Goal: Complete application form: Complete application form

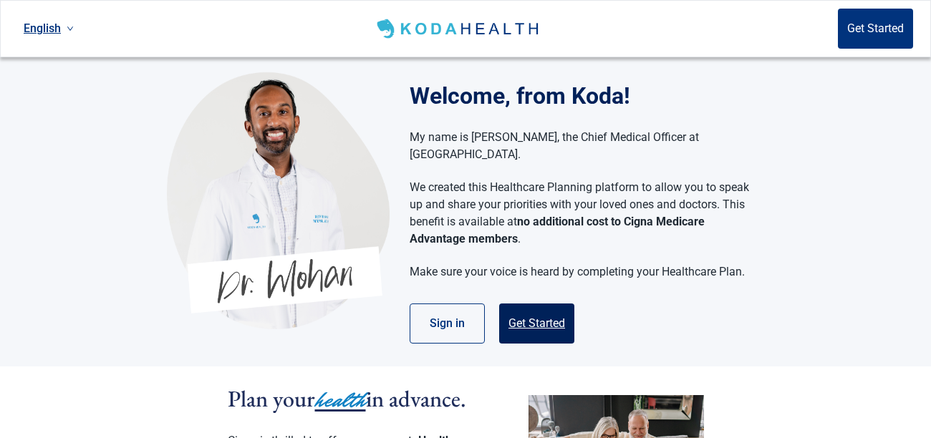
click at [546, 308] on button "Get Started" at bounding box center [536, 324] width 75 height 40
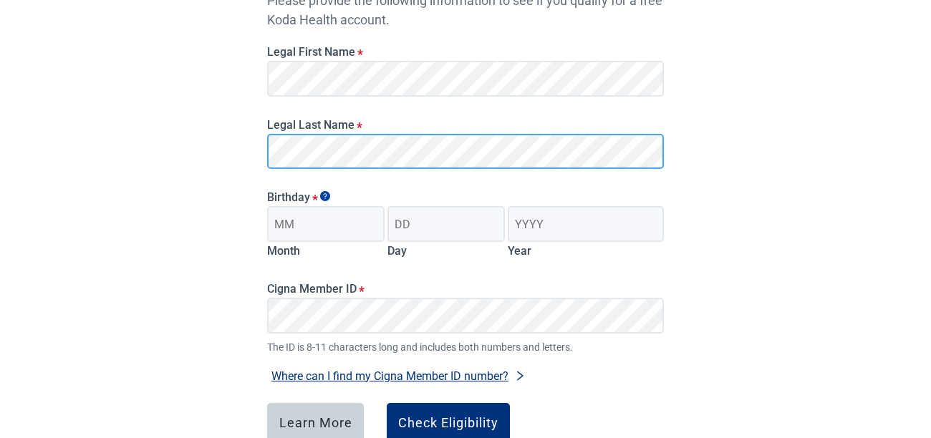
scroll to position [196, 0]
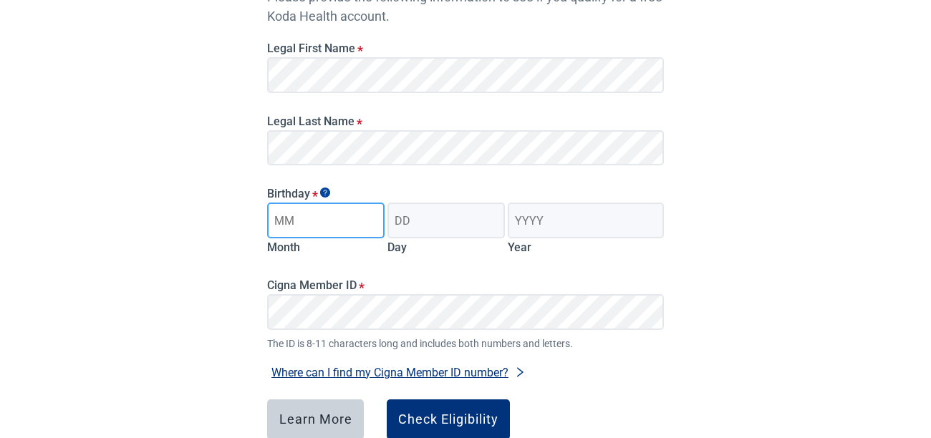
click at [327, 224] on input "Month" at bounding box center [325, 221] width 117 height 36
type input "05"
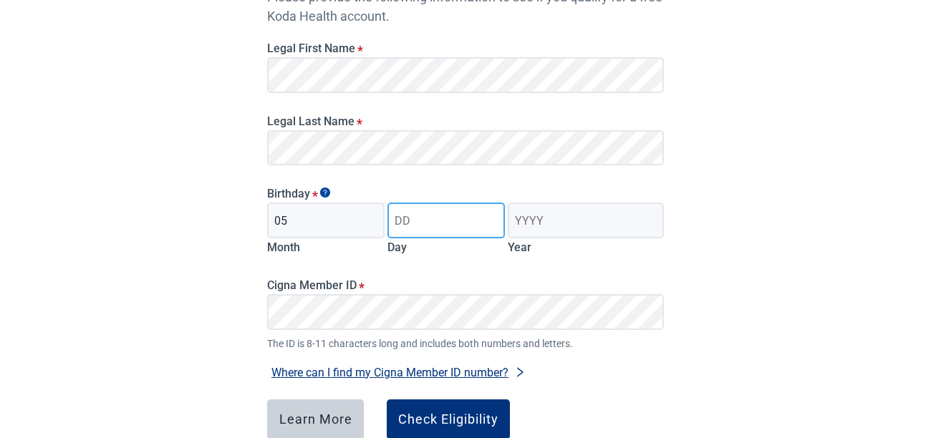
click at [441, 218] on input "Day" at bounding box center [446, 221] width 117 height 36
type input "26"
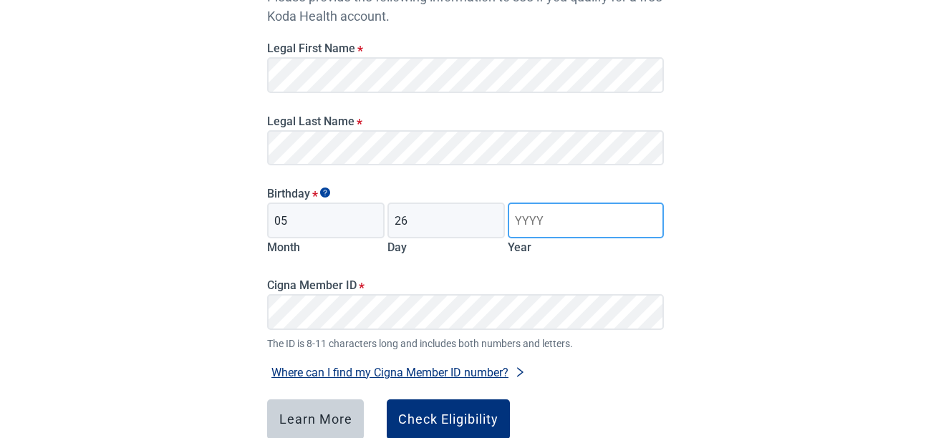
click at [562, 219] on input "Year" at bounding box center [586, 221] width 156 height 36
type input "1958"
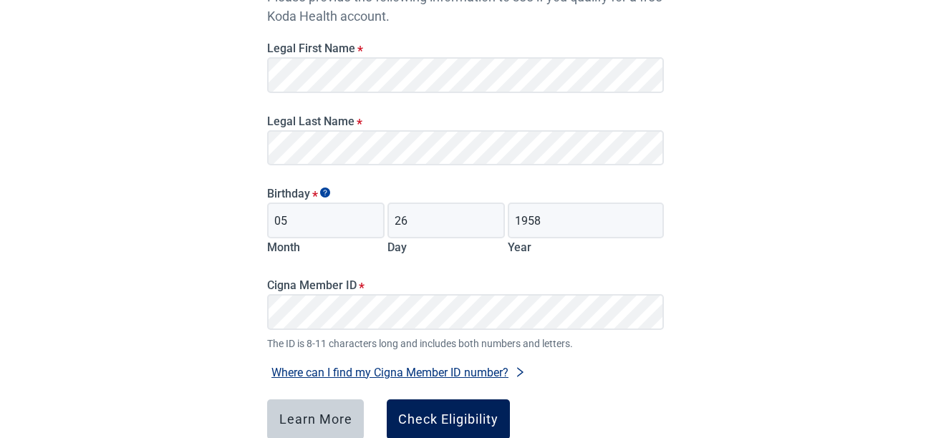
click at [417, 413] on div "Check Eligibility" at bounding box center [448, 420] width 100 height 14
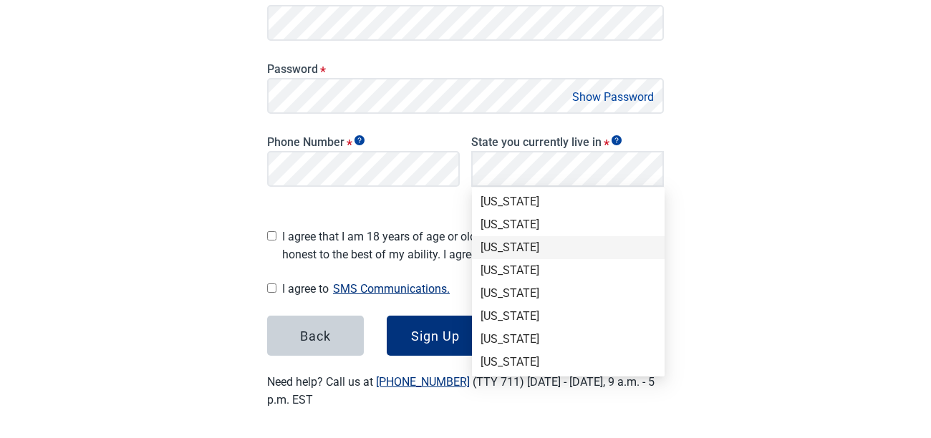
scroll to position [762, 0]
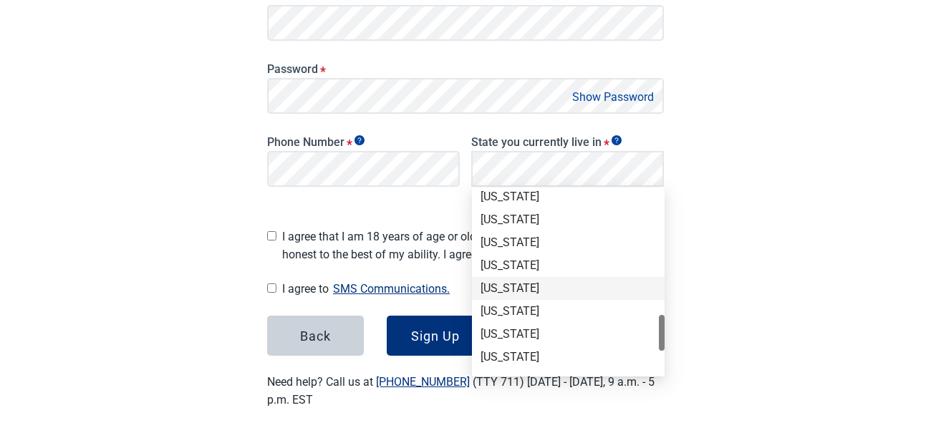
click at [545, 283] on div "[US_STATE]" at bounding box center [569, 289] width 176 height 16
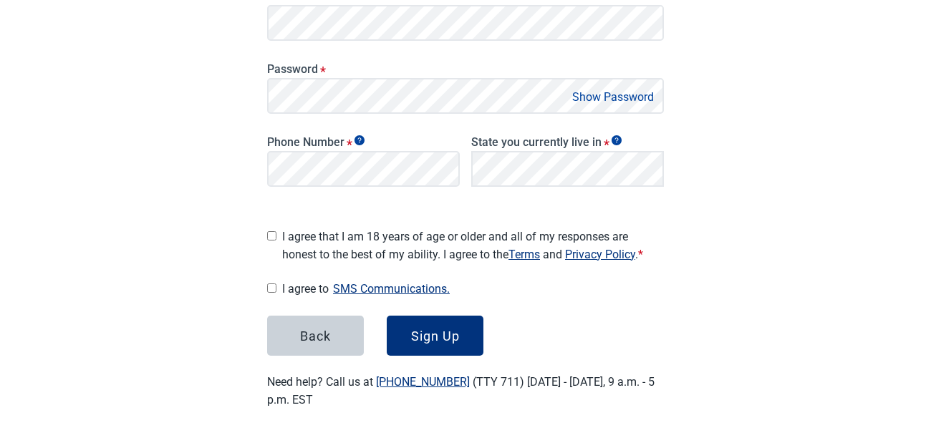
click at [272, 232] on input "I agree that I am 18 years of age or older and all of my responses are honest t…" at bounding box center [271, 235] width 9 height 9
checkbox input "true"
click at [272, 284] on input "I agree to SMS Communications." at bounding box center [271, 288] width 9 height 9
checkbox input "true"
click at [429, 331] on div "Sign Up" at bounding box center [435, 336] width 49 height 14
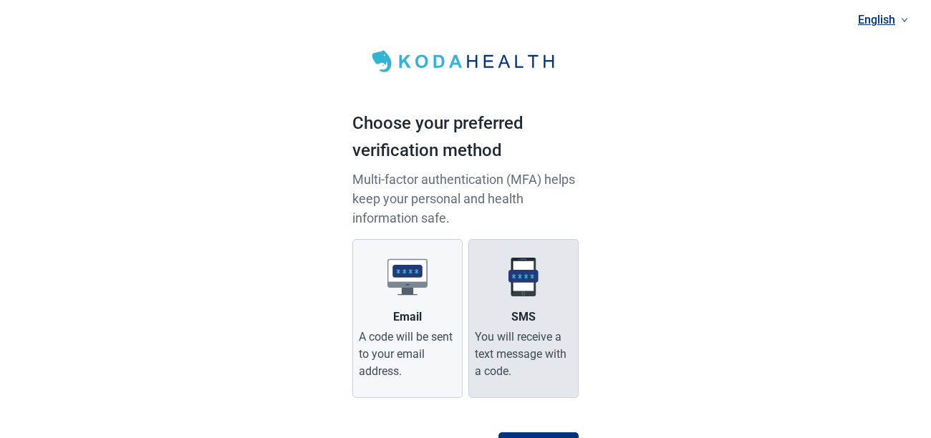
click at [510, 314] on label "SMS You will receive a text message with a code." at bounding box center [524, 318] width 110 height 159
click at [0, 0] on input "SMS You will receive a text message with a code." at bounding box center [0, 0] width 0 height 0
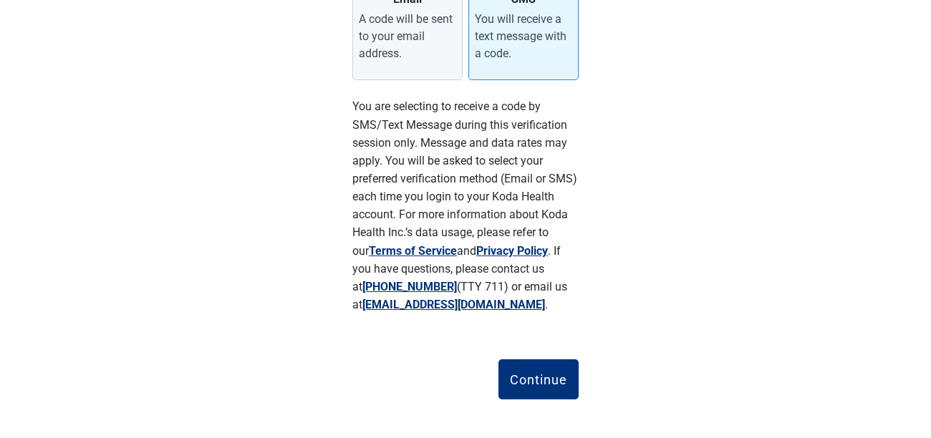
scroll to position [320, 0]
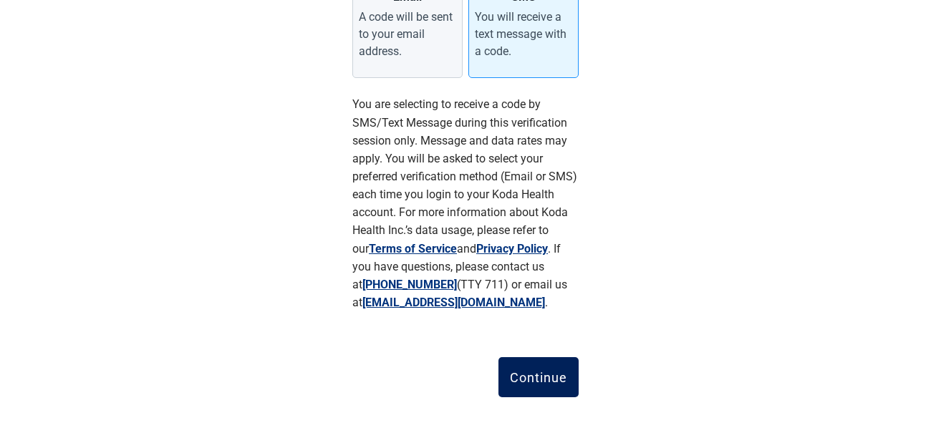
click at [520, 372] on div "Continue" at bounding box center [538, 377] width 57 height 14
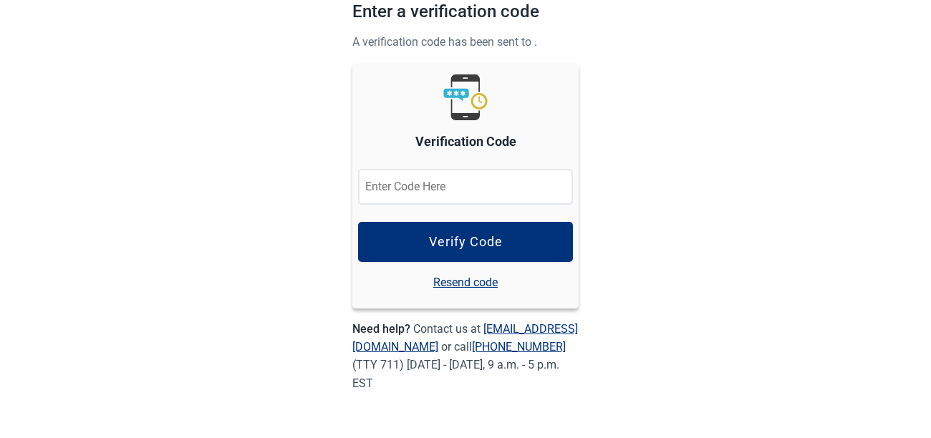
scroll to position [111, 0]
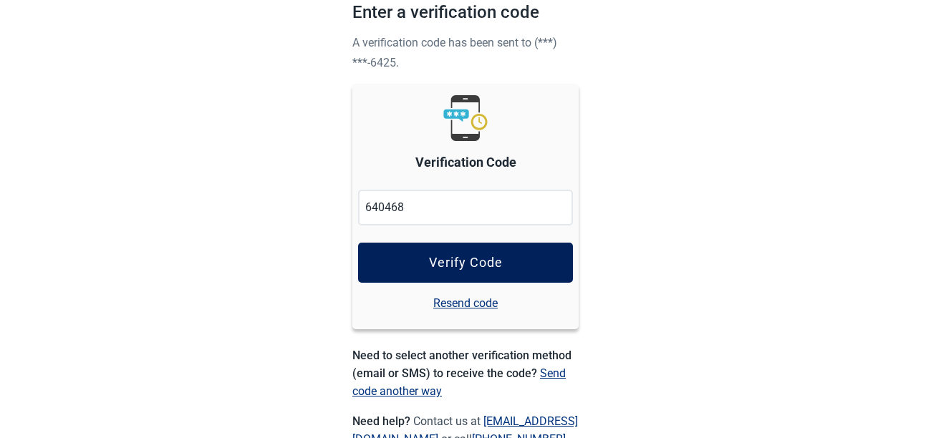
type input "640468"
click at [480, 259] on div "Verify Code" at bounding box center [466, 263] width 74 height 14
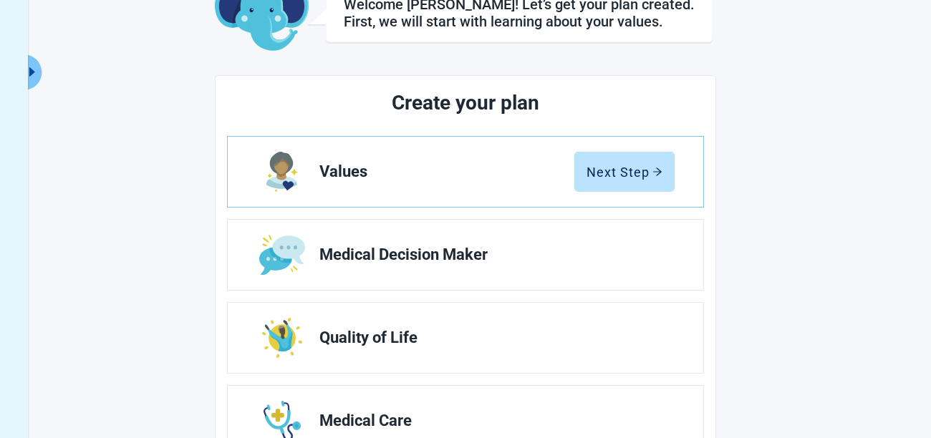
scroll to position [105, 0]
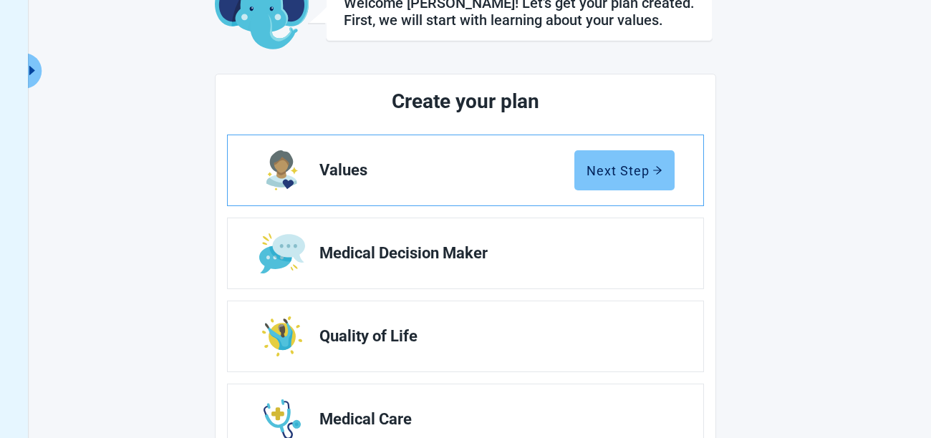
click at [597, 176] on div "Next Step" at bounding box center [625, 170] width 76 height 14
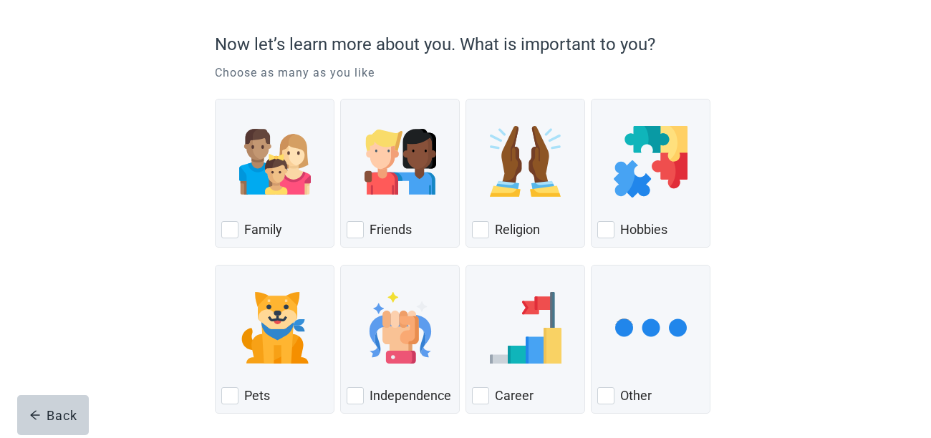
scroll to position [115, 0]
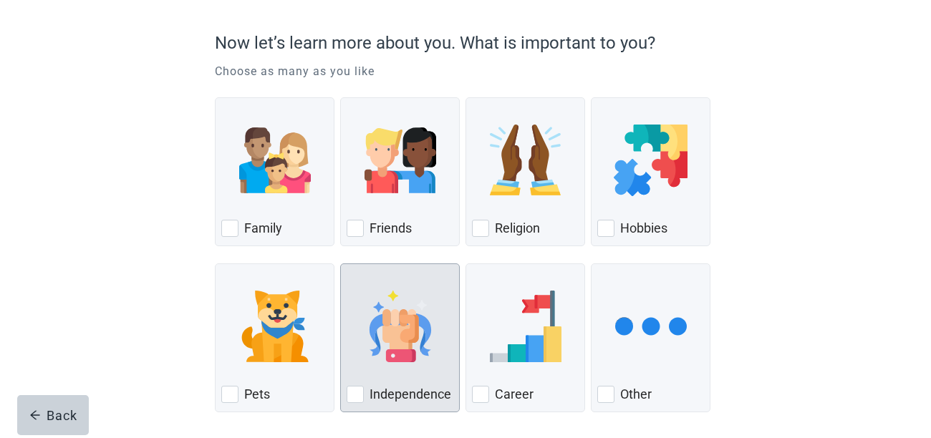
click at [357, 397] on div "Independence, checkbox, not checked" at bounding box center [355, 394] width 17 height 17
click at [341, 264] on input "Independence" at bounding box center [340, 264] width 1 height 1
checkbox input "true"
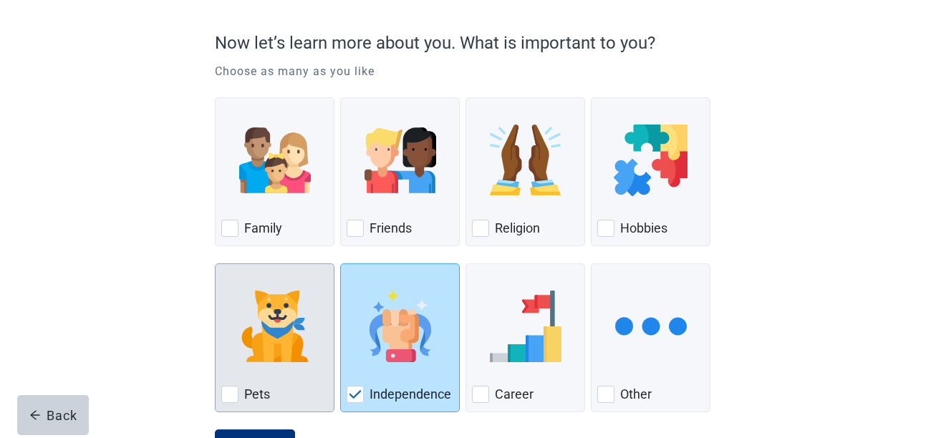
click at [233, 398] on div "Pets, checkbox, not checked" at bounding box center [229, 394] width 17 height 17
click at [216, 264] on input "Pets" at bounding box center [215, 264] width 1 height 1
checkbox input "true"
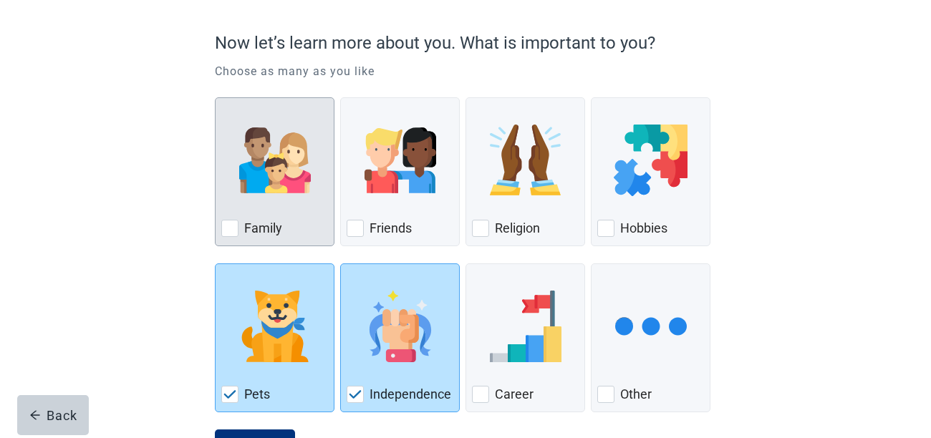
click at [232, 226] on div "Family, checkbox, not checked" at bounding box center [229, 228] width 17 height 17
click at [216, 98] on input "Family" at bounding box center [215, 97] width 1 height 1
checkbox input "true"
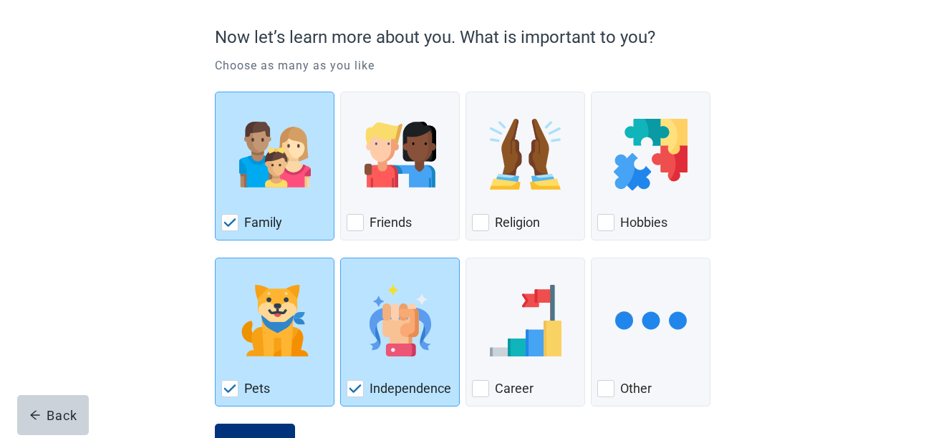
scroll to position [177, 0]
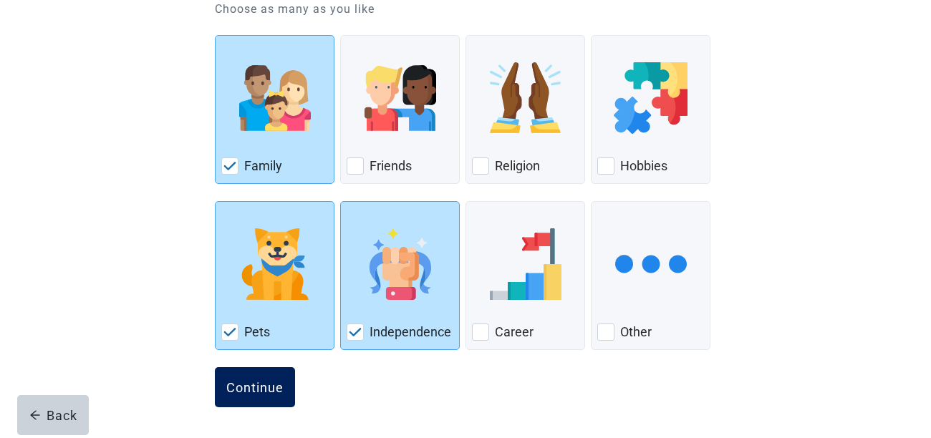
click at [263, 386] on div "Continue" at bounding box center [254, 387] width 57 height 14
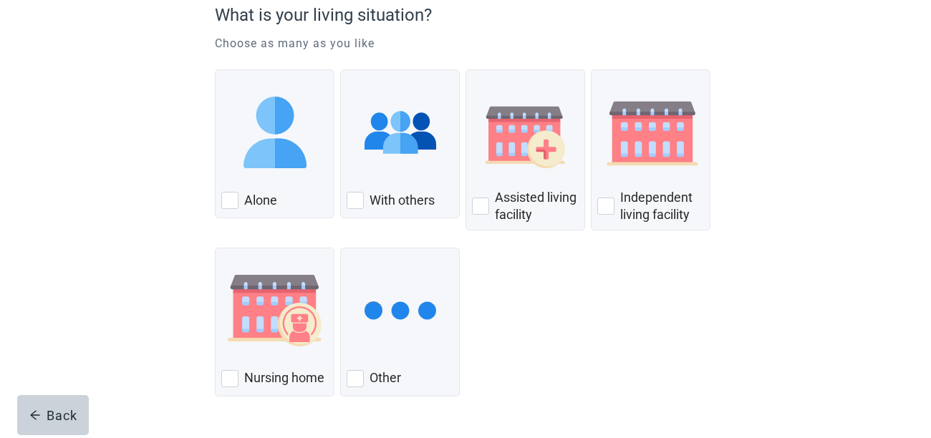
scroll to position [143, 0]
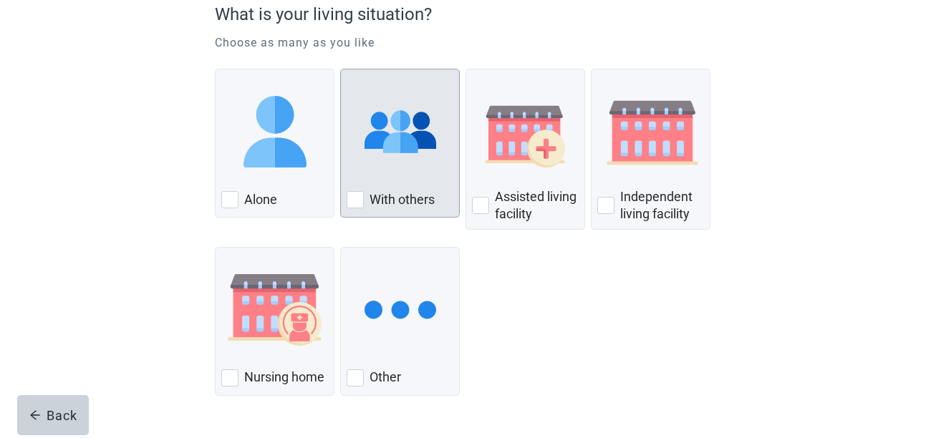
click at [355, 199] on div "With Others, checkbox, not checked" at bounding box center [355, 199] width 17 height 17
click at [341, 69] on input "With others" at bounding box center [340, 69] width 1 height 1
checkbox input "true"
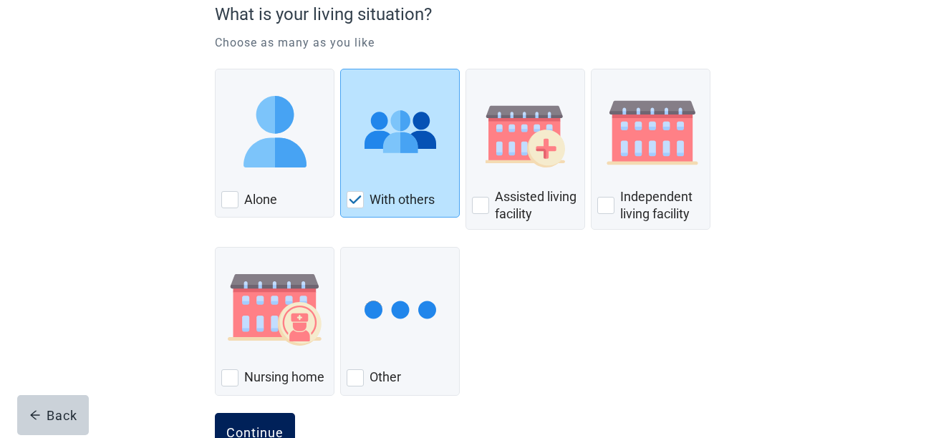
click at [255, 426] on div "Continue" at bounding box center [254, 433] width 57 height 14
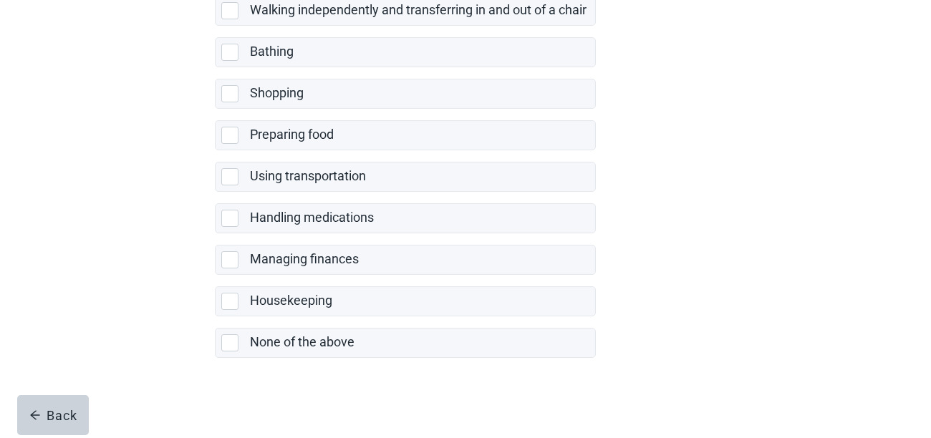
scroll to position [353, 0]
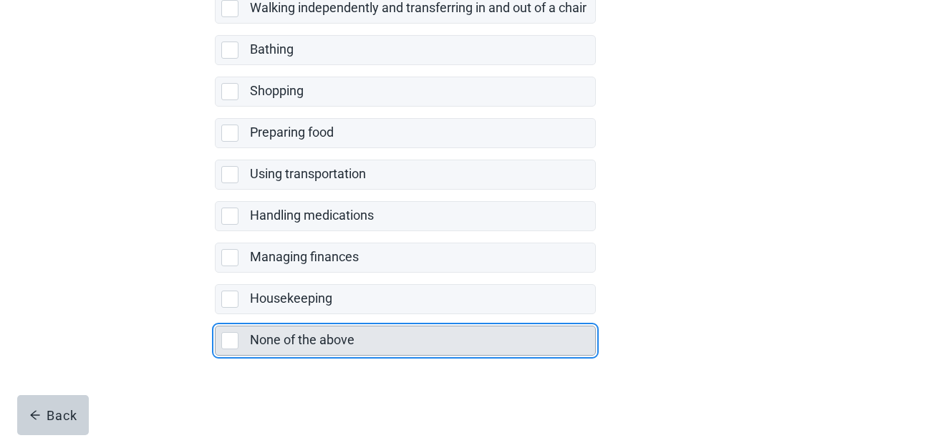
click at [238, 341] on div "None of the above, checkbox, not selected" at bounding box center [229, 340] width 17 height 17
click at [216, 315] on input "None of the above" at bounding box center [215, 314] width 1 height 1
checkbox input "true"
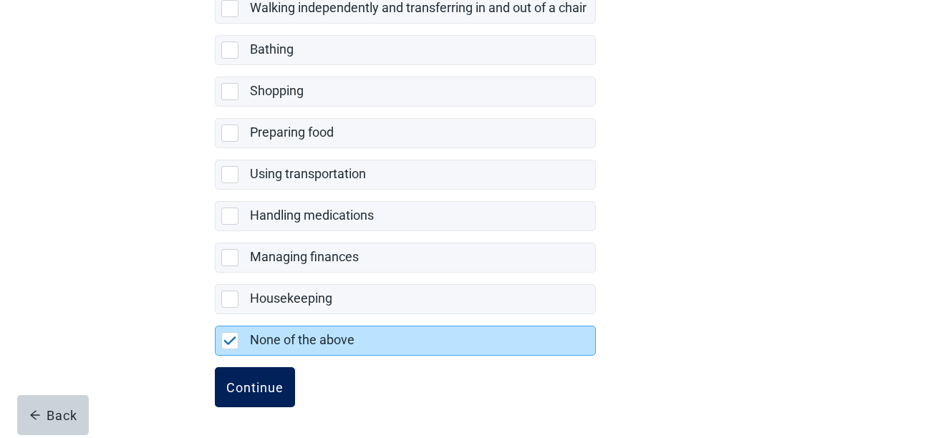
click at [253, 385] on div "Continue" at bounding box center [254, 387] width 57 height 14
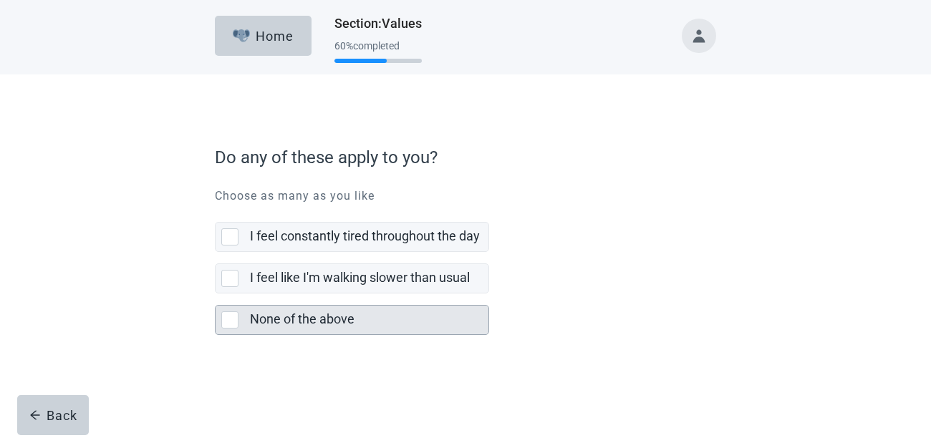
click at [229, 320] on div "None of the above, checkbox, not selected" at bounding box center [229, 320] width 17 height 17
click at [216, 294] on input "None of the above" at bounding box center [215, 294] width 1 height 1
checkbox input "true"
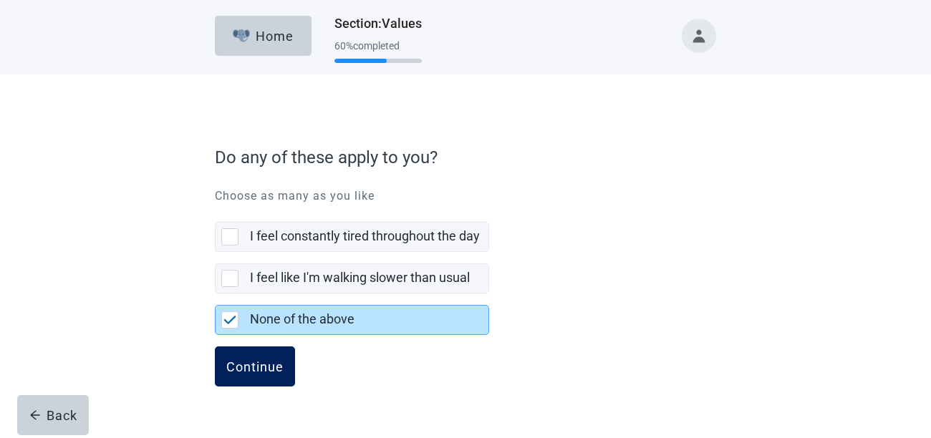
click at [254, 369] on div "Continue" at bounding box center [254, 367] width 57 height 14
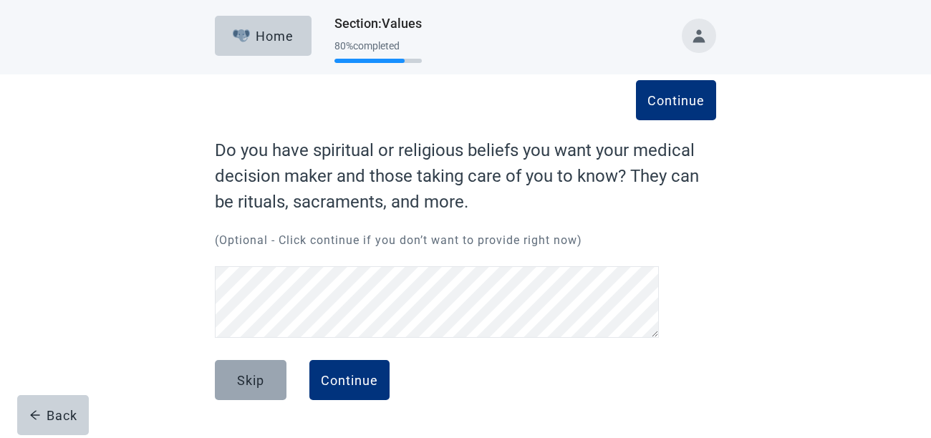
click at [239, 380] on div "Skip" at bounding box center [250, 380] width 27 height 14
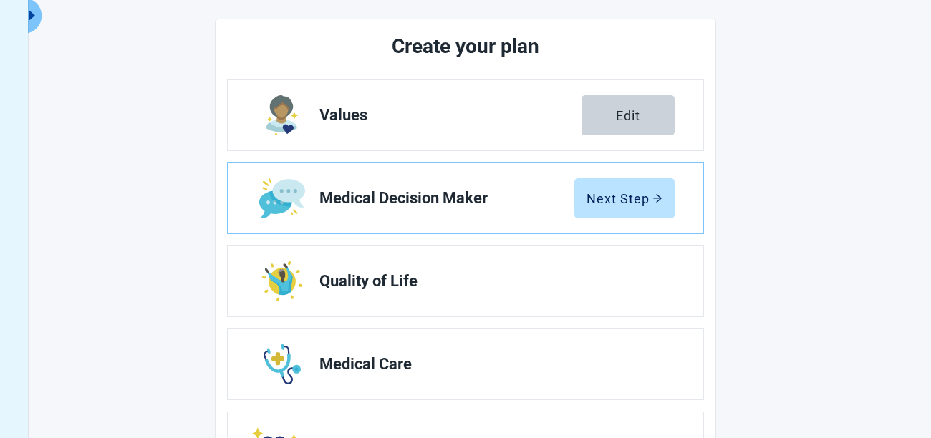
scroll to position [164, 0]
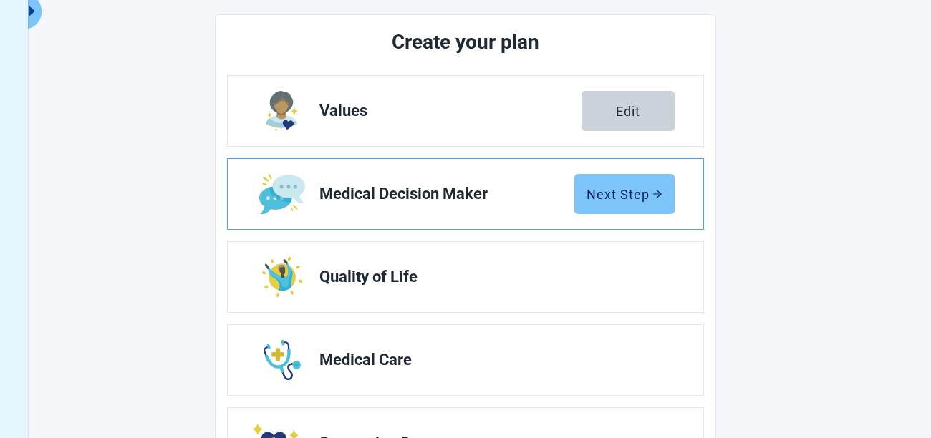
click at [604, 190] on div "Next Step" at bounding box center [625, 194] width 76 height 14
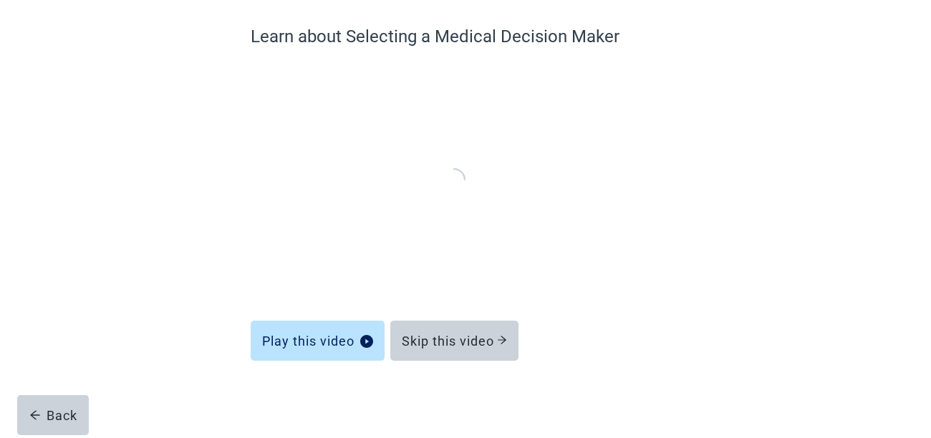
scroll to position [113, 0]
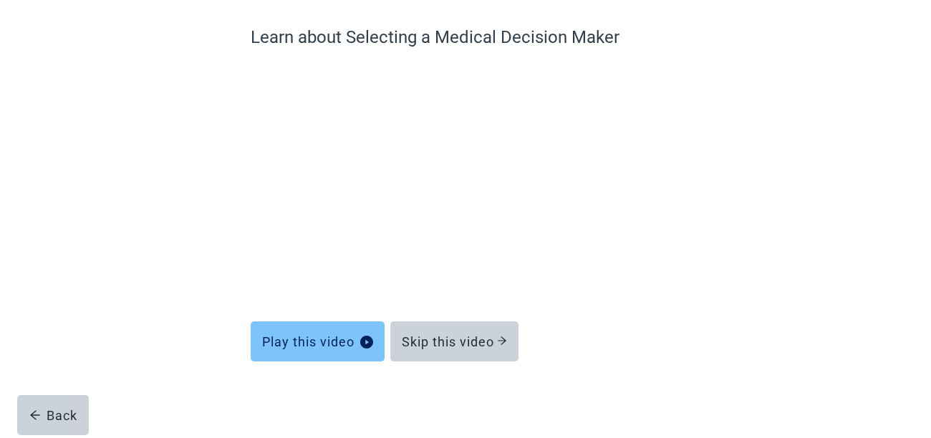
click at [304, 337] on div "Play this video" at bounding box center [317, 342] width 111 height 14
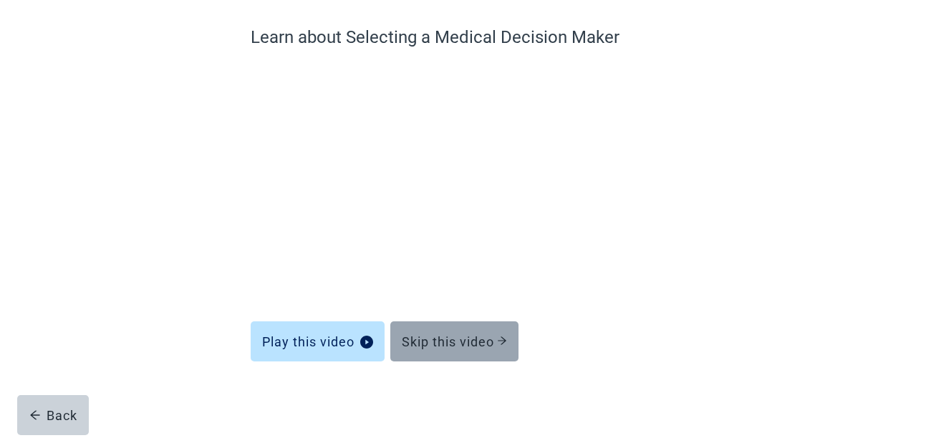
click at [427, 335] on div "Skip this video" at bounding box center [454, 342] width 105 height 14
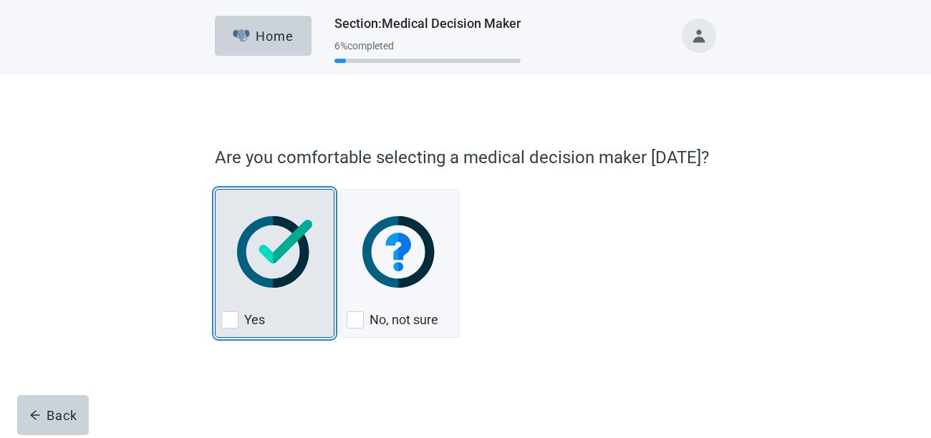
click at [231, 322] on div "Yes, checkbox, not checked" at bounding box center [229, 320] width 17 height 17
click at [216, 190] on input "Yes" at bounding box center [215, 189] width 1 height 1
checkbox input "true"
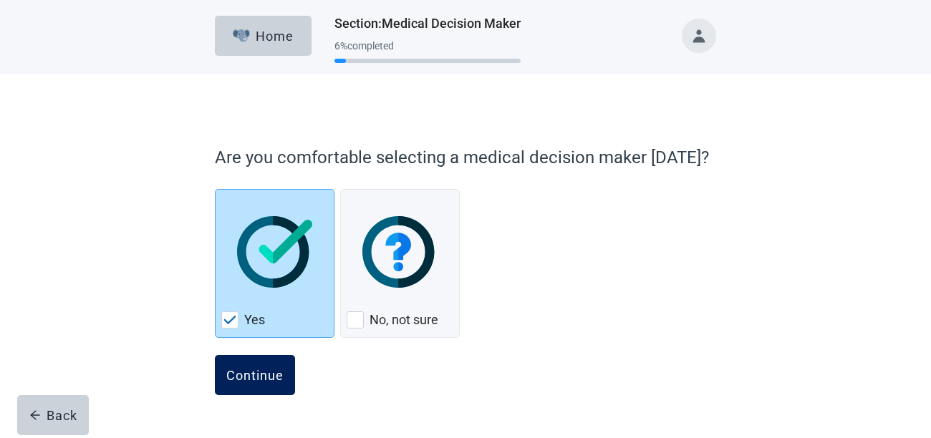
click at [243, 370] on div "Continue" at bounding box center [254, 375] width 57 height 14
click at [245, 375] on div "Continue" at bounding box center [254, 375] width 57 height 14
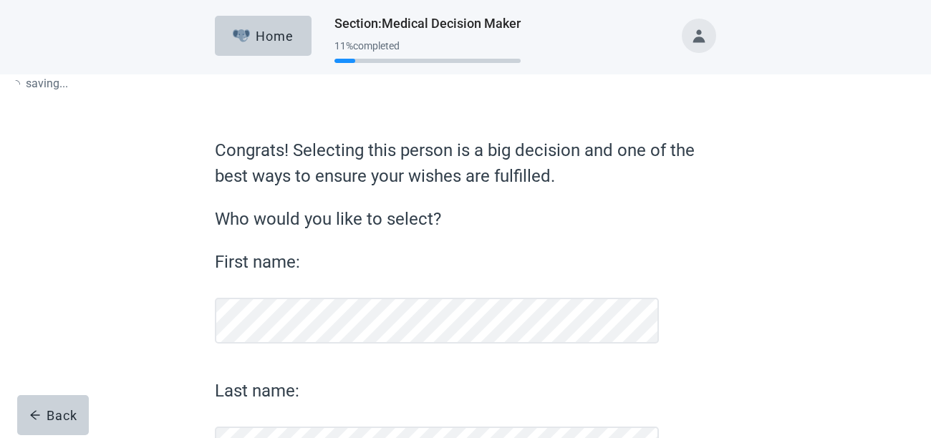
scroll to position [122, 0]
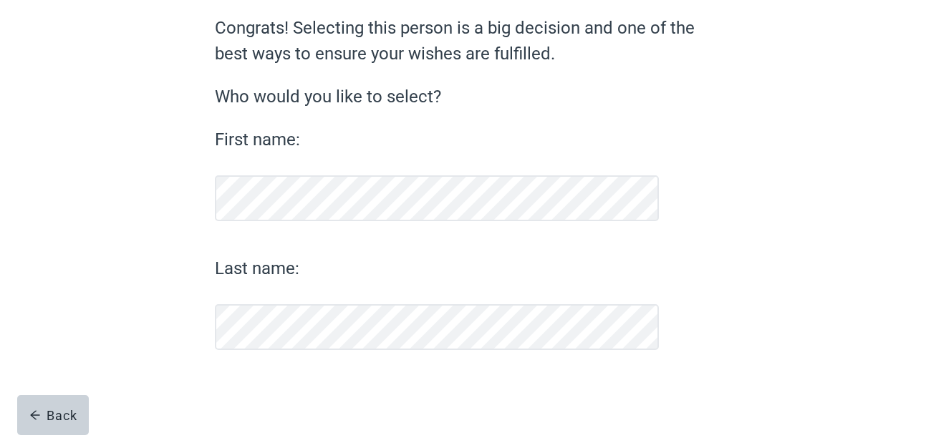
click at [239, 216] on div "Congrats! Selecting this person is a big decision and one of the best ways to e…" at bounding box center [465, 182] width 501 height 335
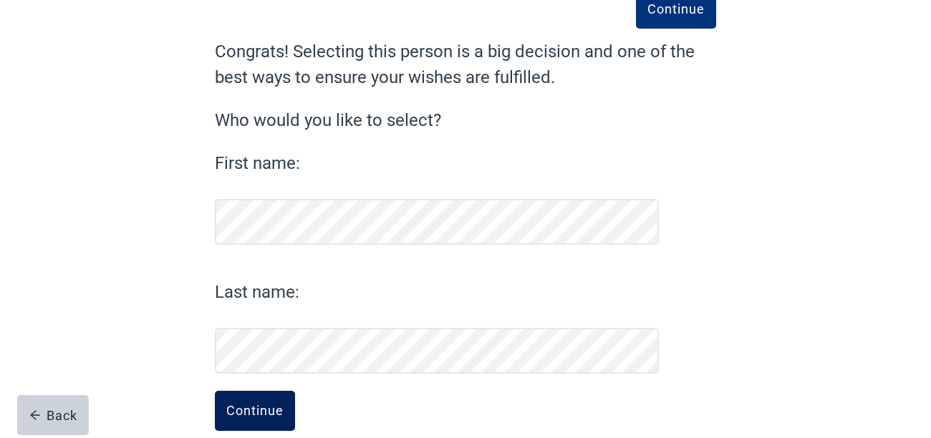
click at [260, 411] on div "Continue" at bounding box center [254, 411] width 57 height 14
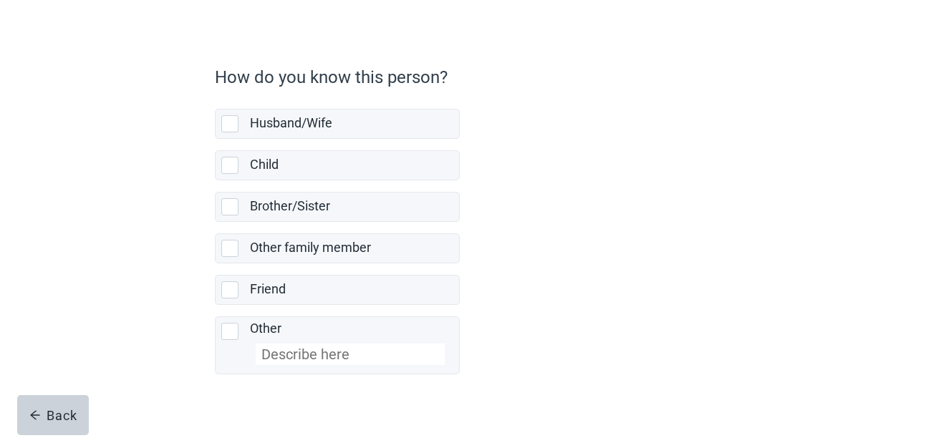
scroll to position [81, 0]
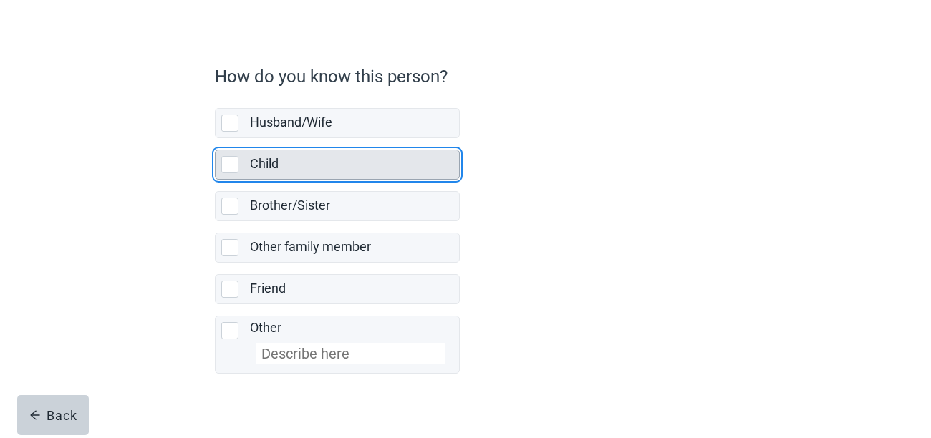
click at [231, 167] on div "Child, checkbox, not selected" at bounding box center [229, 164] width 17 height 17
click at [216, 139] on input "Child" at bounding box center [215, 138] width 1 height 1
checkbox input "true"
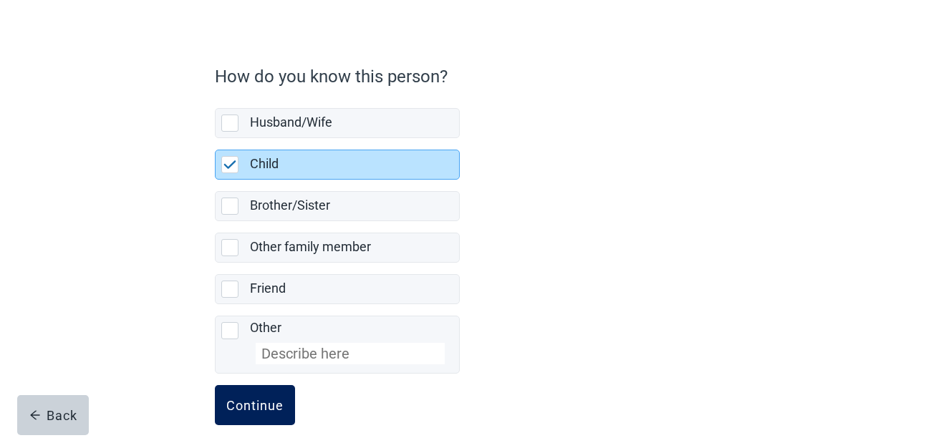
click at [259, 400] on div "Continue" at bounding box center [254, 405] width 57 height 14
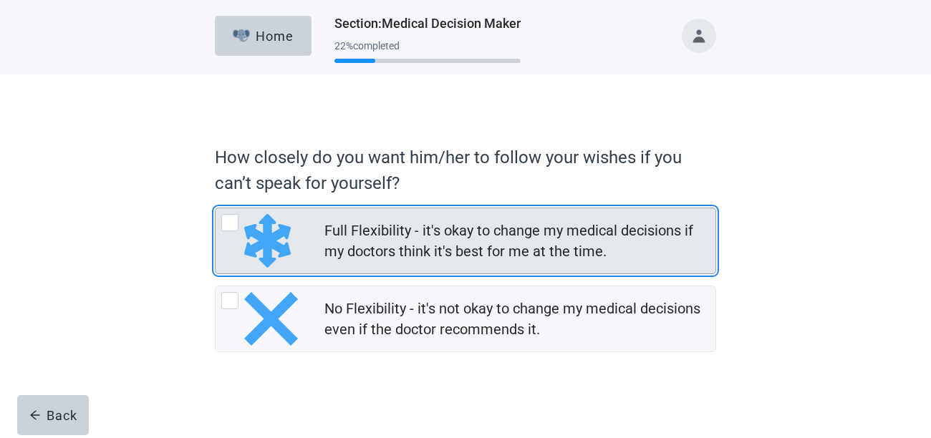
click at [229, 224] on div "Full Flexibility - it's okay to change my medical decisions if my doctors think…" at bounding box center [229, 222] width 17 height 17
click at [216, 208] on input "Full Flexibility - it's okay to change my medical decisions if my doctors think…" at bounding box center [215, 208] width 1 height 1
radio input "true"
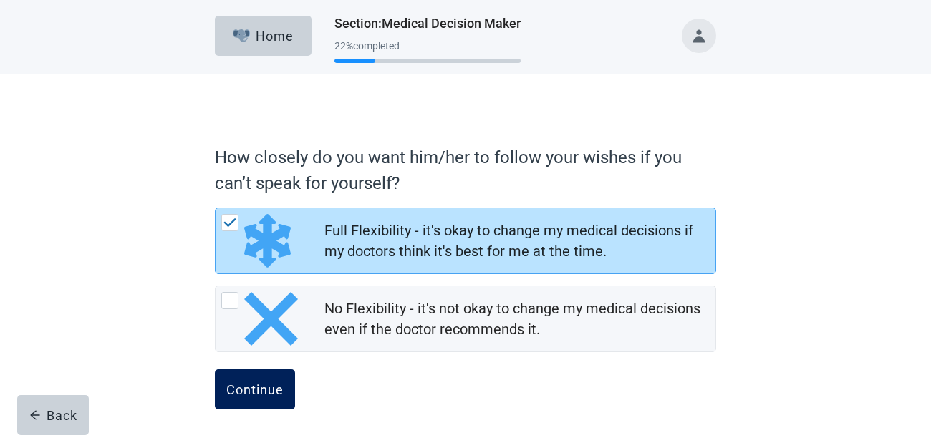
click at [251, 383] on div "Continue" at bounding box center [254, 390] width 57 height 14
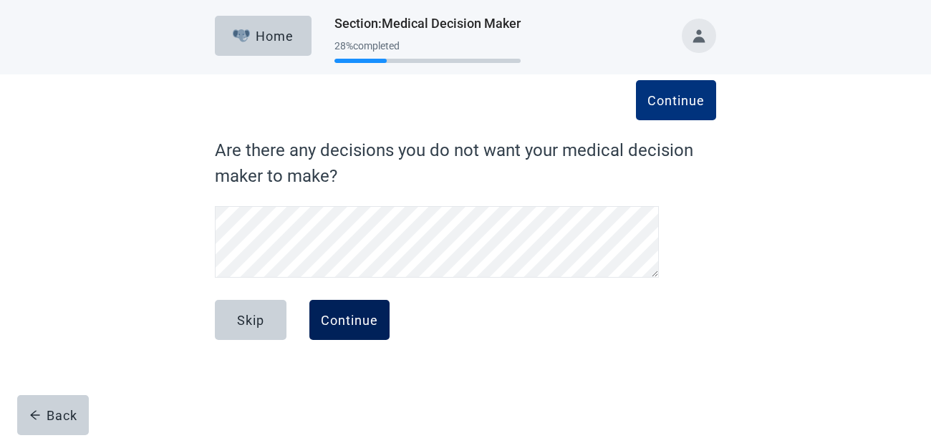
click at [328, 319] on div "Continue" at bounding box center [349, 320] width 57 height 14
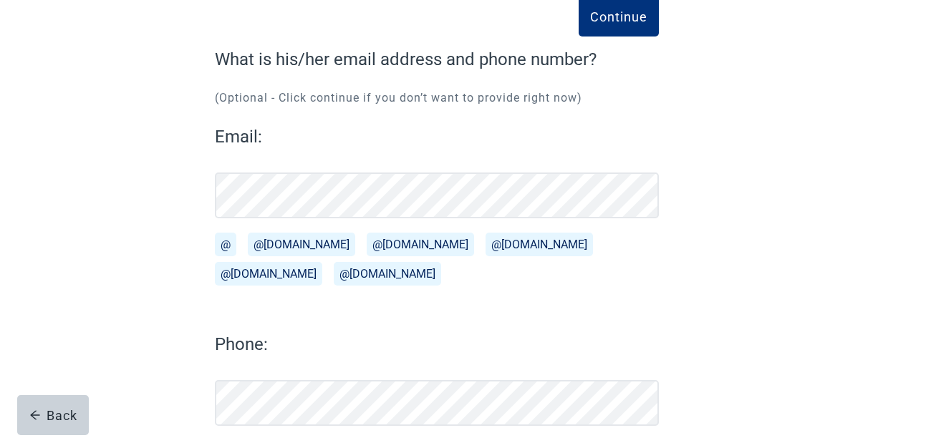
scroll to position [167, 0]
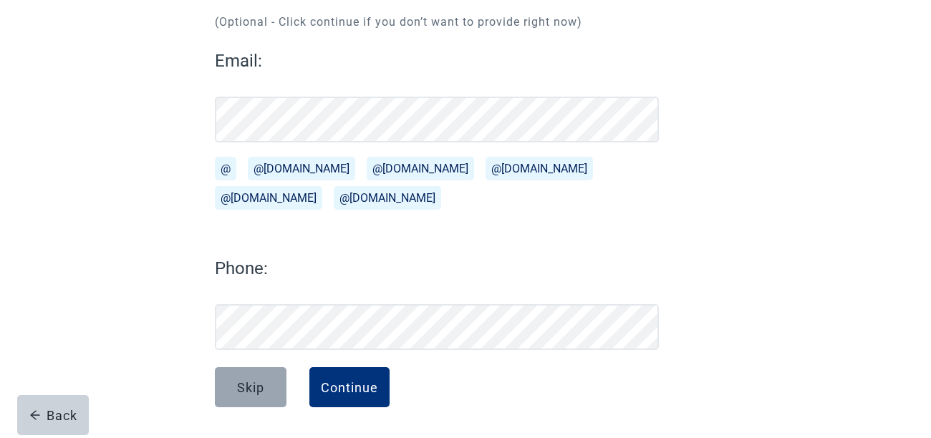
click at [254, 383] on div "Skip" at bounding box center [250, 387] width 27 height 14
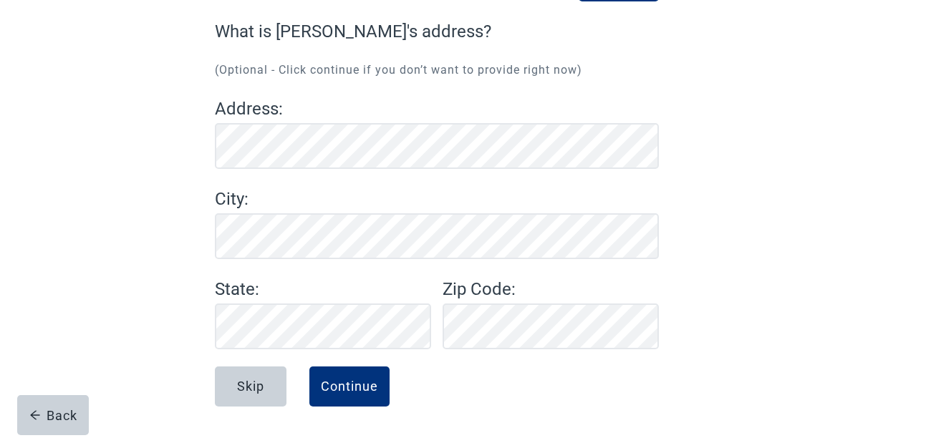
scroll to position [118, 0]
click at [337, 388] on div "Continue" at bounding box center [349, 387] width 57 height 14
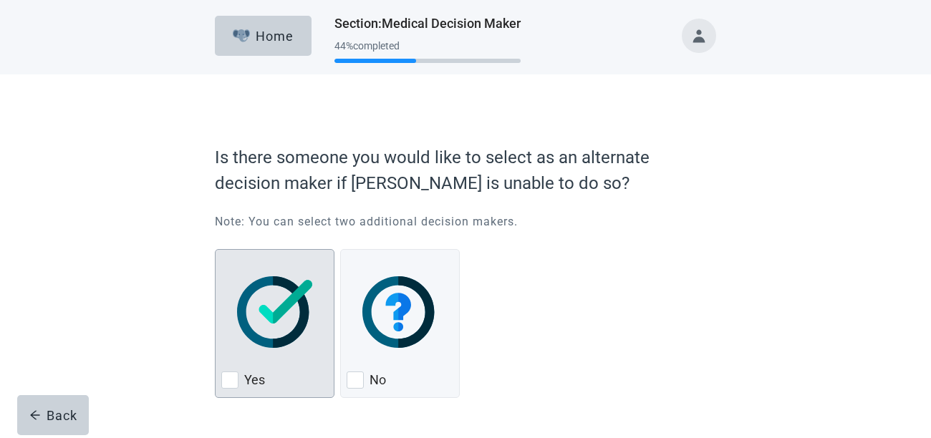
click at [234, 383] on div "Yes, checkbox, not checked" at bounding box center [229, 380] width 17 height 17
click at [216, 250] on input "Yes" at bounding box center [215, 249] width 1 height 1
checkbox input "true"
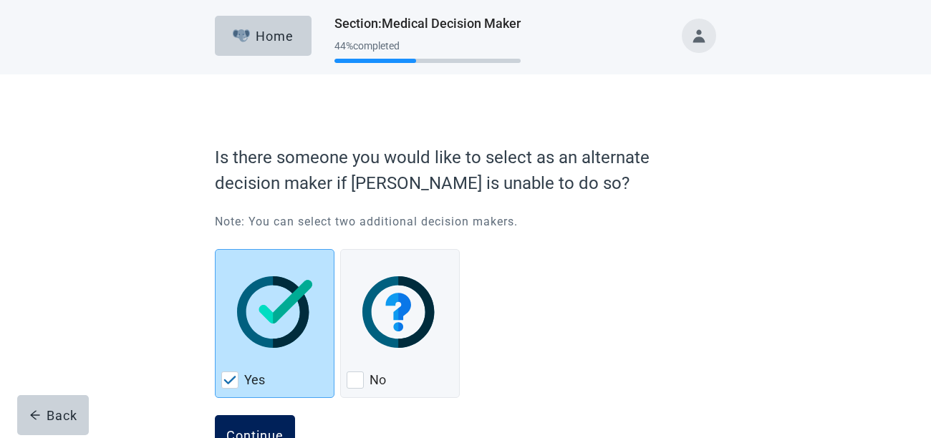
click at [253, 431] on div "Continue" at bounding box center [254, 435] width 57 height 14
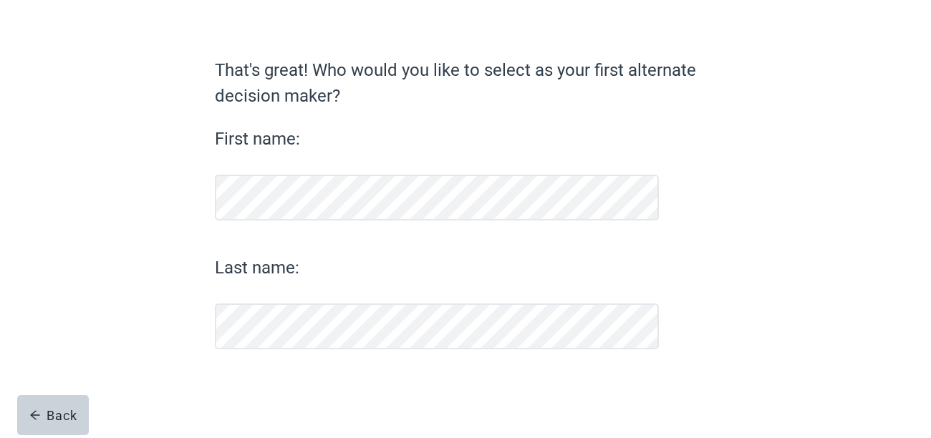
scroll to position [80, 0]
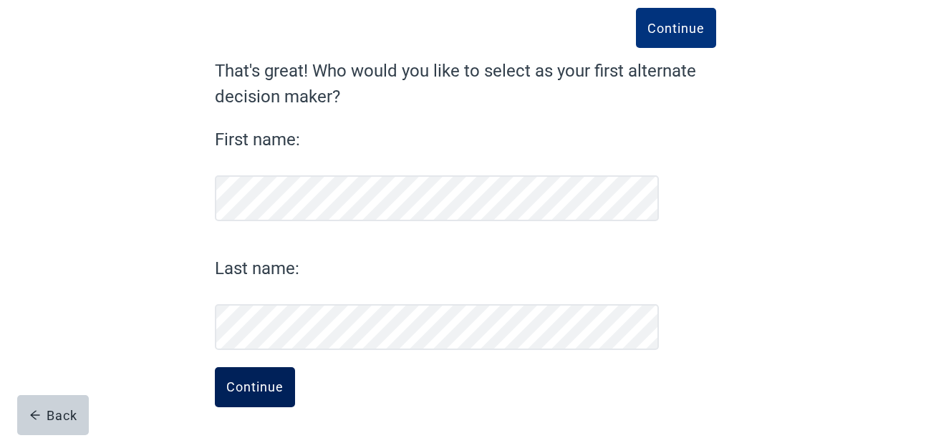
click at [254, 380] on div "Continue" at bounding box center [254, 387] width 57 height 14
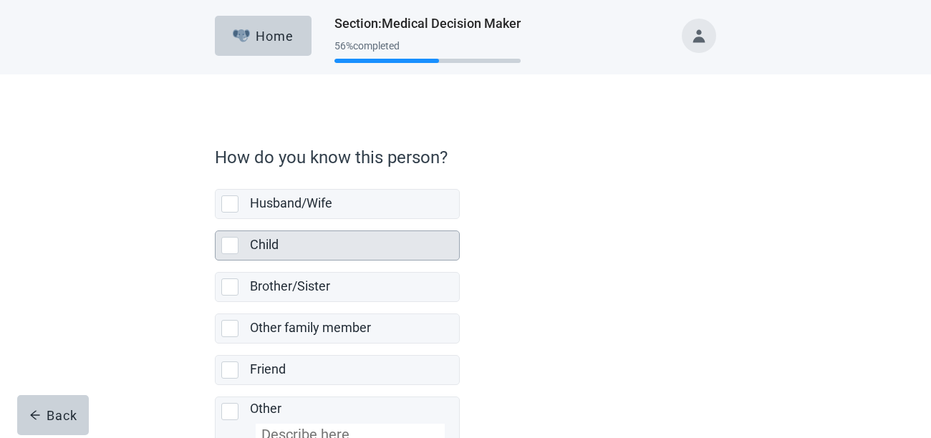
click at [231, 249] on div "Child, checkbox, not selected" at bounding box center [229, 245] width 17 height 17
click at [216, 220] on input "Child" at bounding box center [215, 219] width 1 height 1
checkbox input "true"
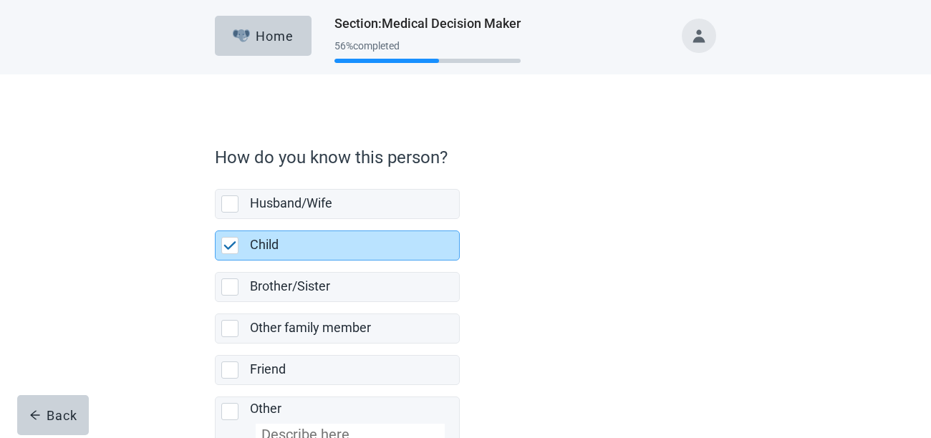
scroll to position [100, 0]
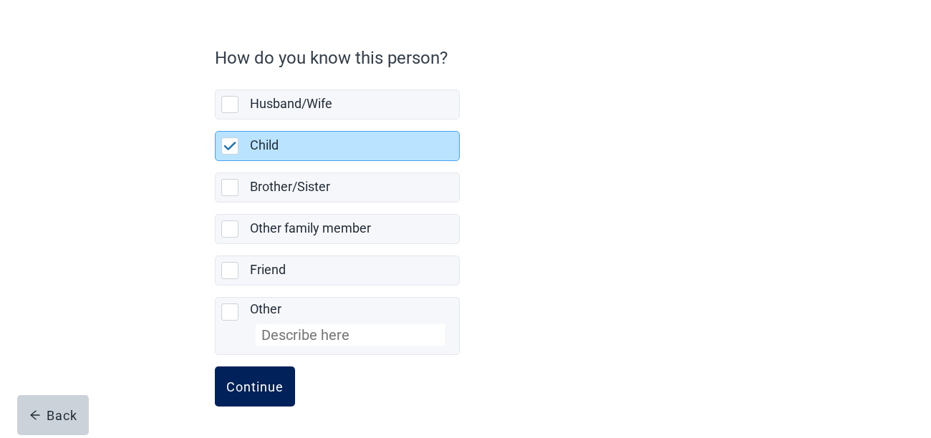
click at [248, 380] on div "Continue" at bounding box center [254, 387] width 57 height 14
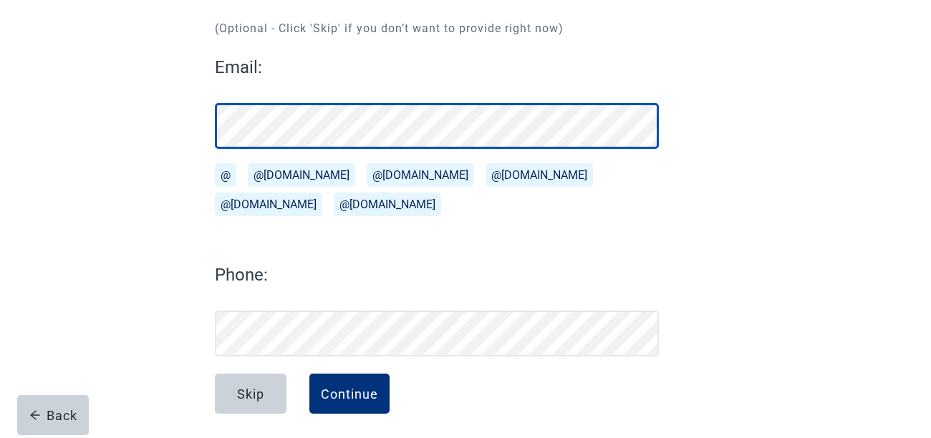
scroll to position [163, 0]
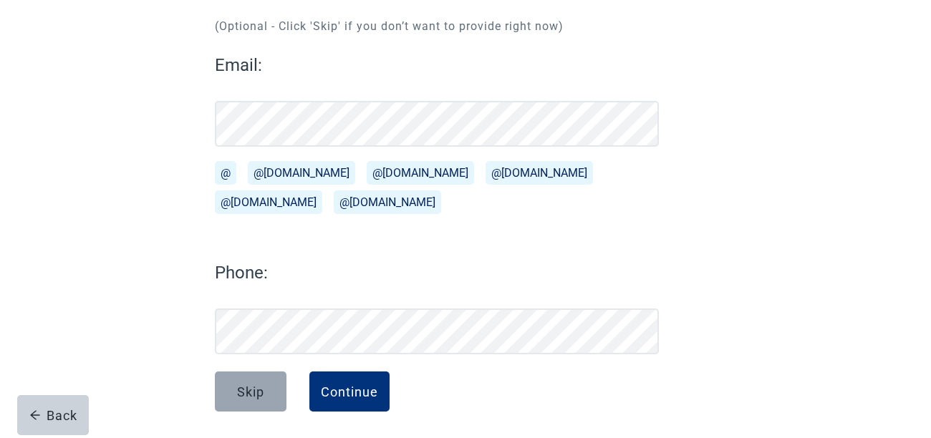
click at [244, 392] on div "Skip" at bounding box center [250, 392] width 27 height 14
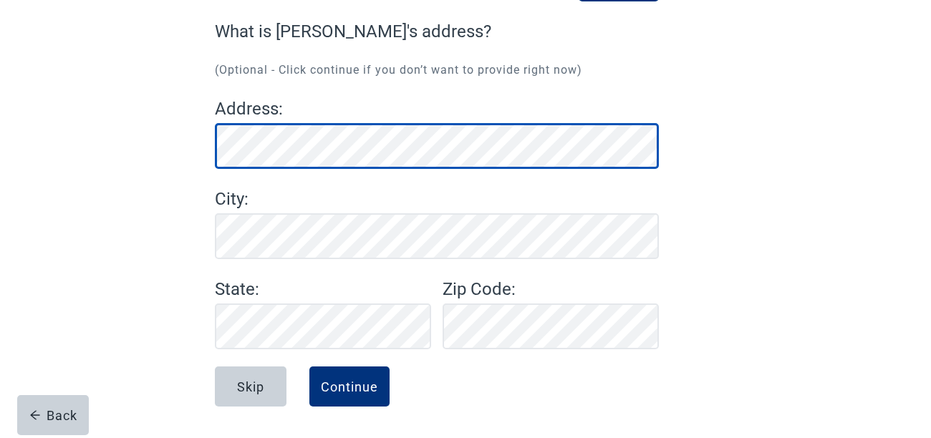
scroll to position [118, 0]
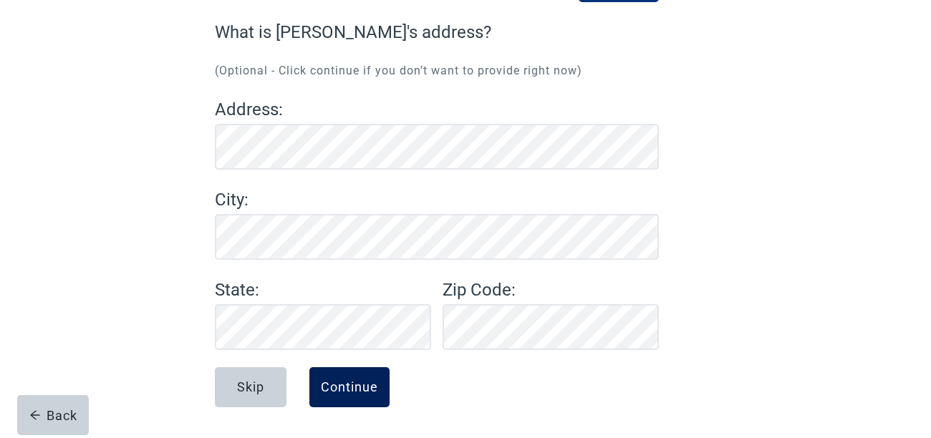
click at [340, 382] on div "Continue" at bounding box center [349, 387] width 57 height 14
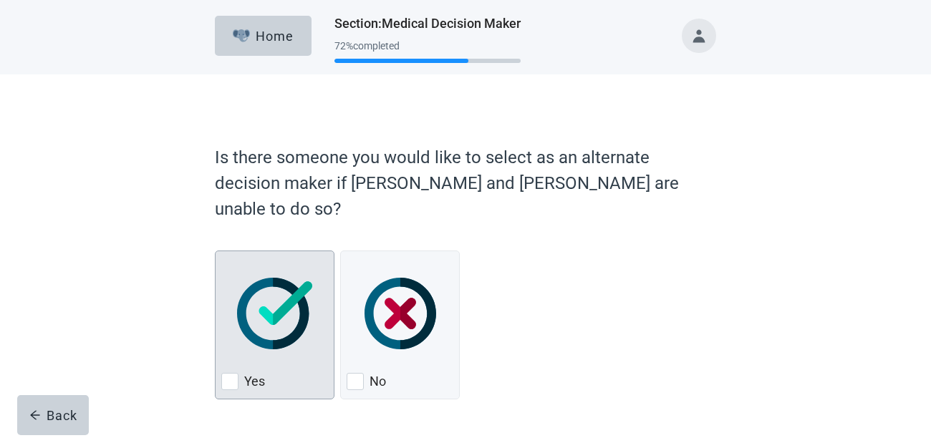
click at [234, 373] on div "Yes, checkbox, not checked" at bounding box center [229, 381] width 17 height 17
click at [216, 251] on input "Yes" at bounding box center [215, 251] width 1 height 1
checkbox input "true"
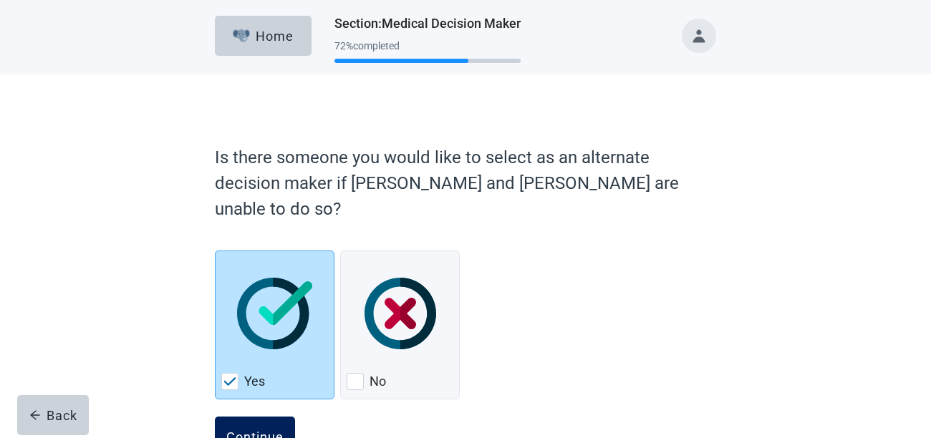
click at [241, 430] on div "Continue" at bounding box center [254, 437] width 57 height 14
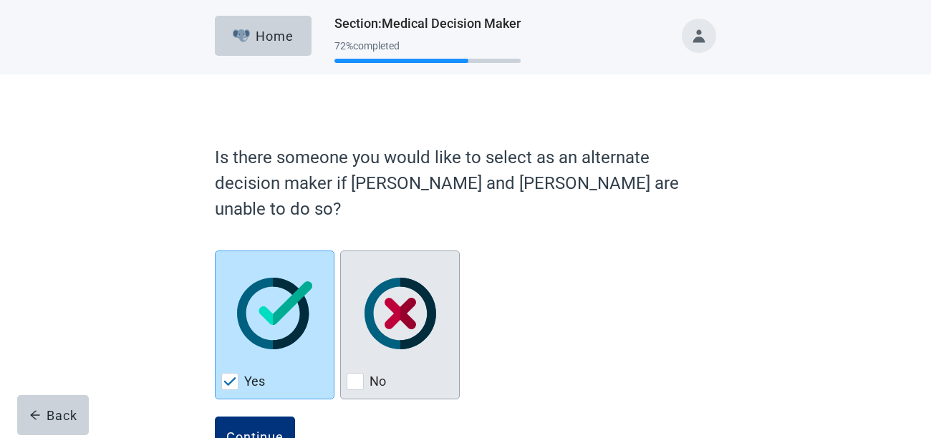
click at [357, 373] on div "No, checkbox, not checked" at bounding box center [355, 381] width 17 height 17
click at [341, 251] on input "No" at bounding box center [340, 251] width 1 height 1
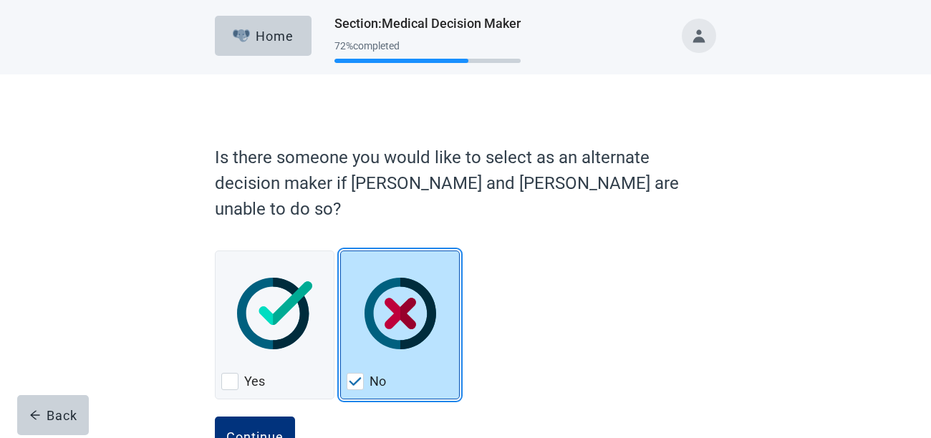
click at [358, 378] on img "No, checkbox, checked" at bounding box center [355, 382] width 13 height 9
click at [341, 251] on input "No" at bounding box center [340, 251] width 1 height 1
click at [358, 378] on img "No, checkbox, checked" at bounding box center [355, 382] width 13 height 9
click at [341, 251] on input "No" at bounding box center [340, 251] width 1 height 1
checkbox input "true"
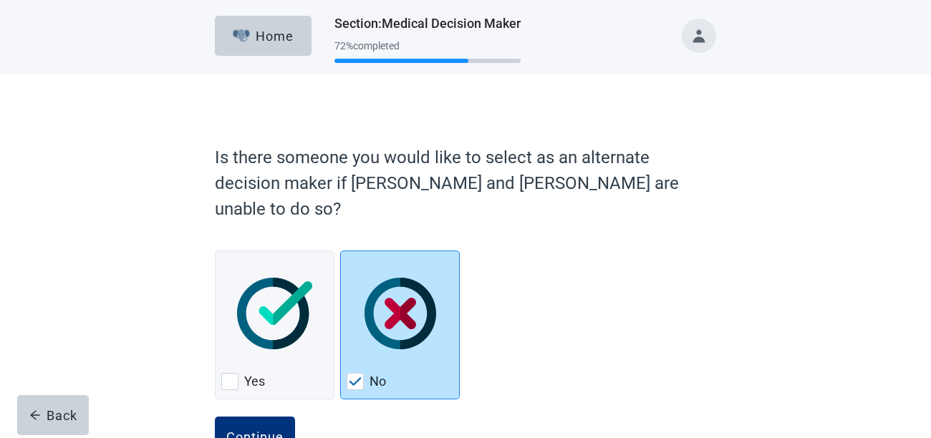
checkbox input "false"
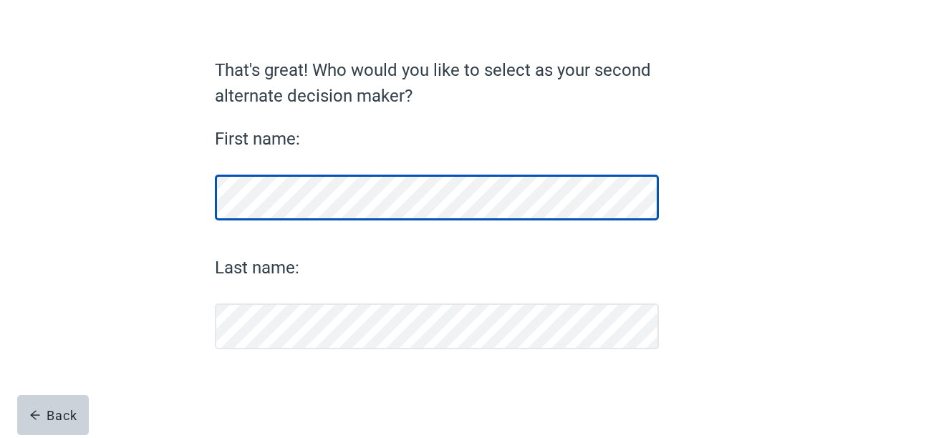
scroll to position [80, 0]
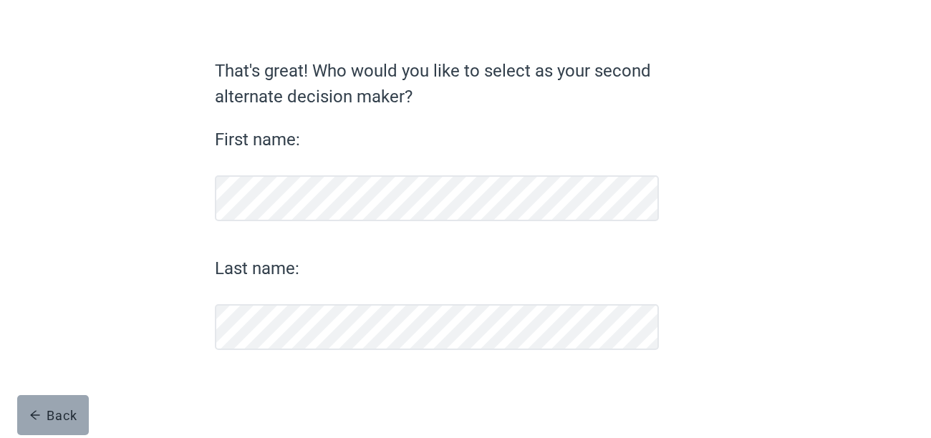
click at [51, 407] on button "Back" at bounding box center [53, 415] width 72 height 40
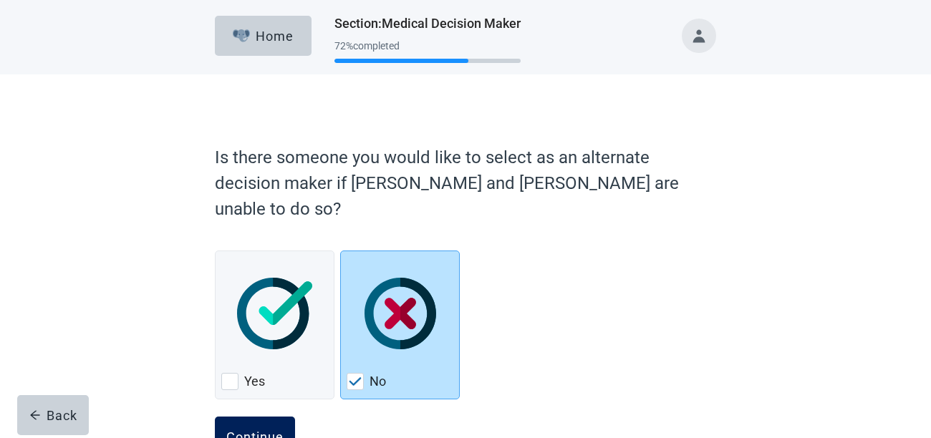
click at [257, 430] on div "Continue" at bounding box center [254, 437] width 57 height 14
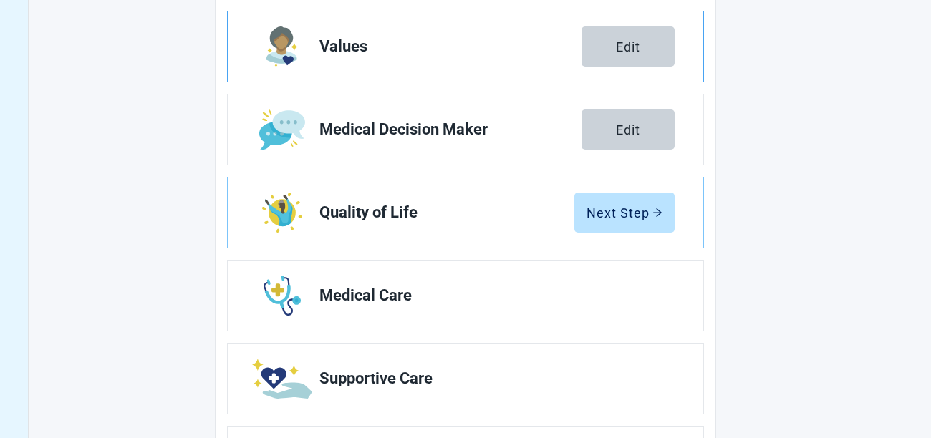
scroll to position [229, 0]
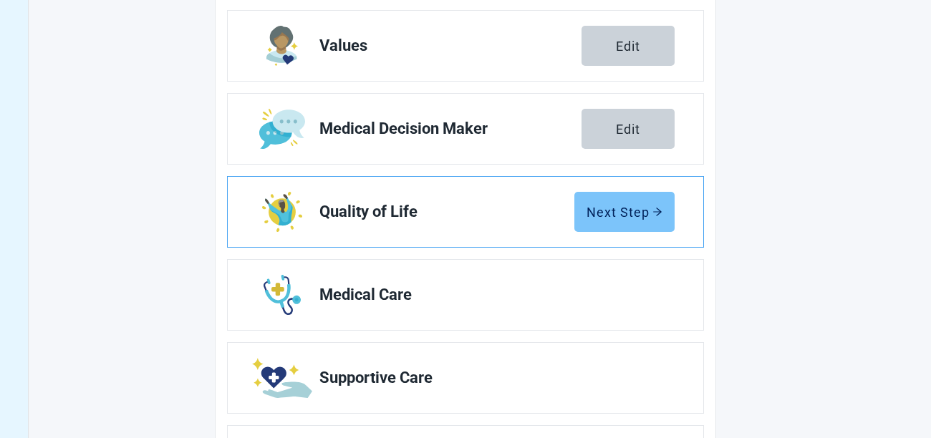
click at [635, 211] on div "Next Step" at bounding box center [625, 212] width 76 height 14
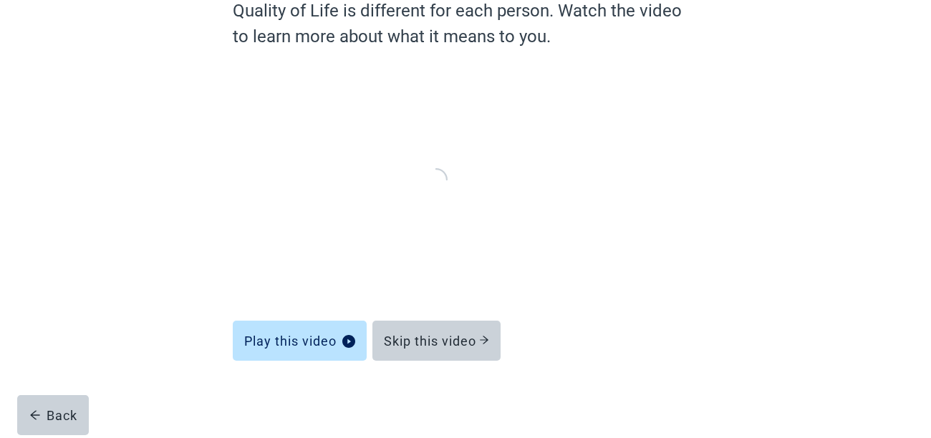
scroll to position [139, 0]
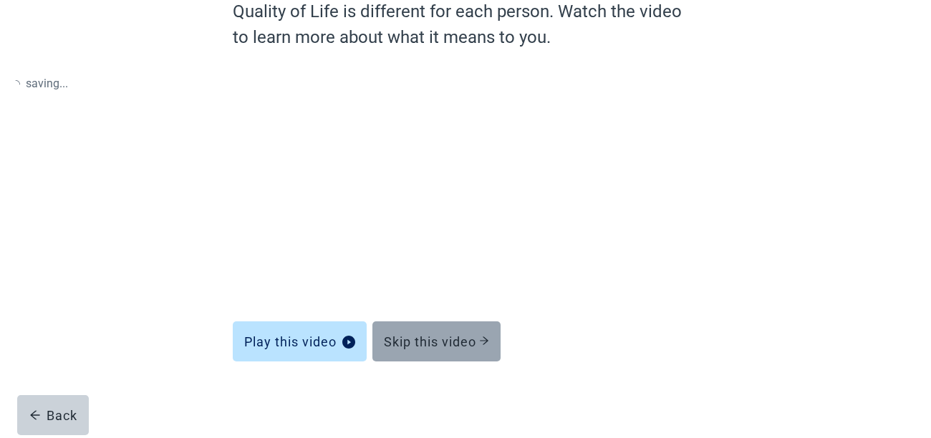
click at [473, 337] on div "Skip this video" at bounding box center [436, 342] width 105 height 14
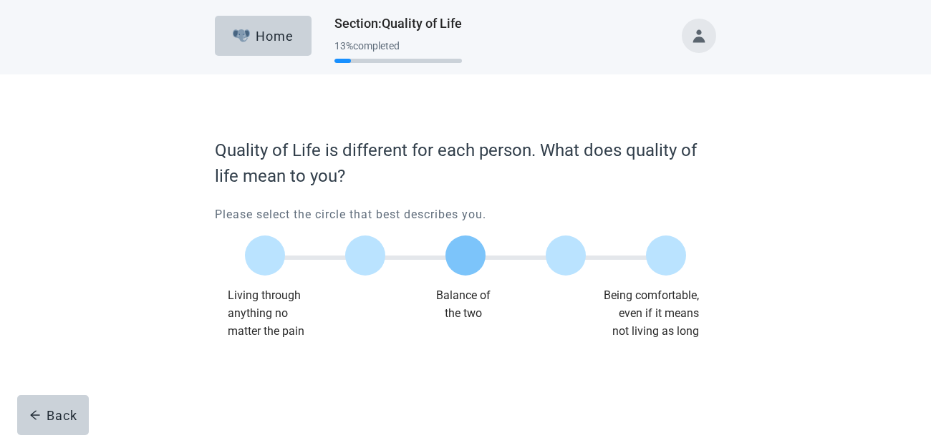
click at [463, 260] on label "Main content" at bounding box center [466, 256] width 40 height 40
click at [466, 256] on input "Quality of life scale: 50 out of 100. Balance of the two" at bounding box center [466, 256] width 0 height 0
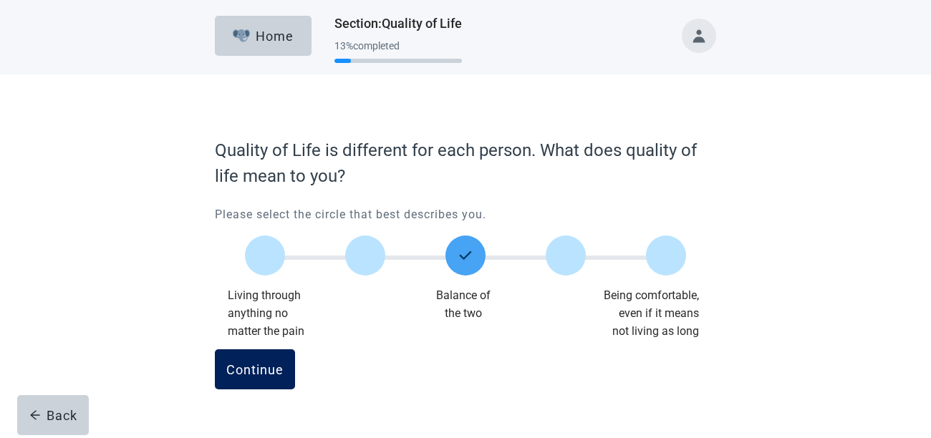
click at [266, 365] on div "Continue" at bounding box center [254, 369] width 57 height 14
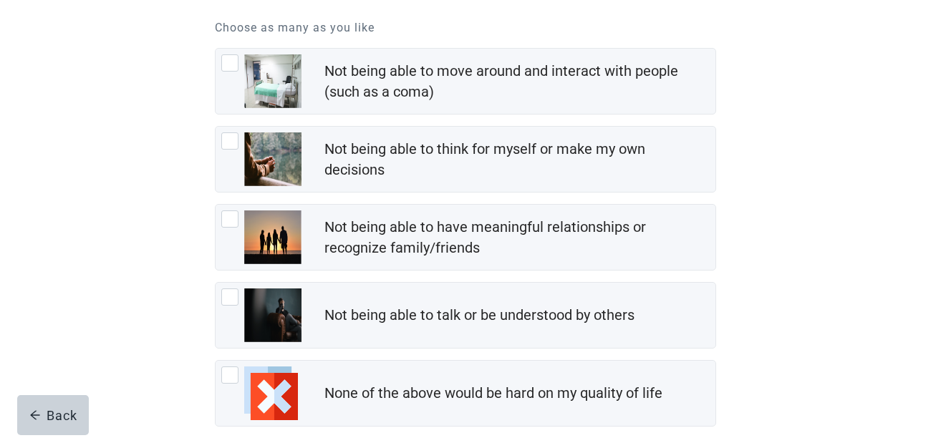
scroll to position [195, 0]
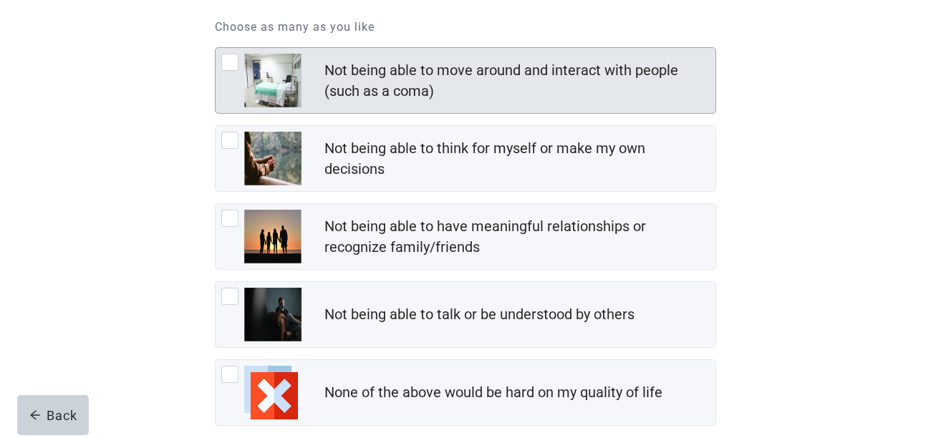
click at [227, 67] on div "Not being able to move around and interact with people (such as a coma), checkb…" at bounding box center [229, 62] width 17 height 17
click at [216, 48] on input "Not being able to move around and interact with people (such as a coma)" at bounding box center [215, 47] width 1 height 1
checkbox input "true"
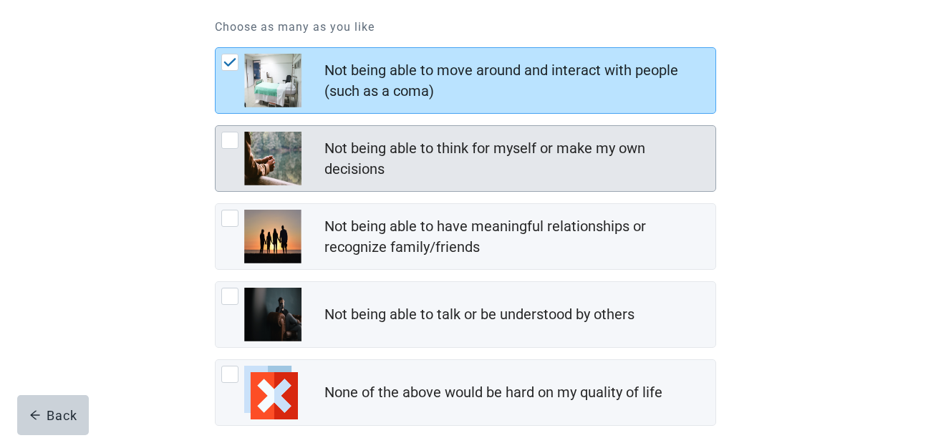
click at [227, 140] on div "Not being able to think for myself or make my own decisions, checkbox, not chec…" at bounding box center [229, 140] width 17 height 17
click at [216, 126] on input "Not being able to think for myself or make my own decisions" at bounding box center [215, 125] width 1 height 1
checkbox input "true"
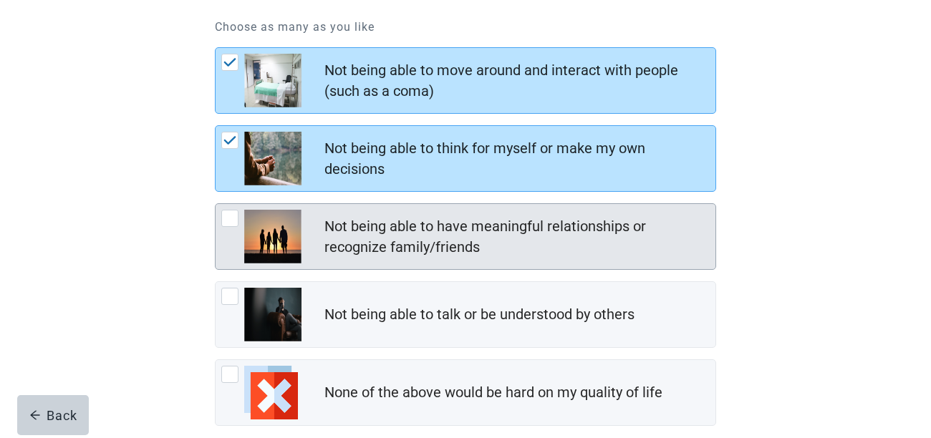
click at [230, 216] on div "Not being able to have meaningful relationships or recognize family/friends, ch…" at bounding box center [229, 218] width 17 height 17
click at [216, 204] on input "Not being able to have meaningful relationships or recognize family/friends" at bounding box center [215, 203] width 1 height 1
checkbox input "true"
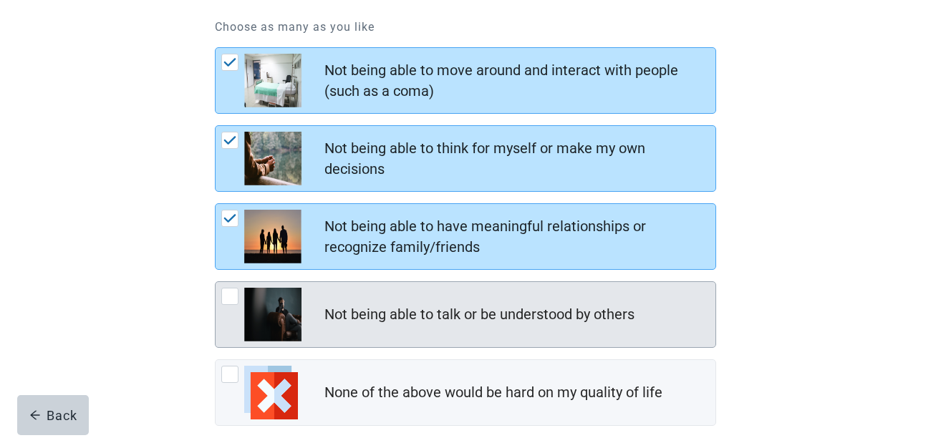
click at [226, 297] on div "Not being able to talk or be understood by others, checkbox, not checked" at bounding box center [229, 296] width 17 height 17
click at [216, 282] on input "Not being able to talk or be understood by others" at bounding box center [215, 282] width 1 height 1
checkbox input "true"
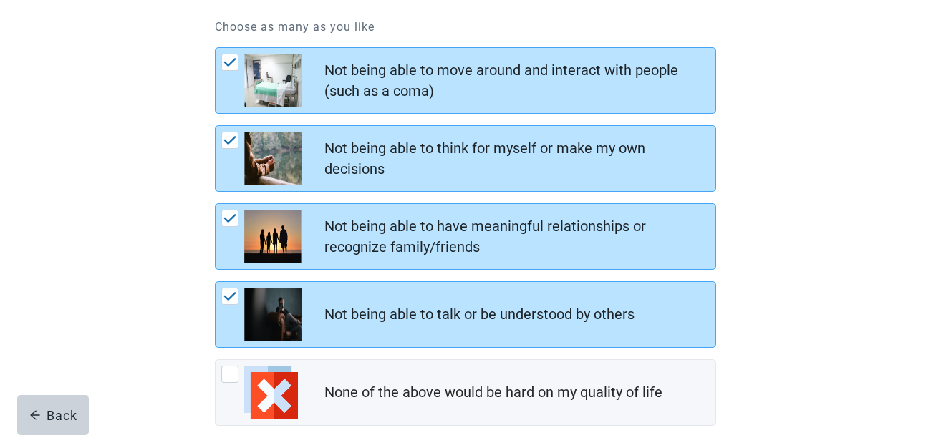
scroll to position [271, 0]
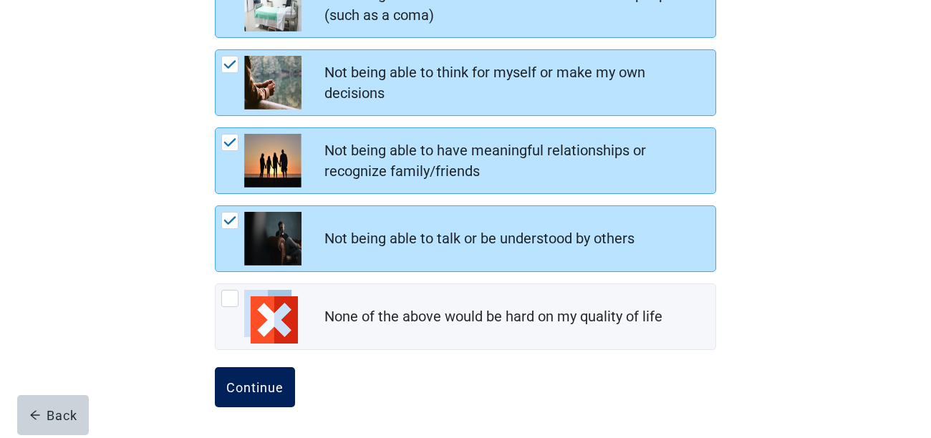
click at [244, 391] on div "Continue" at bounding box center [254, 387] width 57 height 14
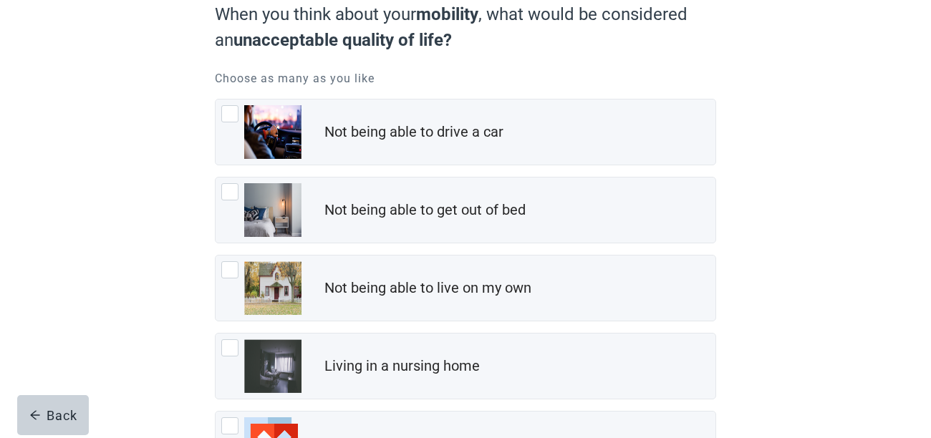
scroll to position [140, 0]
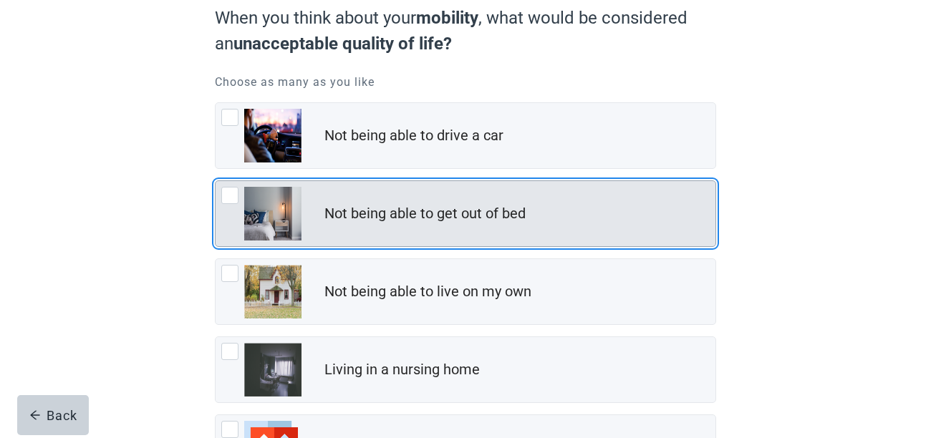
click at [228, 198] on div "Not being able to get out of bed, checkbox, not checked" at bounding box center [229, 195] width 17 height 17
click at [216, 181] on input "Not being able to get out of bed" at bounding box center [215, 181] width 1 height 1
checkbox input "true"
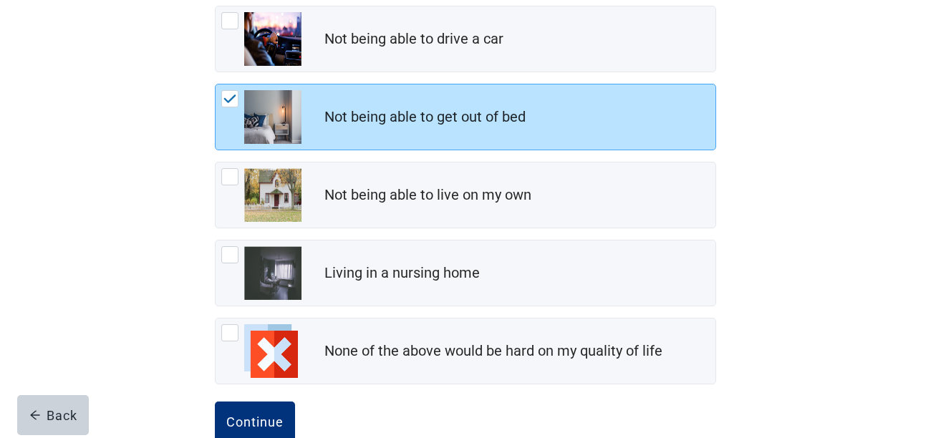
scroll to position [240, 0]
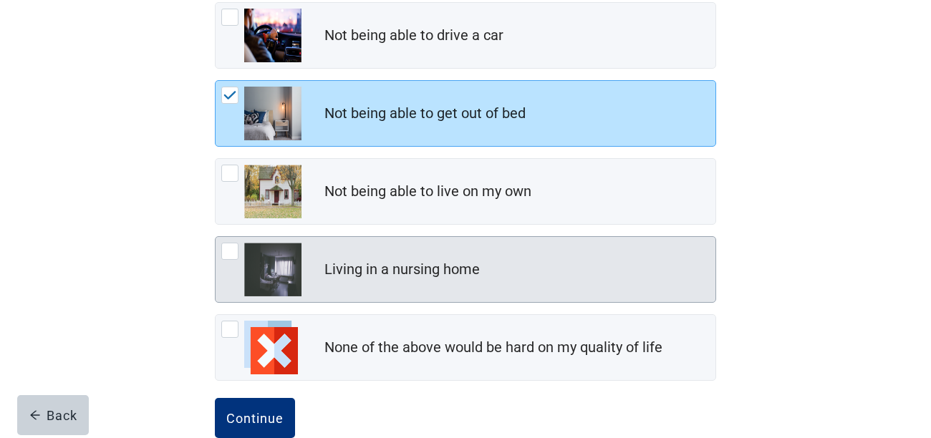
click at [227, 252] on div "Living in a nursing home, checkbox, not checked" at bounding box center [229, 251] width 17 height 17
click at [216, 237] on input "Living in a nursing home" at bounding box center [215, 236] width 1 height 1
checkbox input "true"
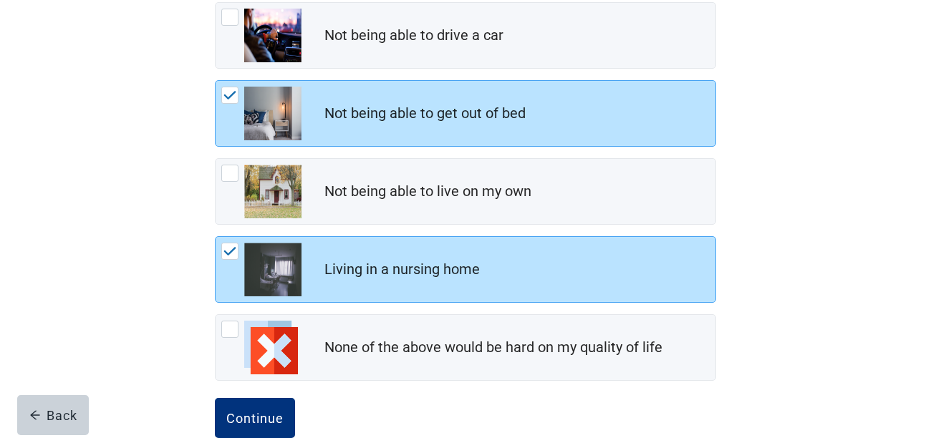
scroll to position [271, 0]
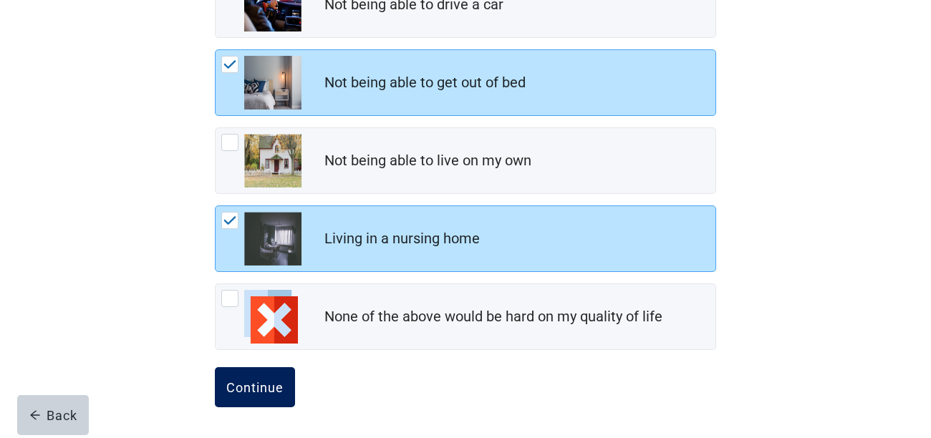
click at [254, 383] on div "Continue" at bounding box center [254, 387] width 57 height 14
click at [163, 317] on div "When you think about your mobility , what would be considered an unacceptable q…" at bounding box center [466, 121] width 838 height 635
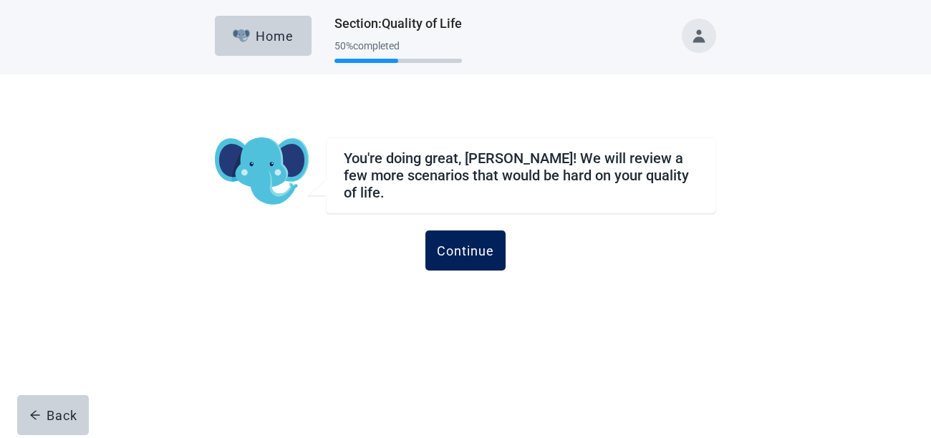
click at [471, 244] on div "Continue" at bounding box center [465, 251] width 57 height 14
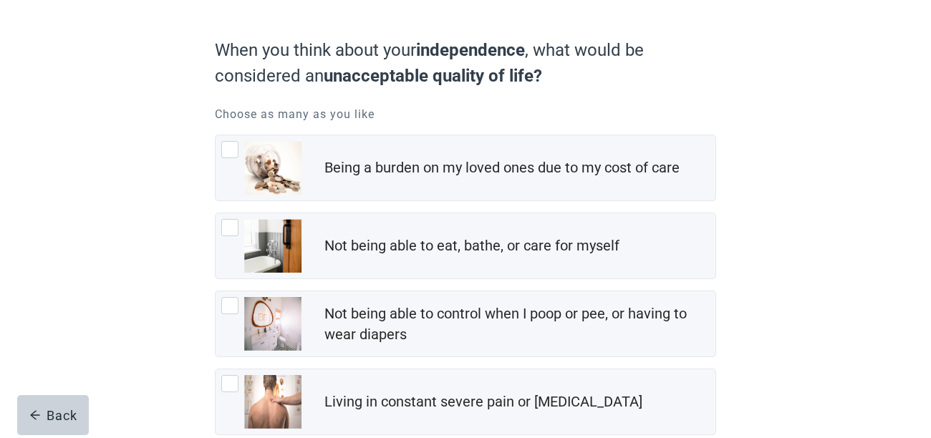
scroll to position [112, 0]
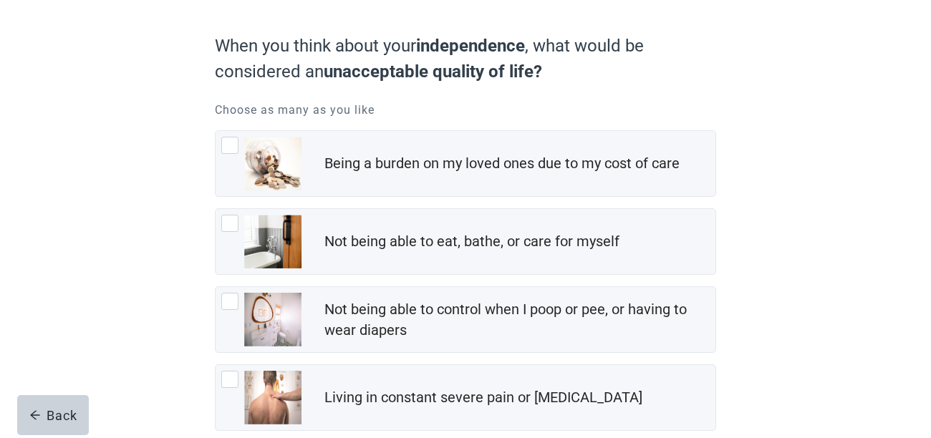
click at [173, 214] on div "When you think about your independence , what would be considered an unacceptab…" at bounding box center [466, 333] width 602 height 685
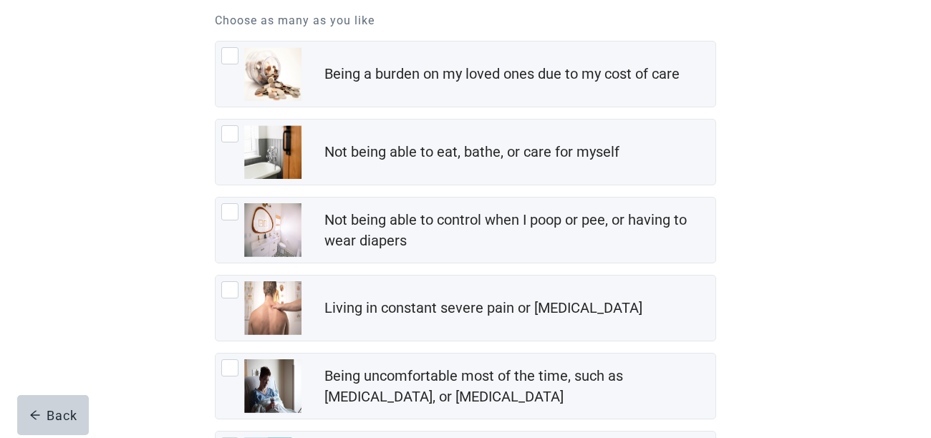
scroll to position [205, 0]
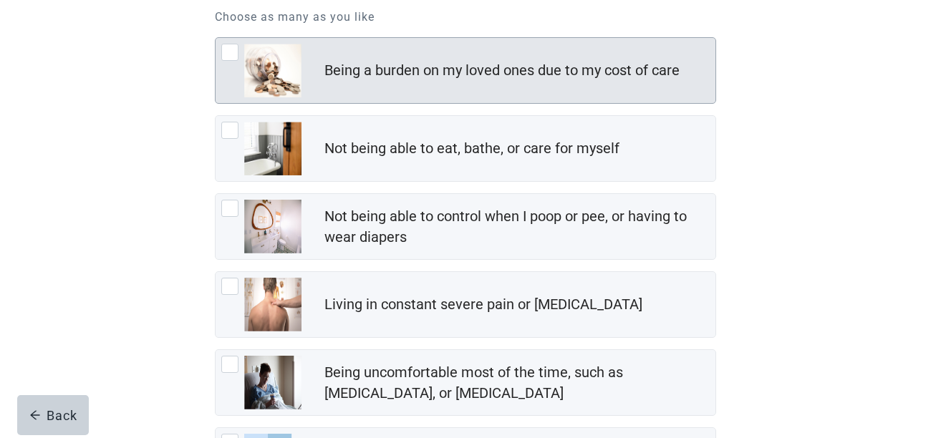
click at [231, 55] on div "Being a burden on my loved ones due to my cost of care, checkbox, not checked" at bounding box center [229, 52] width 17 height 17
click at [216, 38] on input "Being a burden on my loved ones due to my cost of care" at bounding box center [215, 37] width 1 height 1
checkbox input "true"
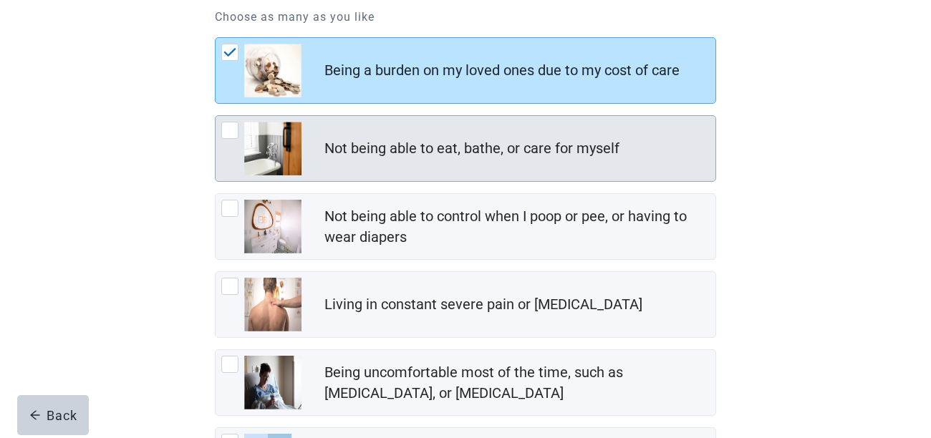
click at [230, 133] on div "Not being able to eat, bathe, or care for myself, checkbox, not checked" at bounding box center [229, 130] width 17 height 17
click at [216, 116] on input "Not being able to eat, bathe, or care for myself" at bounding box center [215, 115] width 1 height 1
checkbox input "true"
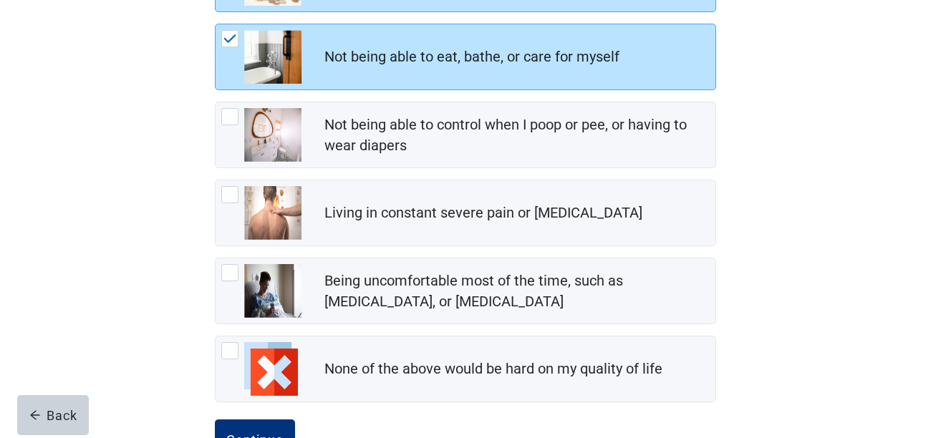
scroll to position [299, 0]
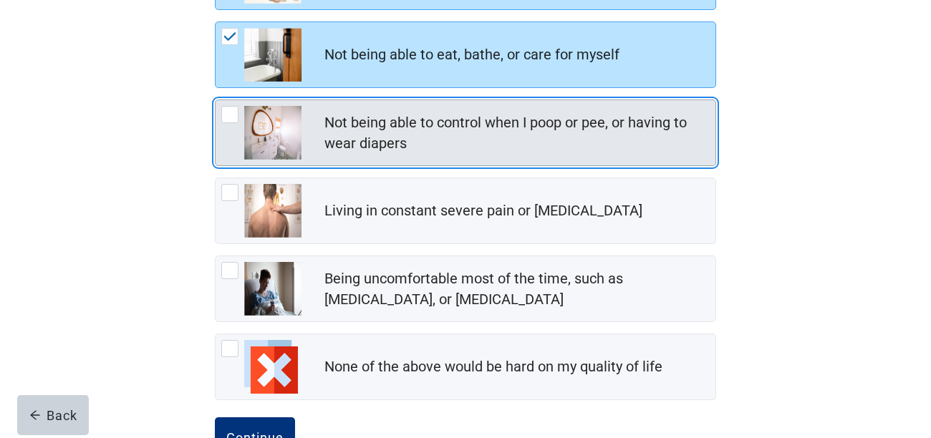
click at [230, 116] on div "Not being able to control when I poop or pee, or having to wear diapers, checkb…" at bounding box center [229, 114] width 17 height 17
click at [216, 100] on input "Not being able to control when I poop or pee, or having to wear diapers" at bounding box center [215, 100] width 1 height 1
checkbox input "true"
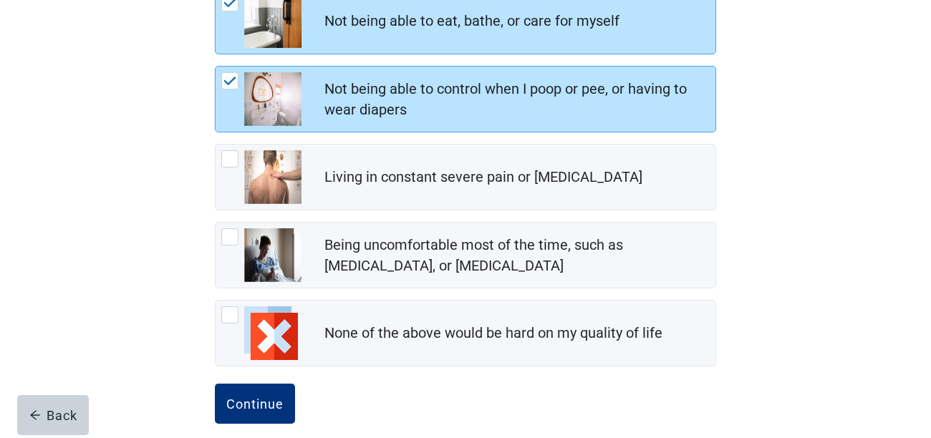
scroll to position [349, 0]
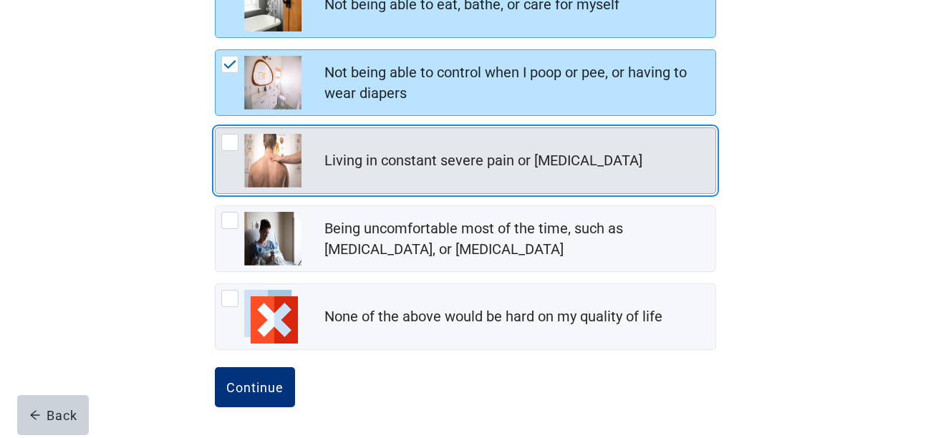
click at [229, 143] on div "Living in constant severe pain or shortness of breath, checkbox, not checked" at bounding box center [229, 142] width 17 height 17
click at [216, 128] on input "Living in constant severe pain or [MEDICAL_DATA]" at bounding box center [215, 128] width 1 height 1
checkbox input "true"
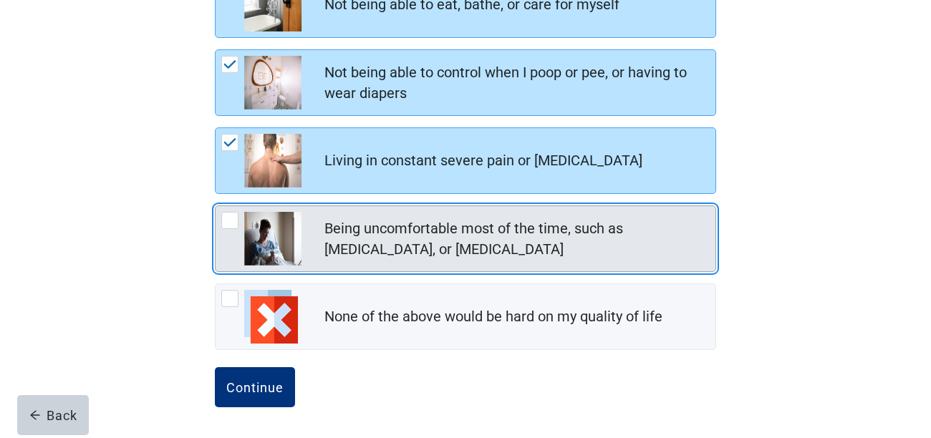
click at [231, 218] on div "Being uncomfortable most of the time, such as nausea, vomiting, or diarrhea, ch…" at bounding box center [229, 220] width 17 height 17
click at [216, 206] on input "Being uncomfortable most of the time, such as [MEDICAL_DATA], or [MEDICAL_DATA]" at bounding box center [215, 206] width 1 height 1
checkbox input "true"
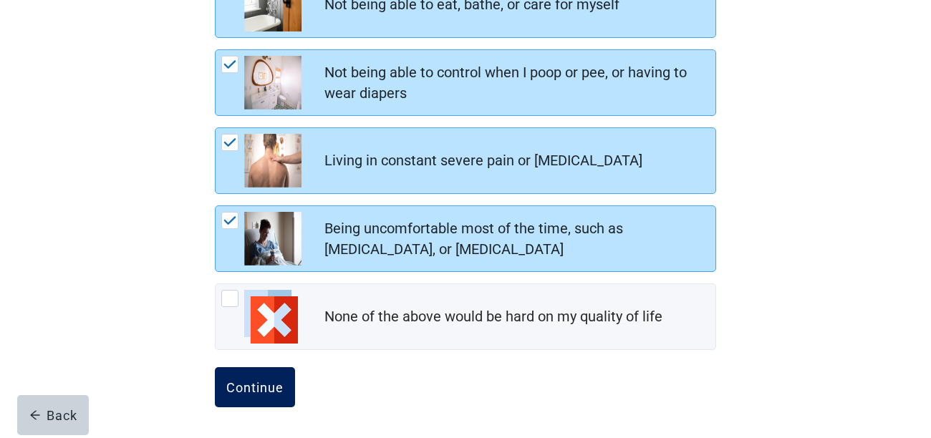
click at [255, 383] on div "Continue" at bounding box center [254, 387] width 57 height 14
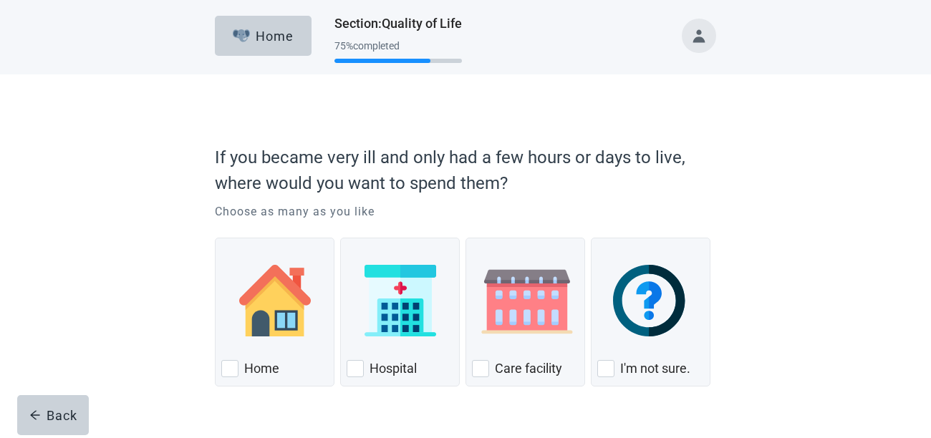
click at [156, 319] on div "If you became very ill and only had a few hours or days to live, where would yo…" at bounding box center [466, 275] width 838 height 401
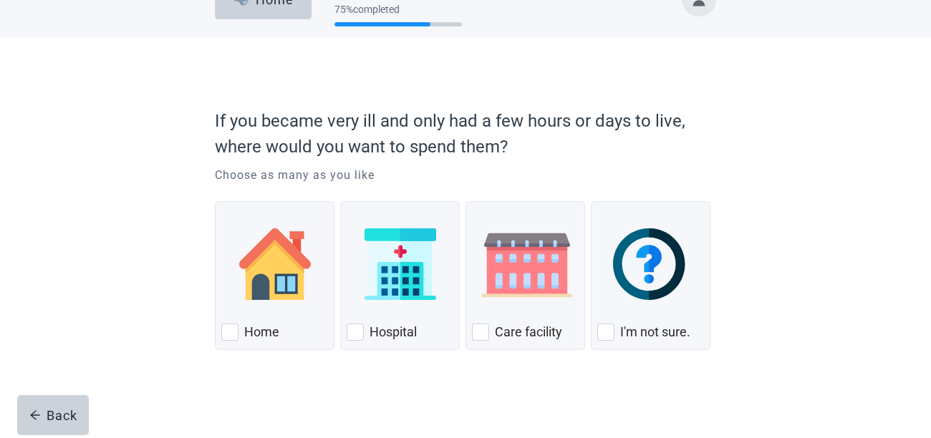
click at [155, 319] on div "If you became very ill and only had a few hours or days to live, where would yo…" at bounding box center [466, 238] width 838 height 401
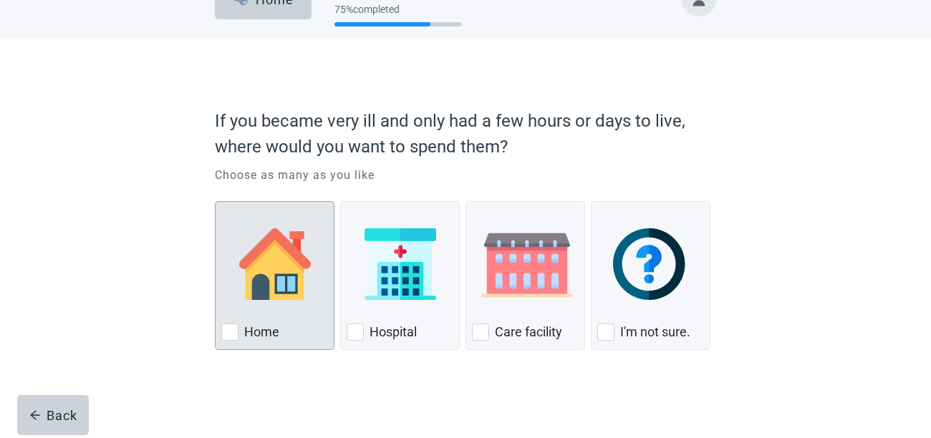
click at [229, 331] on div "Home, checkbox, not checked" at bounding box center [229, 332] width 17 height 17
click at [216, 202] on input "Home" at bounding box center [215, 201] width 1 height 1
checkbox input "true"
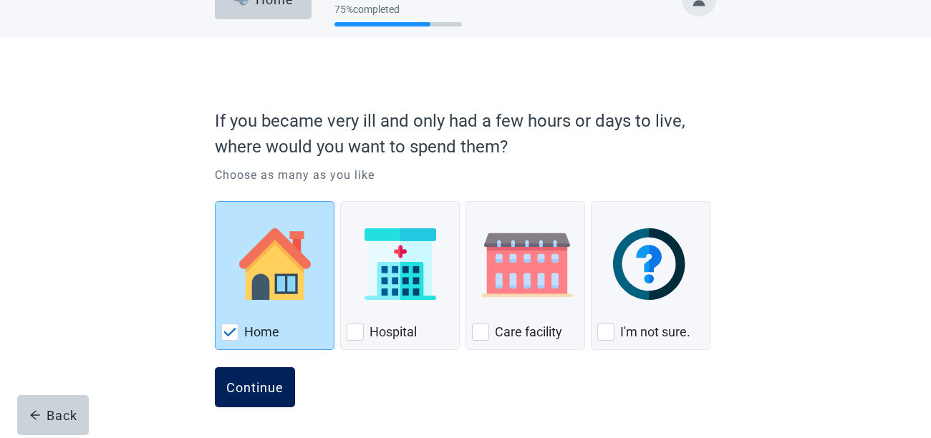
click at [261, 388] on div "Continue" at bounding box center [254, 387] width 57 height 14
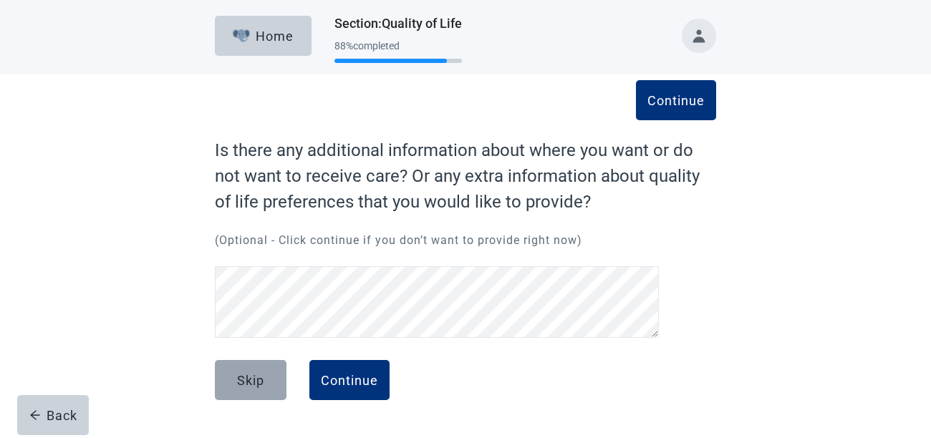
click at [261, 379] on div "Skip" at bounding box center [250, 380] width 27 height 14
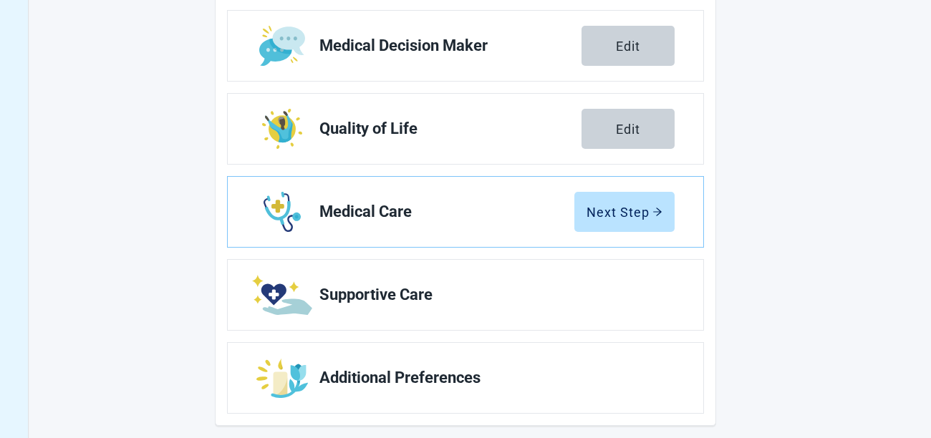
scroll to position [330, 0]
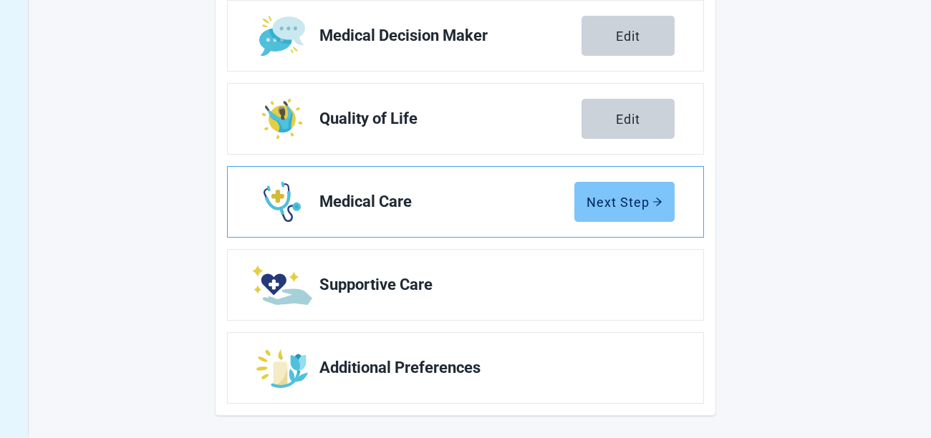
click at [596, 199] on div "Next Step" at bounding box center [625, 202] width 76 height 14
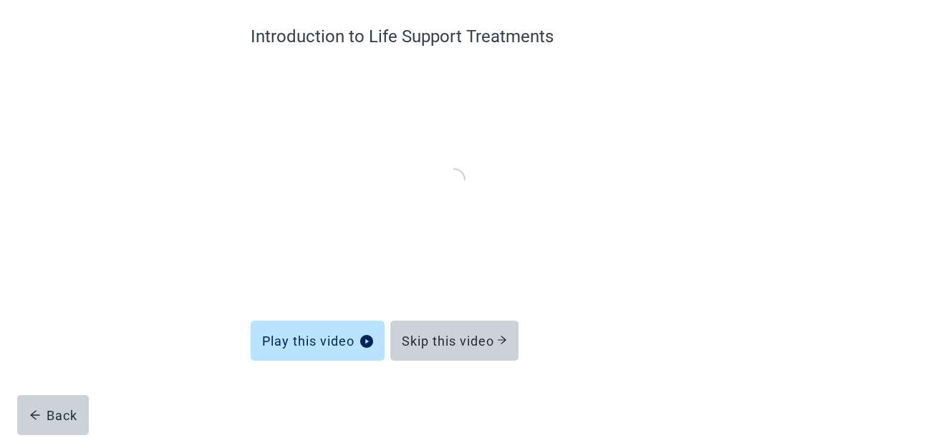
scroll to position [113, 0]
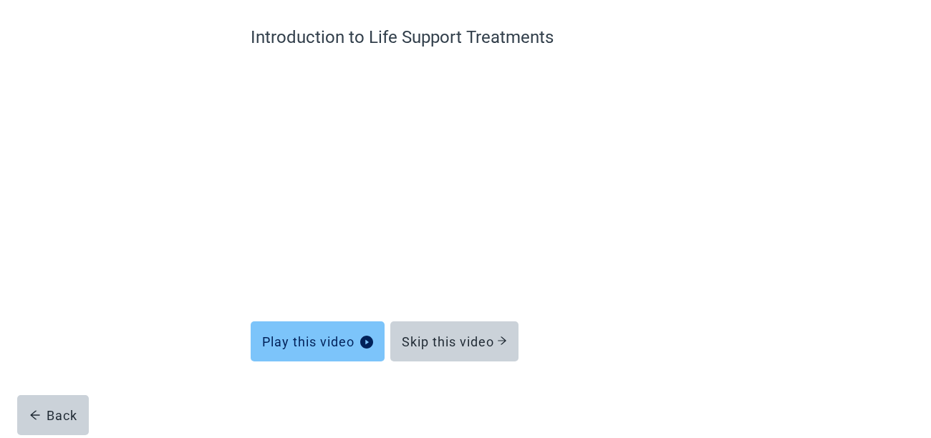
click at [306, 337] on div "Play this video" at bounding box center [317, 342] width 111 height 14
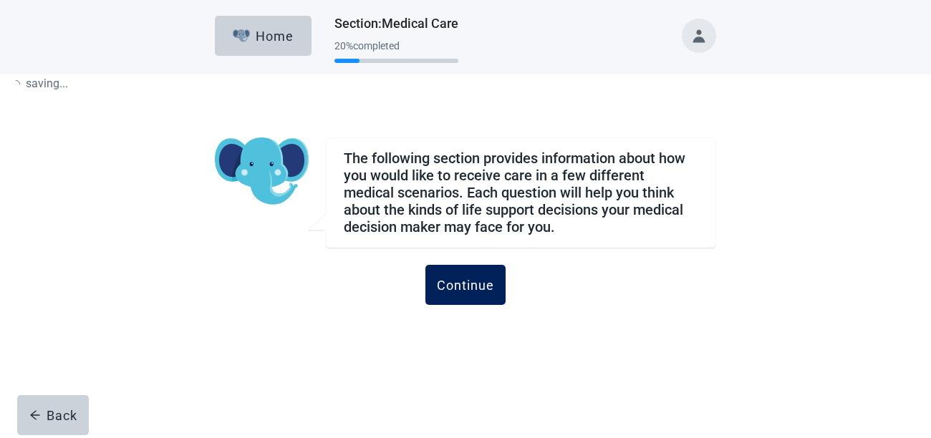
click at [447, 291] on div "Continue" at bounding box center [465, 285] width 57 height 14
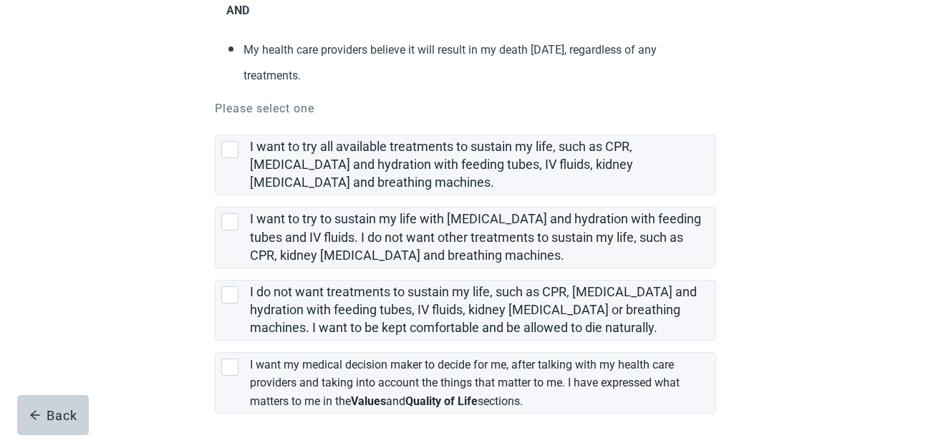
scroll to position [323, 0]
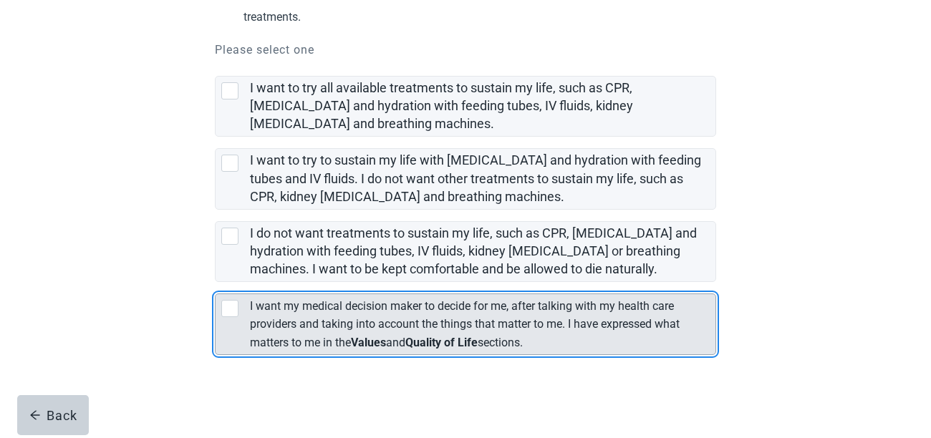
click at [229, 310] on div "[object Object], checkbox, not selected" at bounding box center [229, 308] width 17 height 17
click at [216, 283] on input "I want my medical decision maker to decide for me, after talking with my health…" at bounding box center [215, 282] width 1 height 1
checkbox input "true"
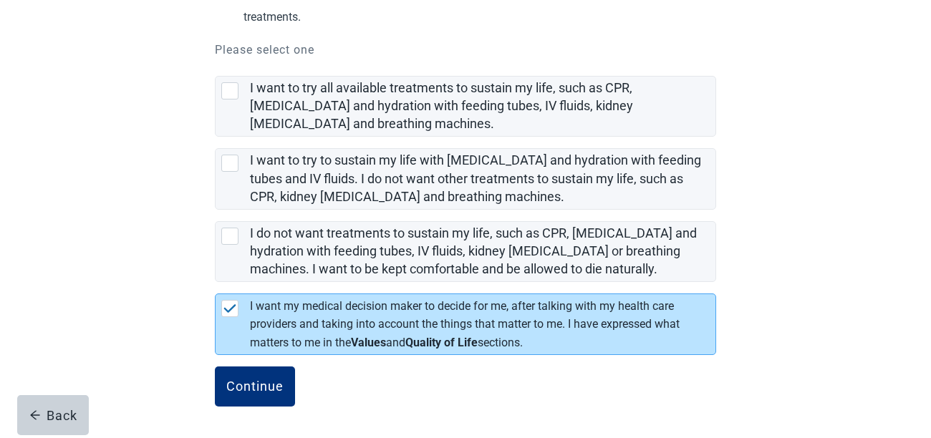
click at [237, 394] on div "Continue" at bounding box center [254, 387] width 57 height 14
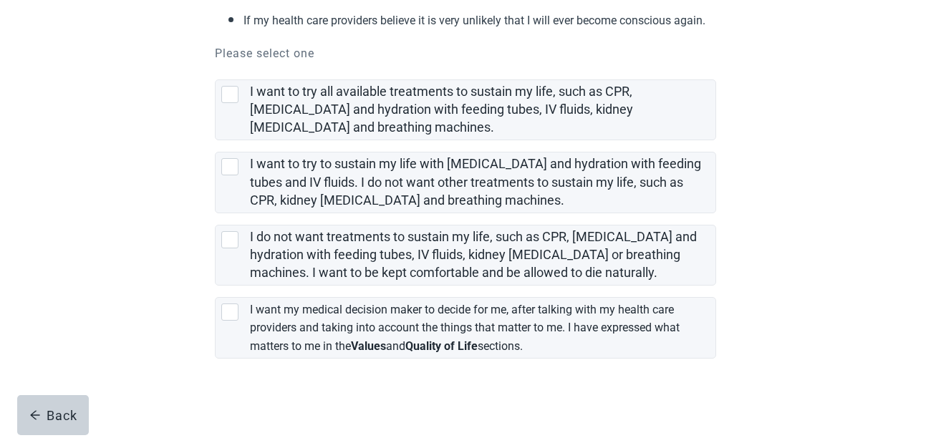
scroll to position [291, 0]
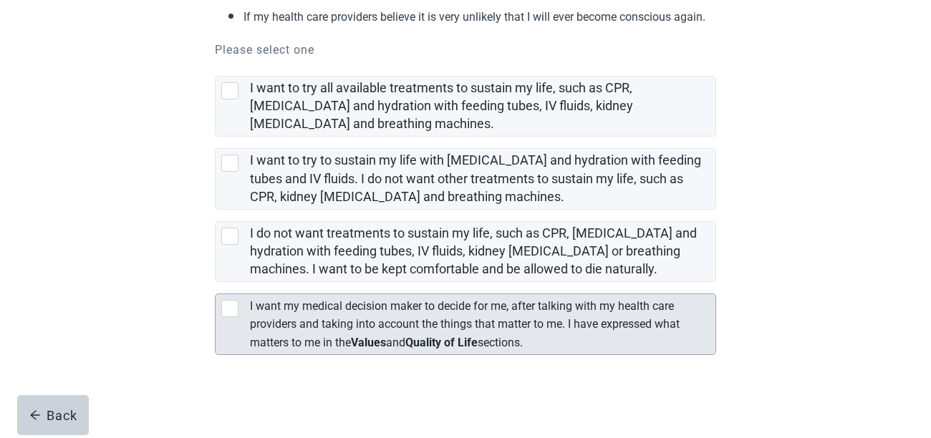
click at [231, 310] on div "[object Object], checkbox, not selected" at bounding box center [229, 308] width 17 height 17
click at [216, 283] on input "I want my medical decision maker to decide for me, after talking with my health…" at bounding box center [215, 282] width 1 height 1
checkbox input "true"
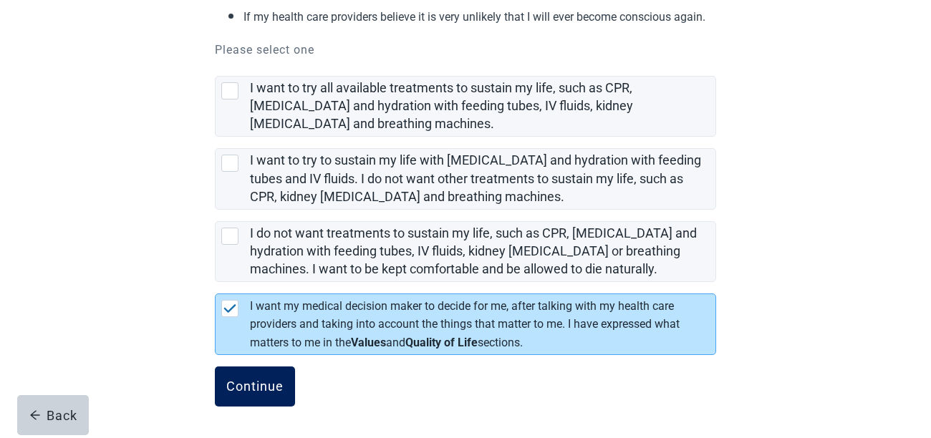
click at [245, 381] on div "Continue" at bounding box center [254, 387] width 57 height 14
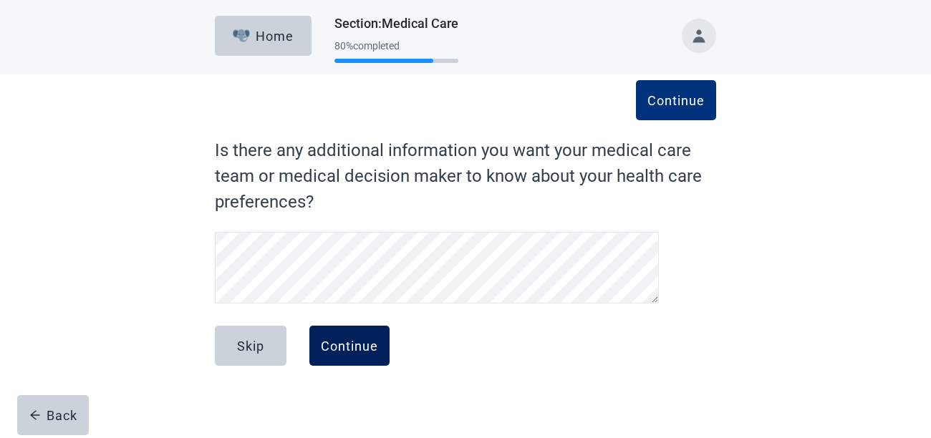
click at [337, 345] on div "Continue" at bounding box center [349, 346] width 57 height 14
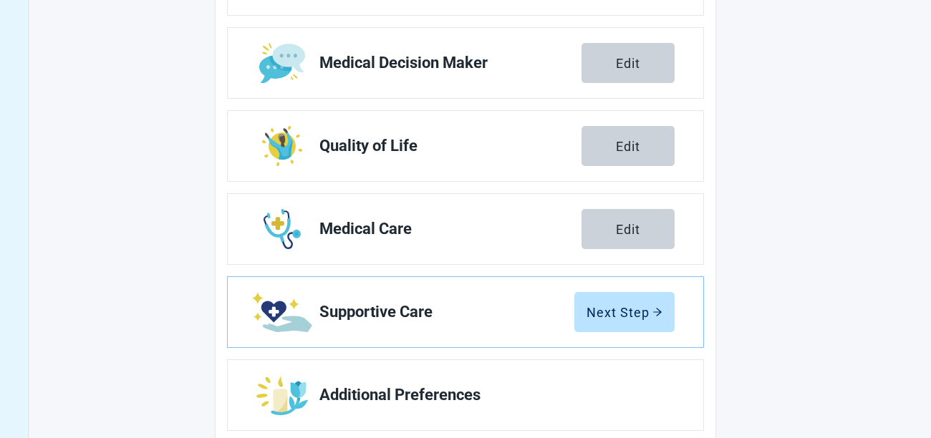
scroll to position [322, 0]
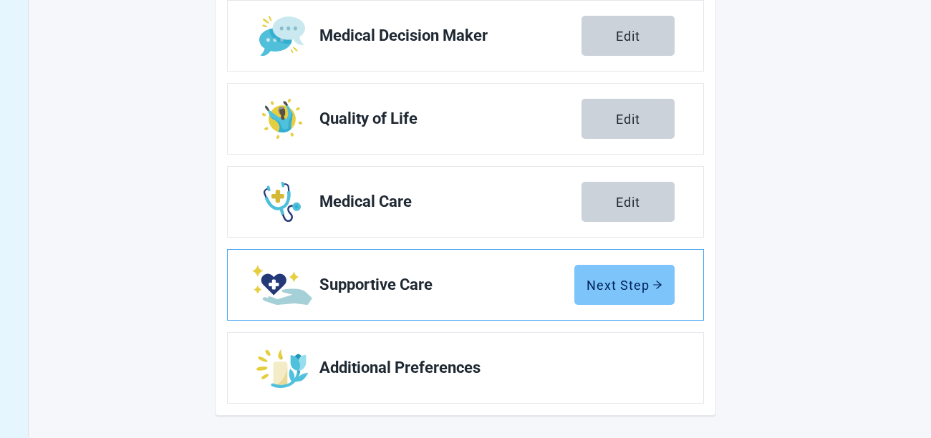
click at [610, 290] on div "Next Step" at bounding box center [625, 285] width 76 height 14
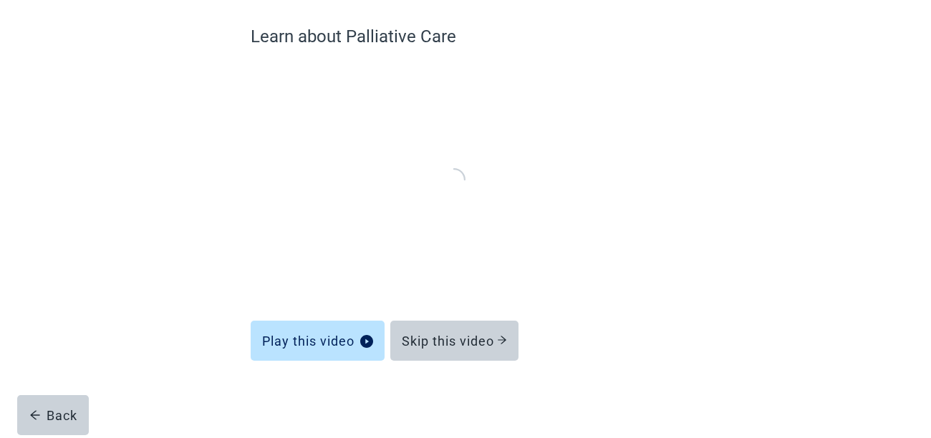
scroll to position [113, 0]
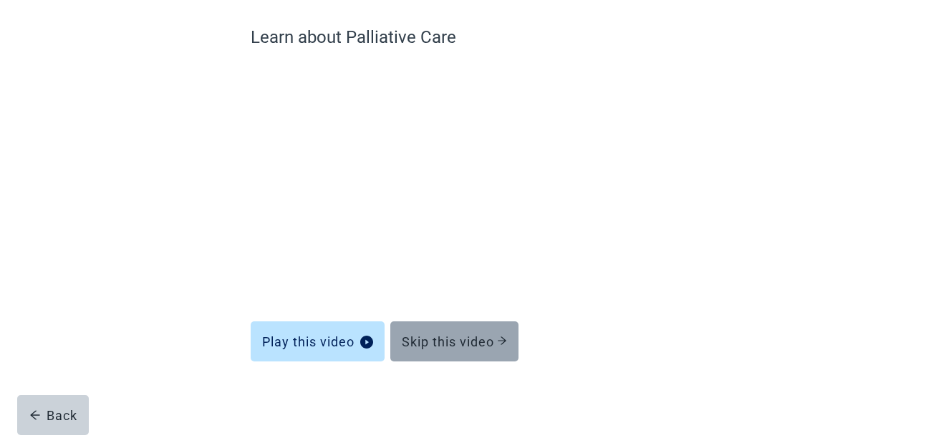
click at [417, 338] on div "Skip this video" at bounding box center [454, 342] width 105 height 14
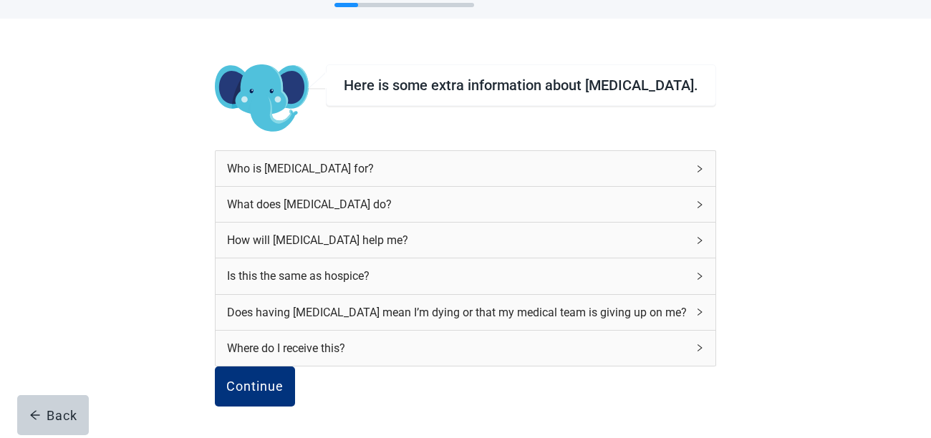
scroll to position [107, 0]
click at [284, 380] on div "Continue" at bounding box center [254, 387] width 57 height 14
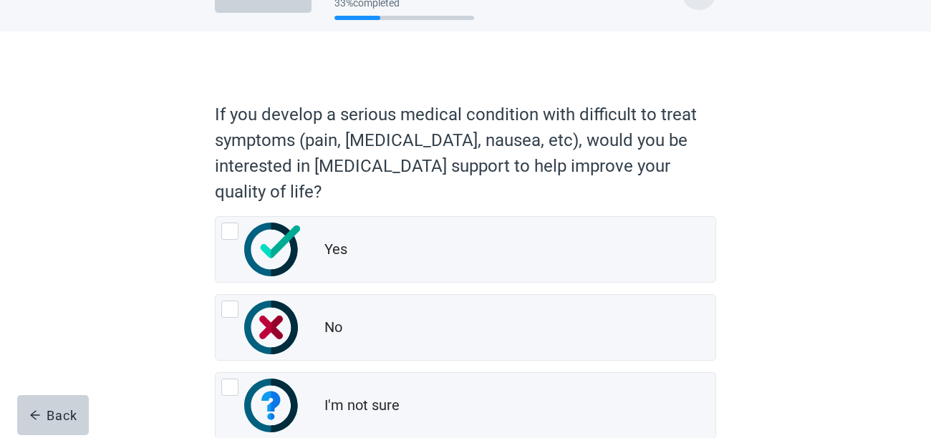
scroll to position [46, 0]
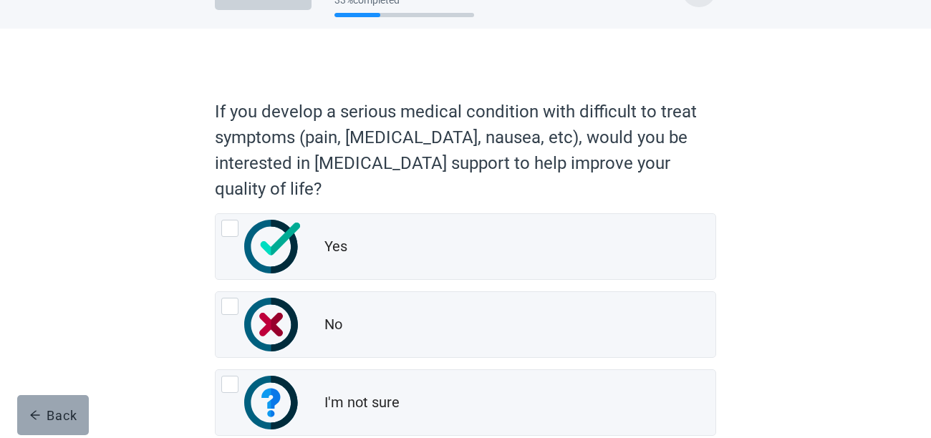
click at [68, 410] on div "Back" at bounding box center [53, 415] width 48 height 14
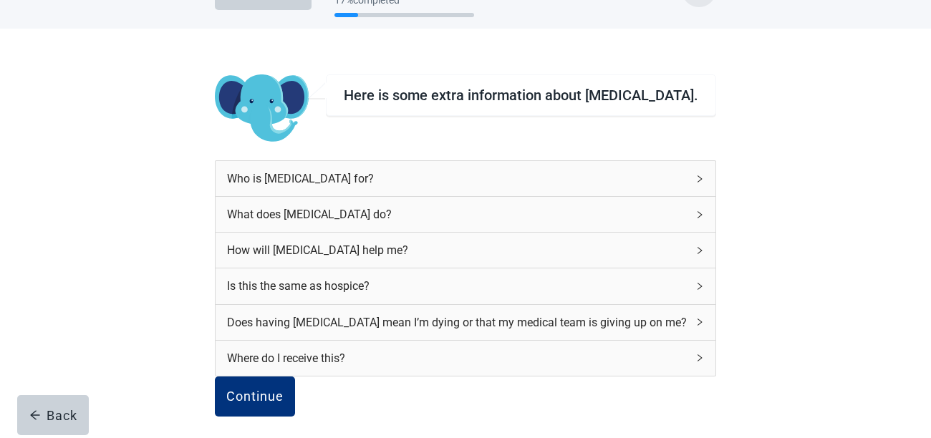
click at [698, 180] on icon "right" at bounding box center [700, 178] width 4 height 7
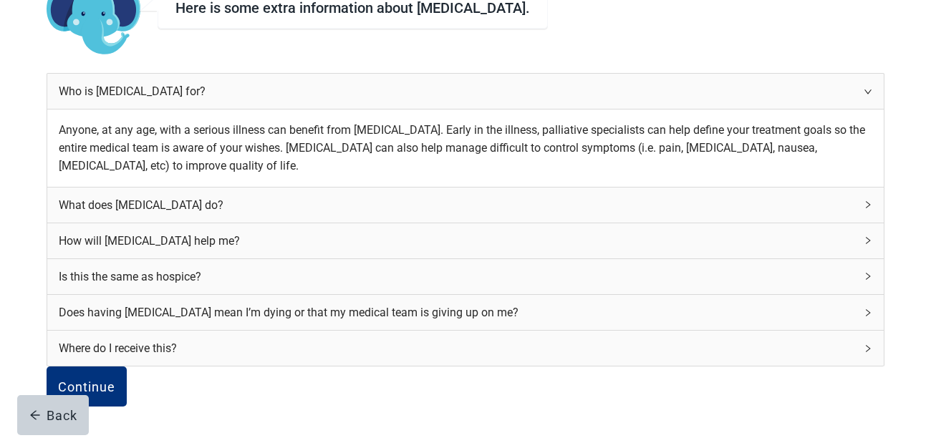
scroll to position [322, 0]
click at [663, 188] on div "What does [MEDICAL_DATA] do?" at bounding box center [465, 205] width 837 height 35
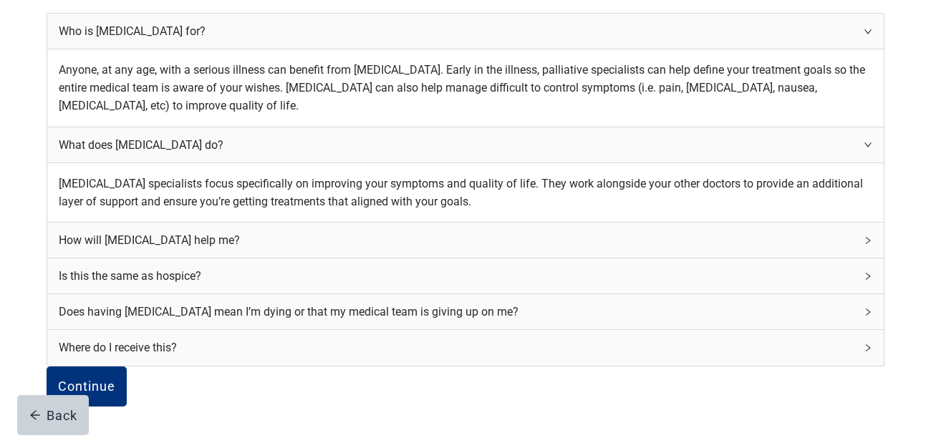
click at [864, 236] on icon "right" at bounding box center [868, 240] width 9 height 9
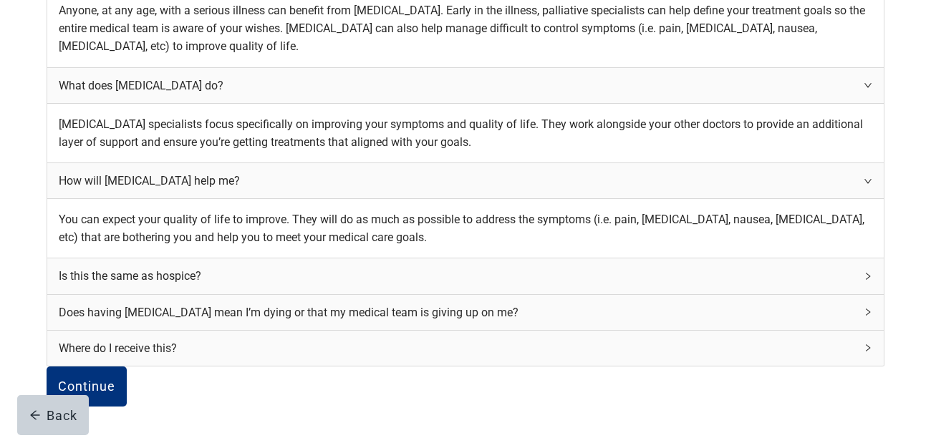
scroll to position [512, 0]
click at [864, 272] on icon "right" at bounding box center [868, 276] width 9 height 9
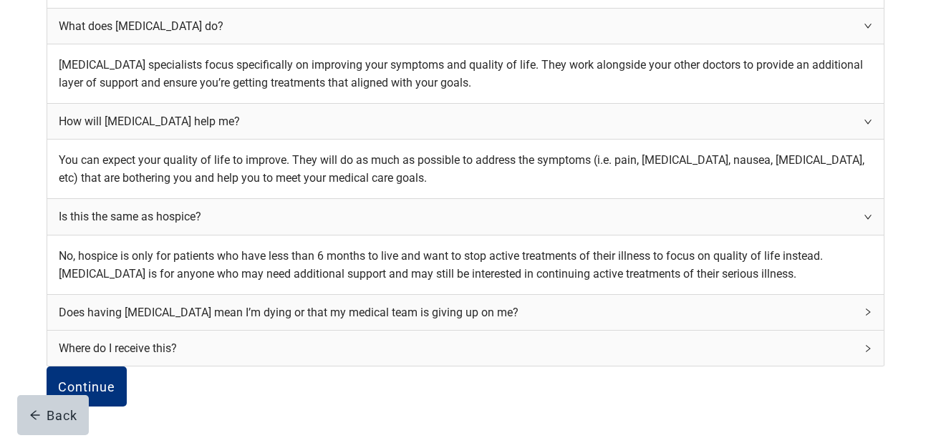
click at [866, 311] on icon "right" at bounding box center [868, 312] width 4 height 7
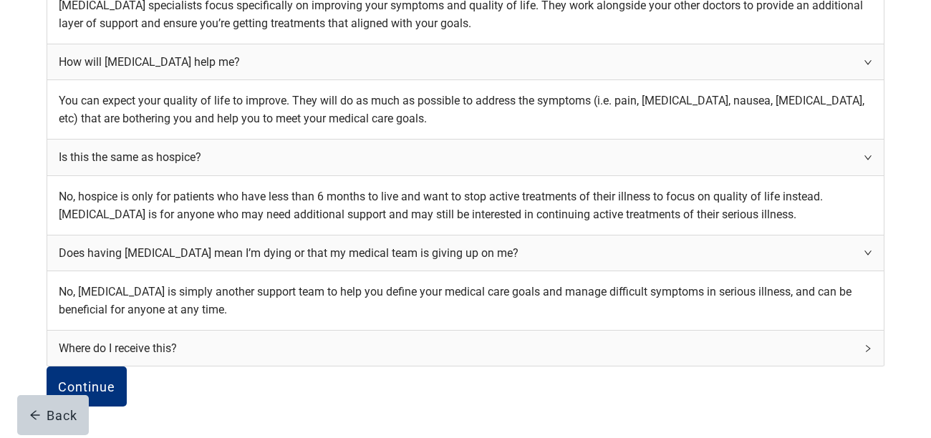
scroll to position [716, 0]
click at [864, 345] on icon "right" at bounding box center [868, 349] width 9 height 9
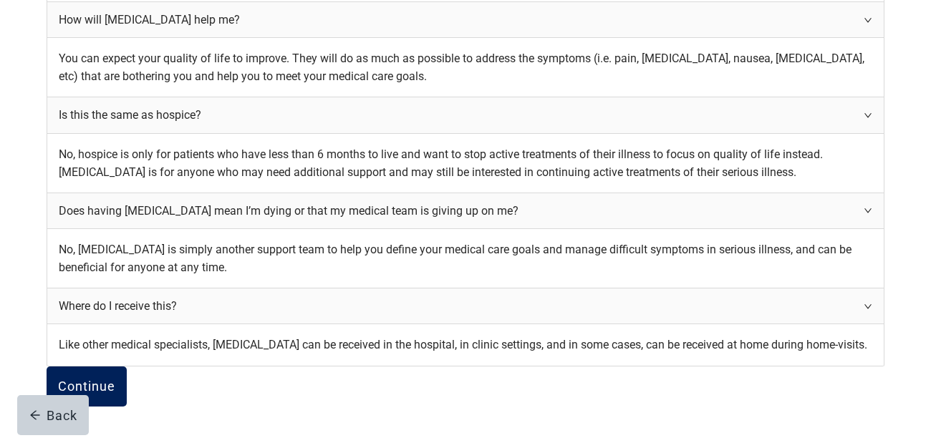
click at [115, 381] on div "Continue" at bounding box center [86, 387] width 57 height 14
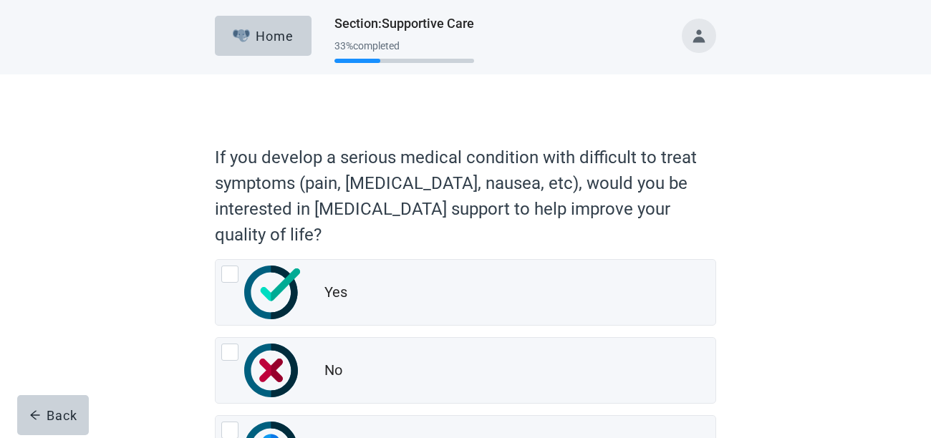
click at [285, 381] on img "No, radio button, not checked" at bounding box center [271, 371] width 54 height 54
click at [216, 338] on input "No" at bounding box center [215, 337] width 1 height 1
radio input "true"
click at [285, 381] on img "No, radio button, not checked" at bounding box center [271, 371] width 54 height 54
click at [216, 338] on input "No" at bounding box center [215, 337] width 1 height 1
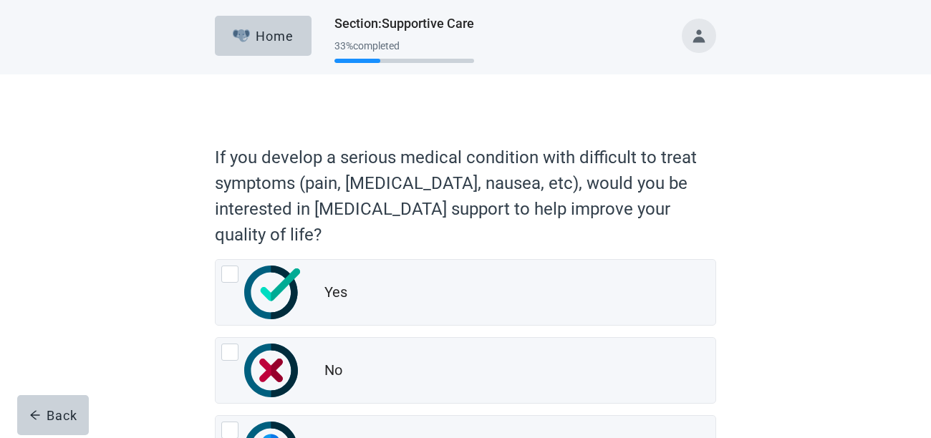
click at [285, 381] on img "No, radio button, not checked" at bounding box center [271, 371] width 54 height 54
click at [216, 338] on input "No" at bounding box center [215, 337] width 1 height 1
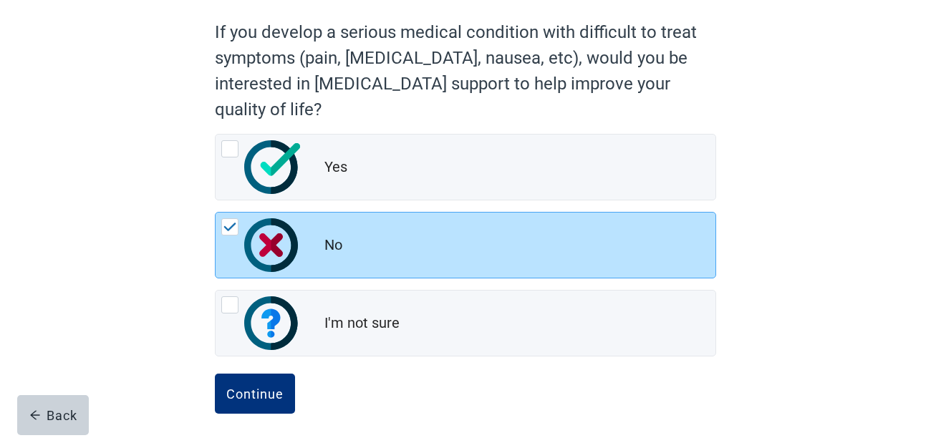
scroll to position [132, 0]
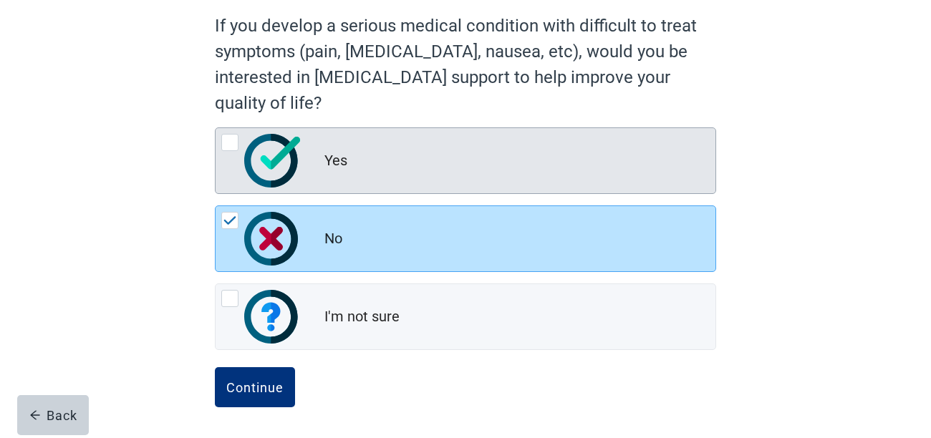
click at [230, 142] on div "Yes, radio button, not checked" at bounding box center [229, 142] width 17 height 17
click at [216, 128] on input "Yes" at bounding box center [215, 128] width 1 height 1
radio input "true"
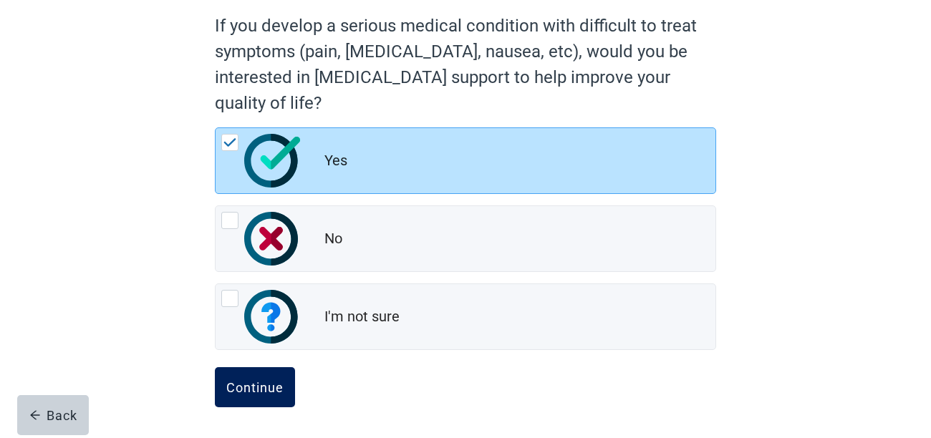
click at [255, 380] on div "Continue" at bounding box center [254, 387] width 57 height 14
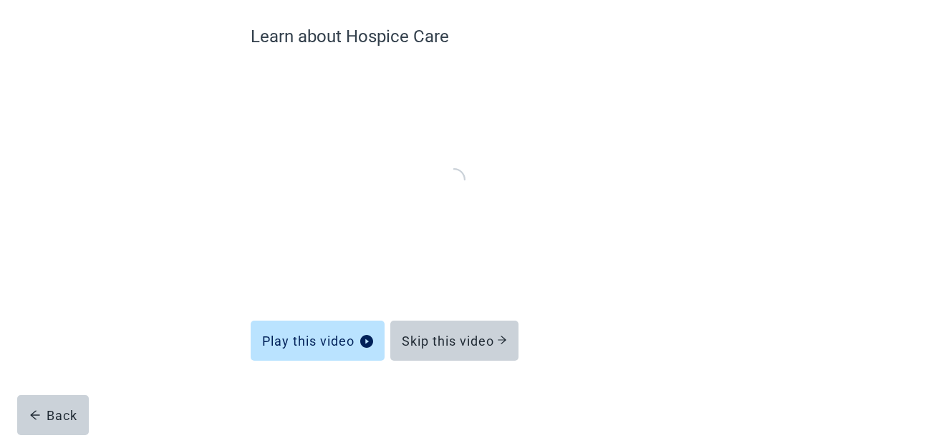
scroll to position [113, 0]
click at [59, 412] on div "Back" at bounding box center [53, 415] width 48 height 14
click at [59, 415] on div "Back" at bounding box center [53, 415] width 48 height 14
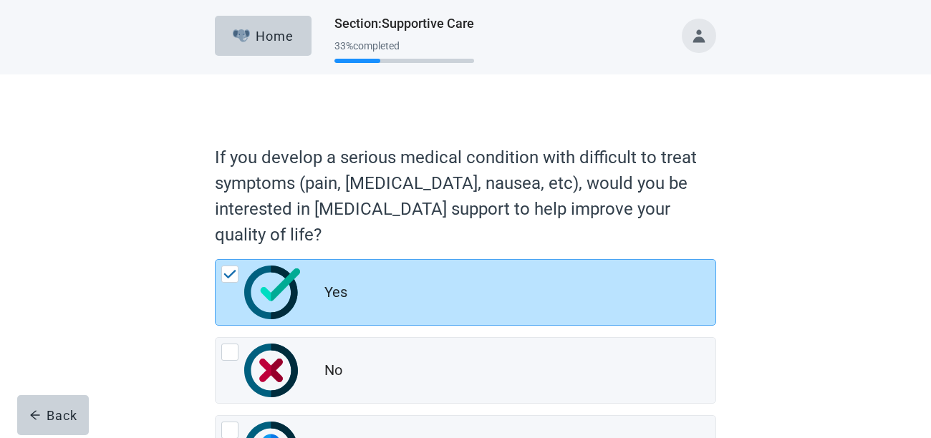
click at [228, 356] on div "No, radio button, not checked" at bounding box center [229, 352] width 17 height 17
click at [216, 338] on input "No" at bounding box center [215, 337] width 1 height 1
radio input "true"
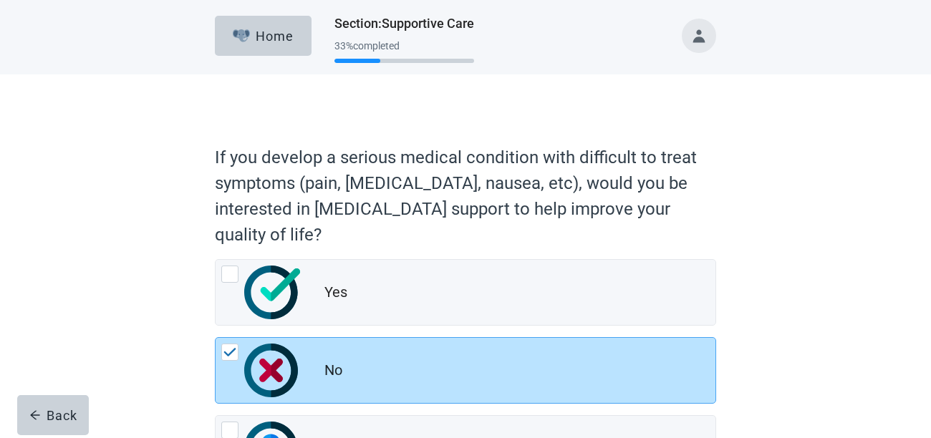
scroll to position [132, 0]
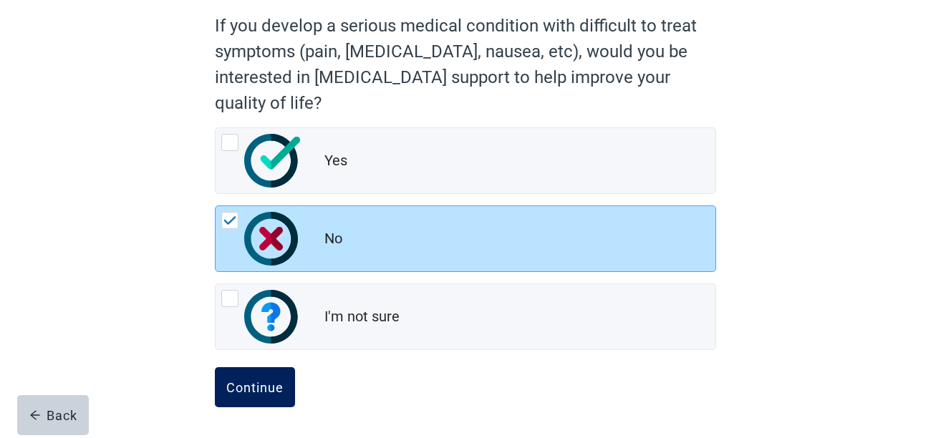
click at [245, 376] on button "Continue" at bounding box center [255, 387] width 80 height 40
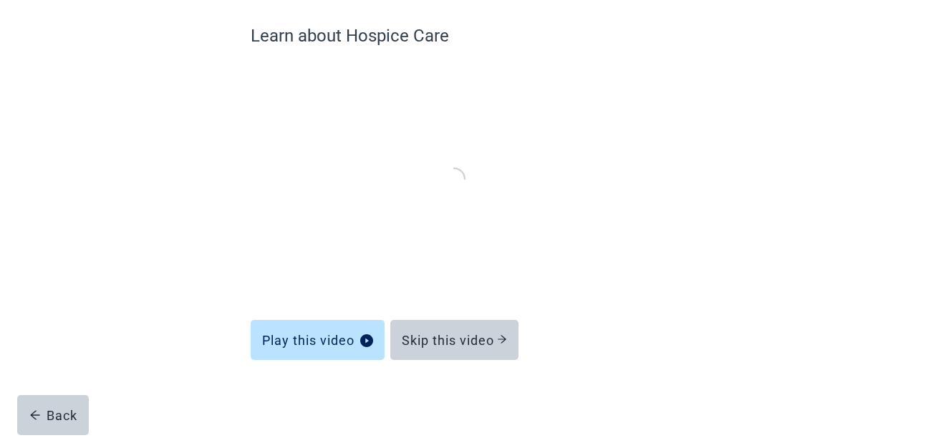
scroll to position [113, 0]
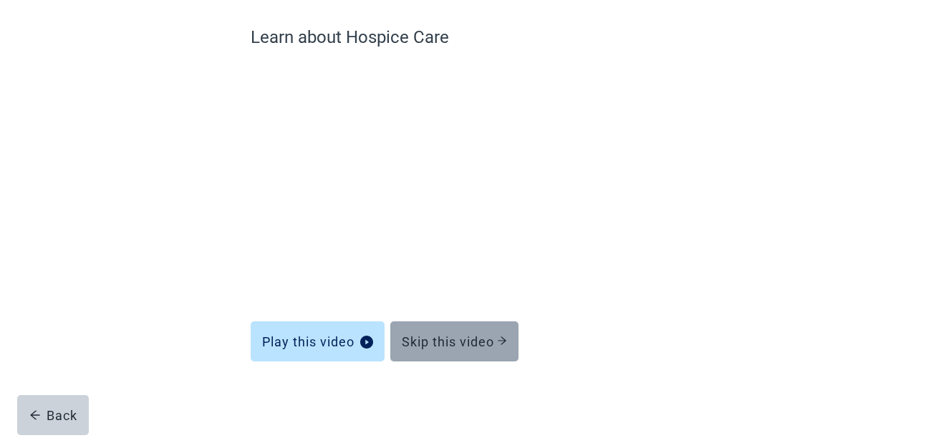
click at [466, 335] on div "Skip this video" at bounding box center [454, 342] width 105 height 14
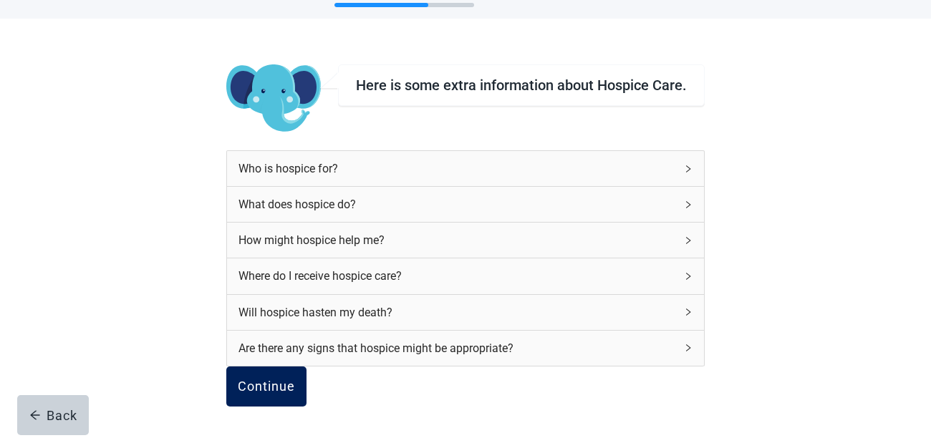
click at [295, 380] on div "Continue" at bounding box center [266, 387] width 57 height 14
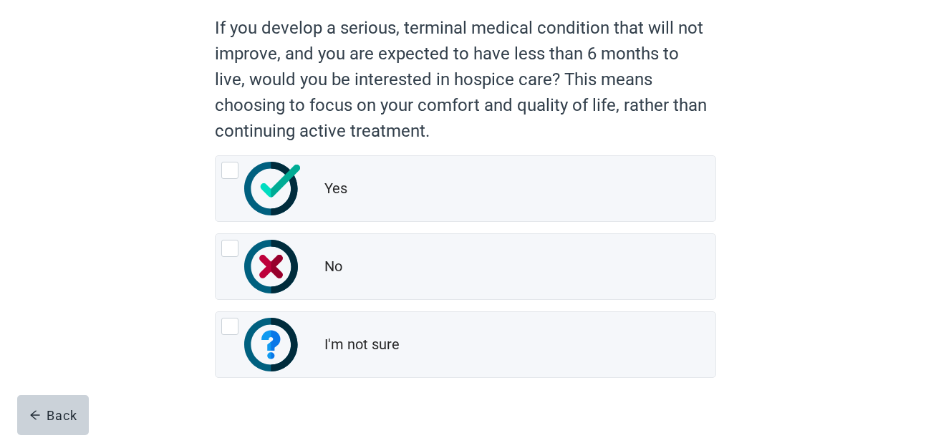
scroll to position [130, 0]
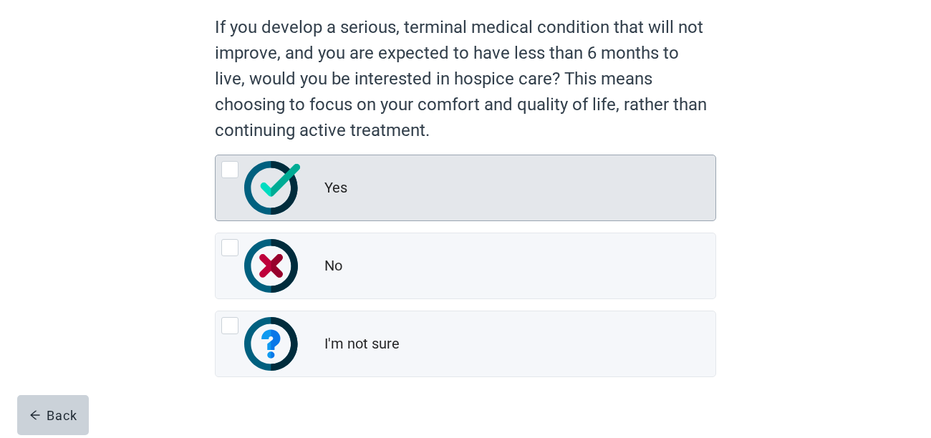
click at [229, 176] on div "Yes, radio button, not checked" at bounding box center [229, 169] width 17 height 17
click at [216, 155] on input "Yes" at bounding box center [215, 155] width 1 height 1
radio input "true"
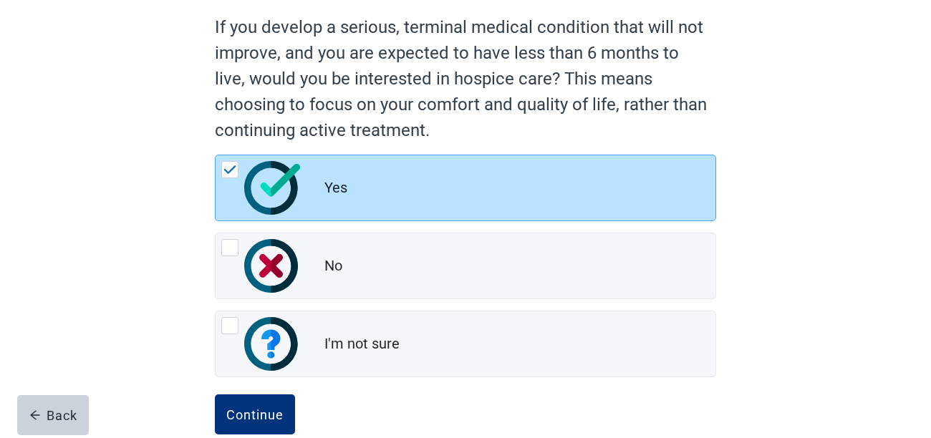
scroll to position [158, 0]
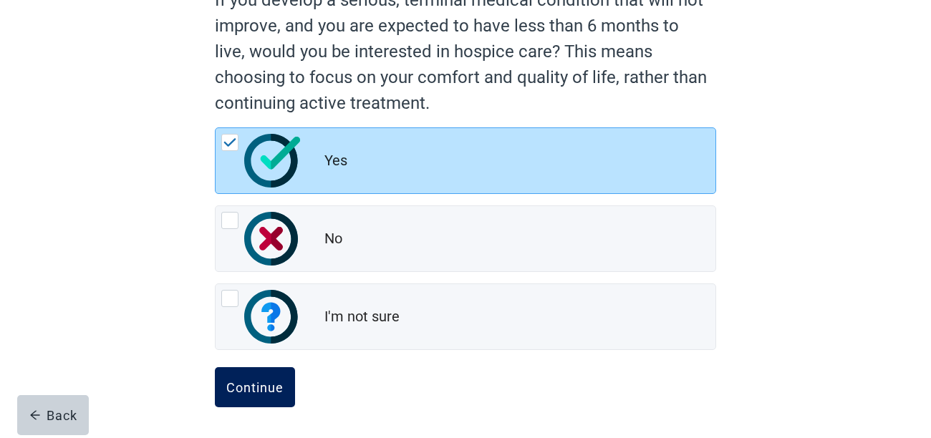
click at [249, 390] on div "Continue" at bounding box center [254, 387] width 57 height 14
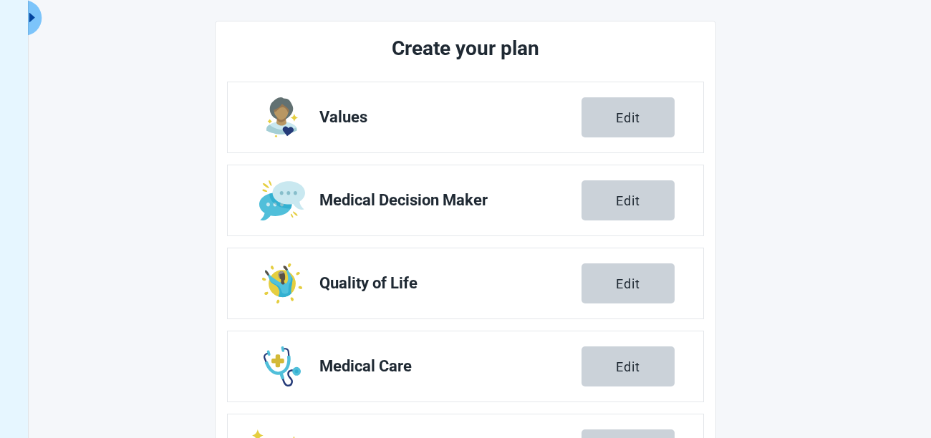
scroll to position [322, 0]
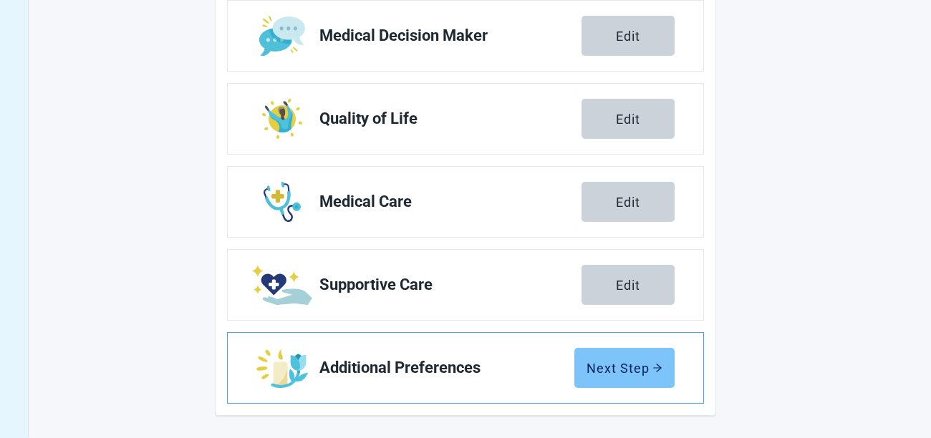
click at [606, 367] on div "Next Step" at bounding box center [625, 368] width 76 height 14
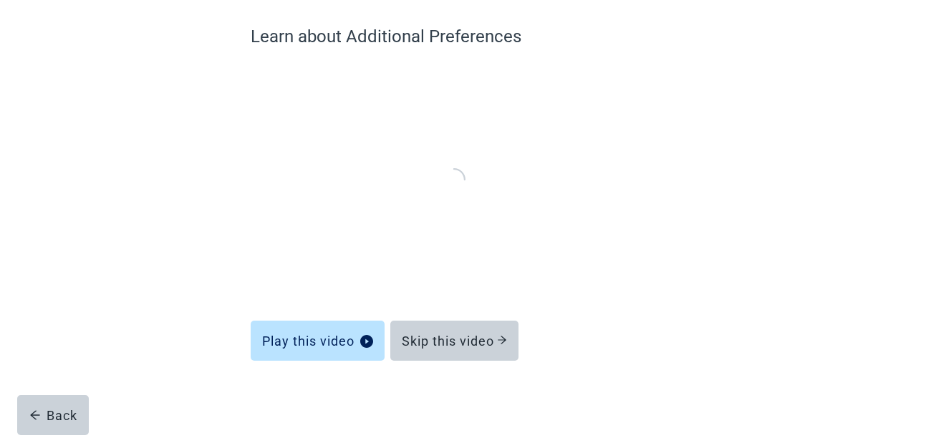
scroll to position [113, 0]
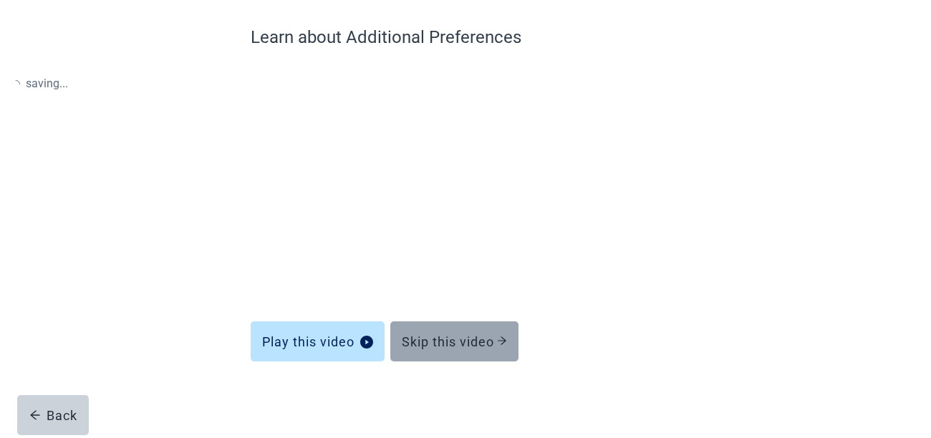
click at [450, 339] on div "Skip this video" at bounding box center [454, 342] width 105 height 14
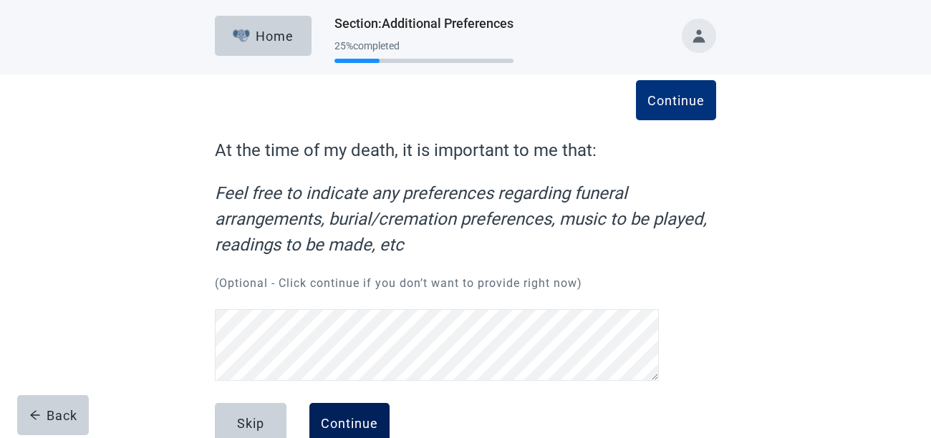
click at [362, 416] on div "Continue" at bounding box center [349, 423] width 57 height 14
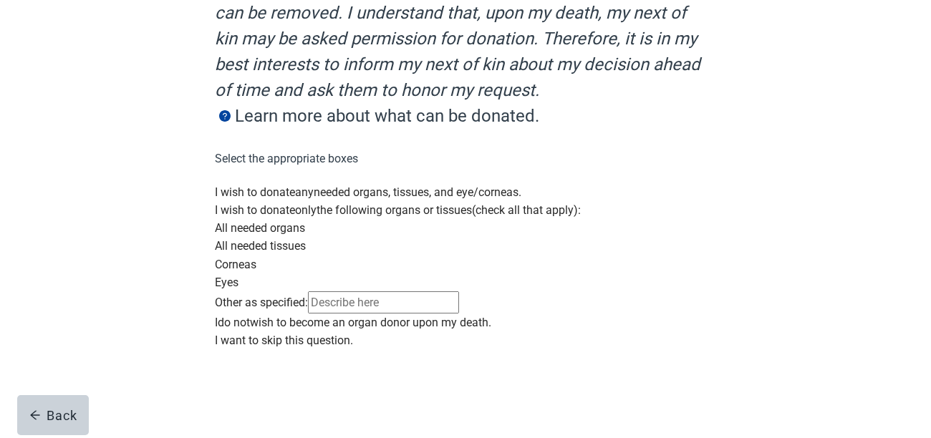
scroll to position [403, 0]
click at [230, 183] on div "Main content" at bounding box center [465, 183] width 501 height 0
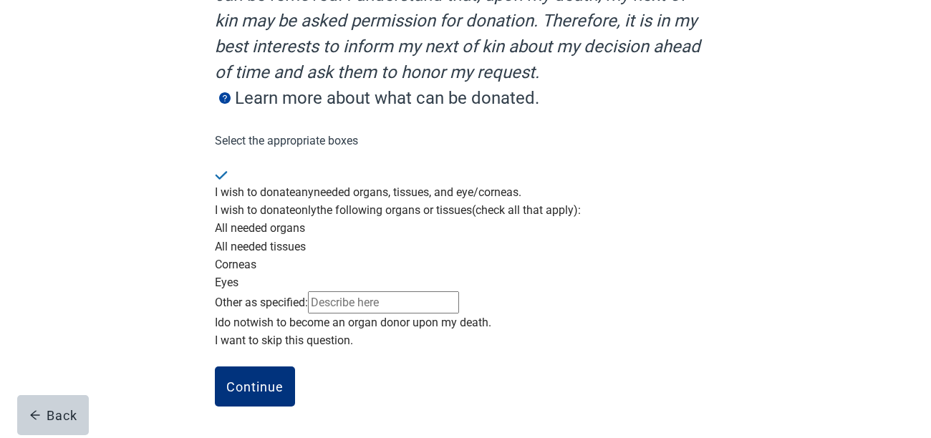
scroll to position [445, 0]
click at [241, 380] on div "Continue" at bounding box center [254, 387] width 57 height 14
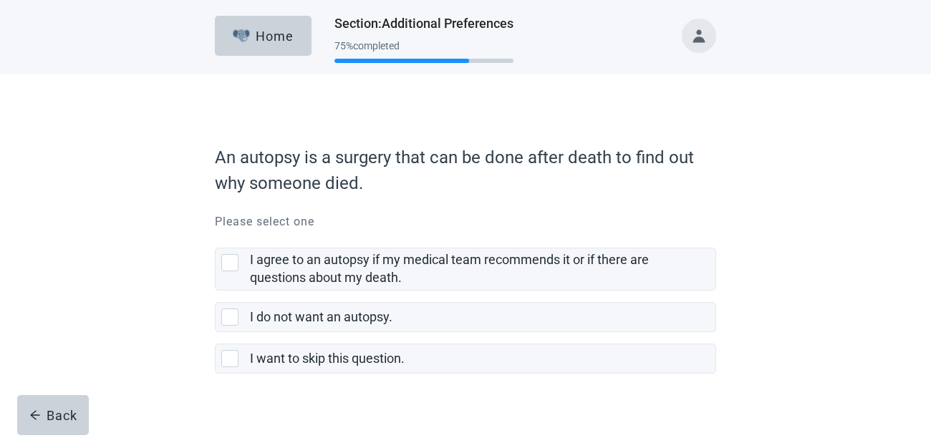
scroll to position [19, 0]
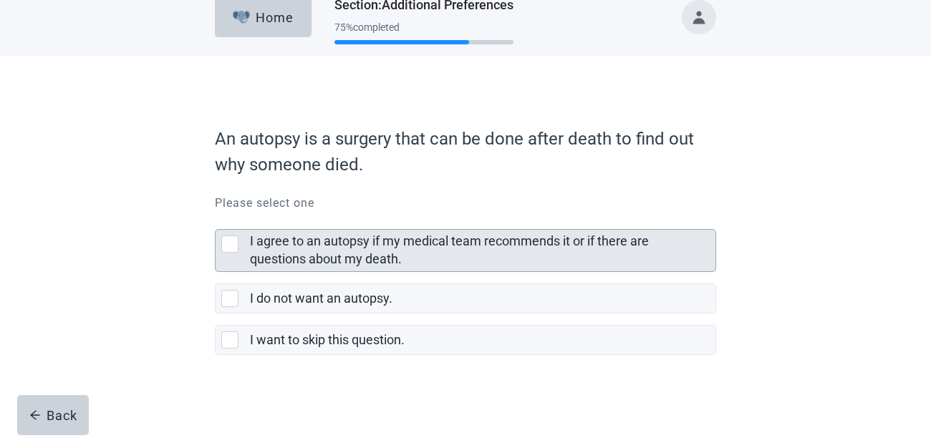
click at [225, 249] on div "I agree to an autopsy if my medical team recommends it or if there are question…" at bounding box center [229, 244] width 17 height 17
click at [216, 218] on input "I agree to an autopsy if my medical team recommends it or if there are question…" at bounding box center [215, 218] width 1 height 1
checkbox input "true"
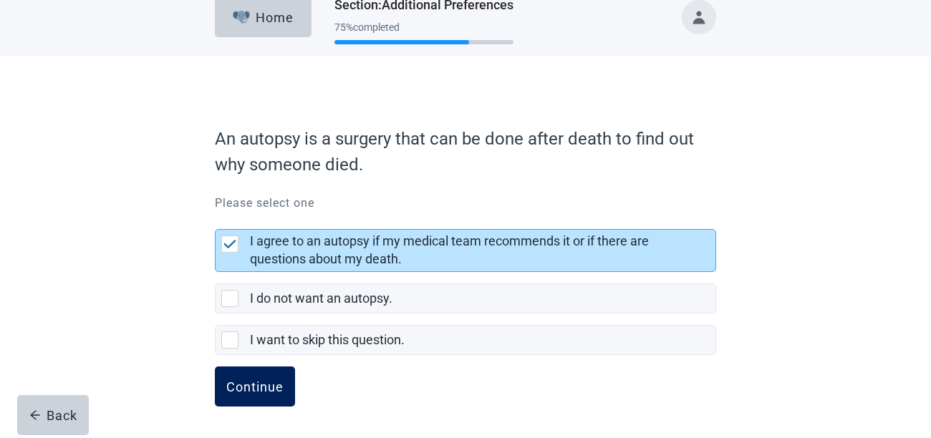
click at [240, 383] on div "Continue" at bounding box center [254, 387] width 57 height 14
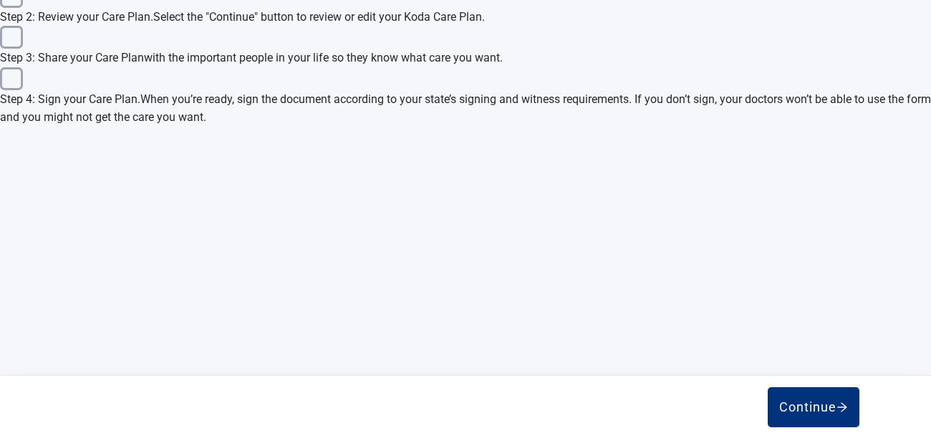
scroll to position [673, 0]
